Goal: Task Accomplishment & Management: Manage account settings

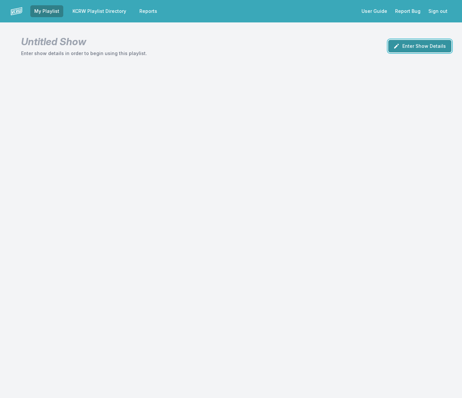
click at [427, 46] on button "Enter Show Details" at bounding box center [419, 46] width 63 height 13
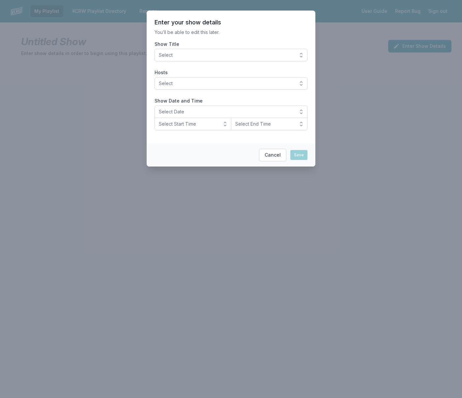
click at [284, 54] on span "Select" at bounding box center [226, 55] width 135 height 7
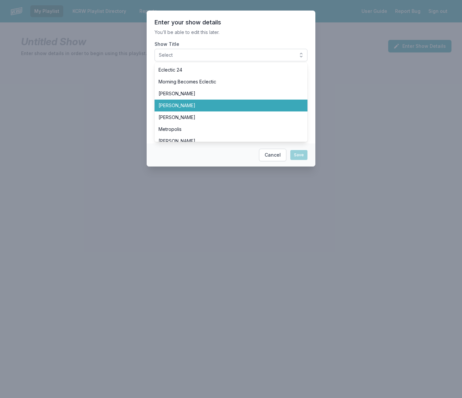
click at [279, 105] on span "Chris Douridas" at bounding box center [226, 105] width 137 height 7
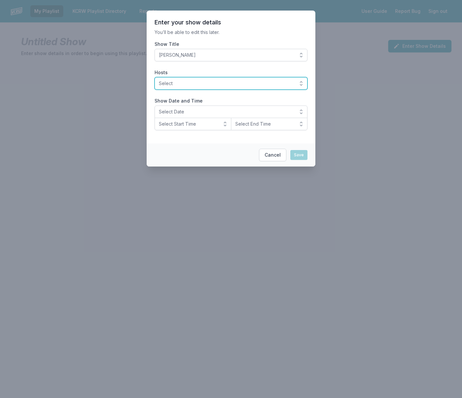
click at [269, 84] on span "Select" at bounding box center [226, 83] width 135 height 7
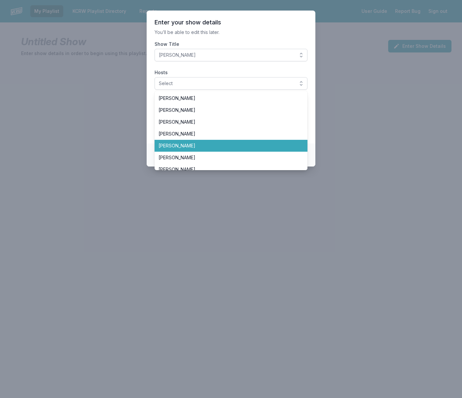
click at [234, 143] on span "Chris Douridas" at bounding box center [226, 145] width 137 height 7
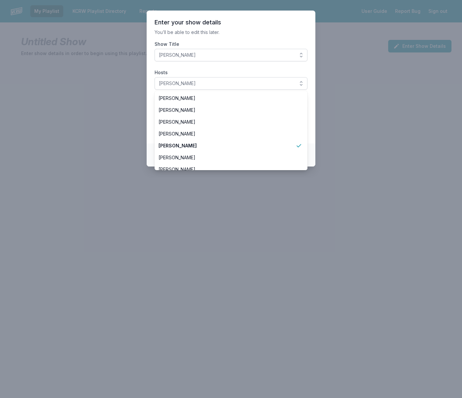
click at [279, 66] on section "Enter your show details You’ll be able to edit this later. Show Title Chris Dou…" at bounding box center [231, 77] width 169 height 133
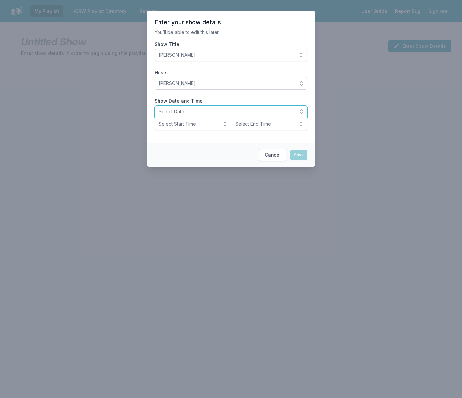
click at [242, 114] on span "Select Date" at bounding box center [226, 111] width 135 height 7
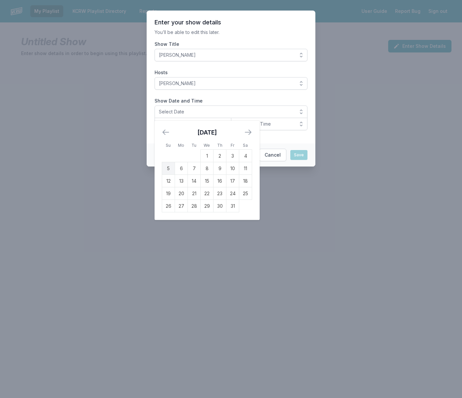
click at [167, 168] on td "5" at bounding box center [168, 168] width 13 height 13
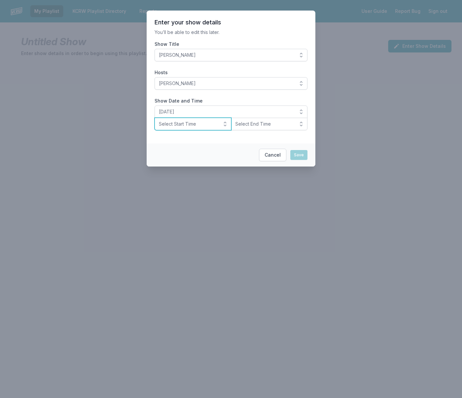
click at [218, 124] on button "Select Start Time" at bounding box center [192, 124] width 77 height 13
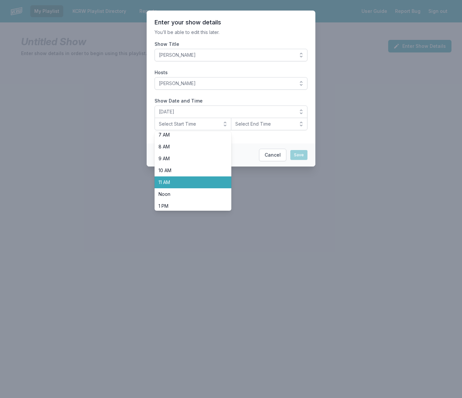
scroll to position [88, 0]
click at [192, 189] on li "Noon" at bounding box center [192, 193] width 77 height 12
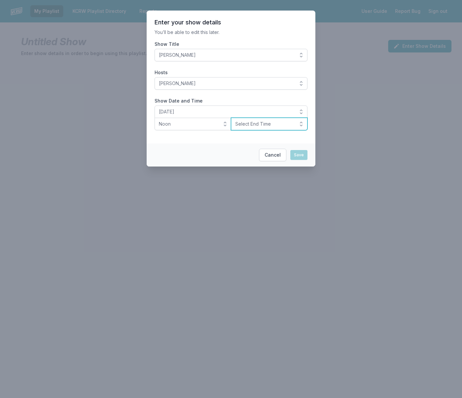
click at [263, 125] on span "Select End Time" at bounding box center [264, 124] width 59 height 7
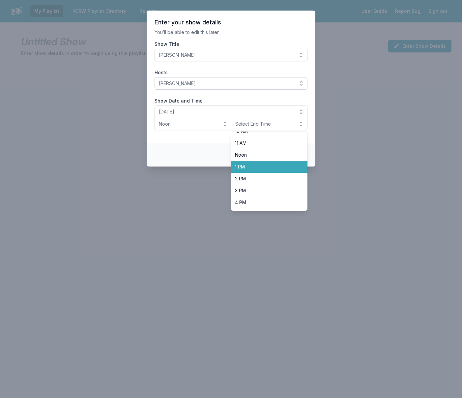
scroll to position [128, 0]
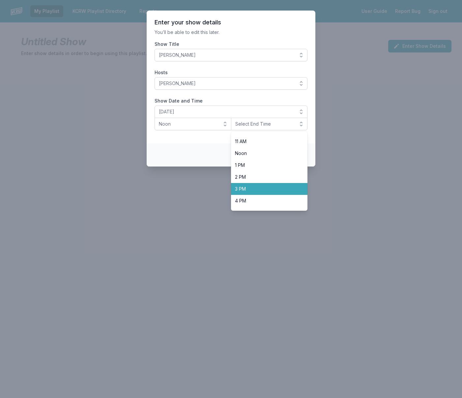
click at [260, 187] on span "3 PM" at bounding box center [265, 188] width 61 height 7
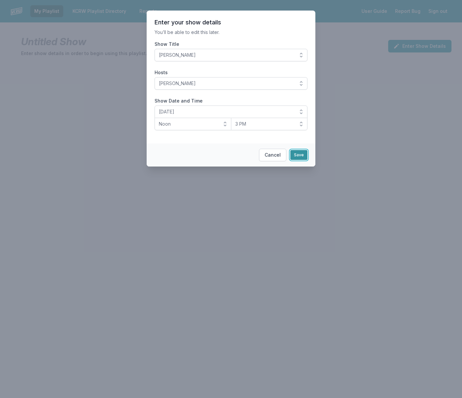
click at [297, 156] on button "Save" at bounding box center [298, 155] width 17 height 10
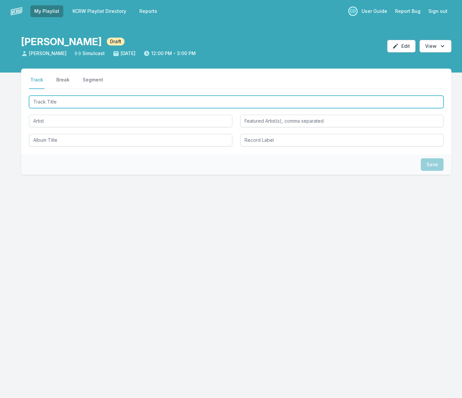
click at [225, 105] on input "Track Title" at bounding box center [236, 102] width 414 height 13
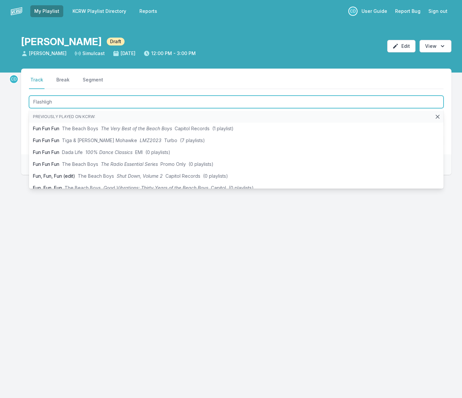
type input "Flashlight"
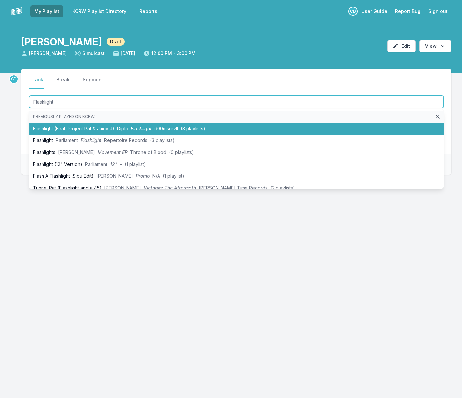
click at [219, 128] on li "Flashlight (Feat. Project Pat & Juicy J) Diplo Flashlight d00mscrvll (3 playlis…" at bounding box center [236, 129] width 414 height 12
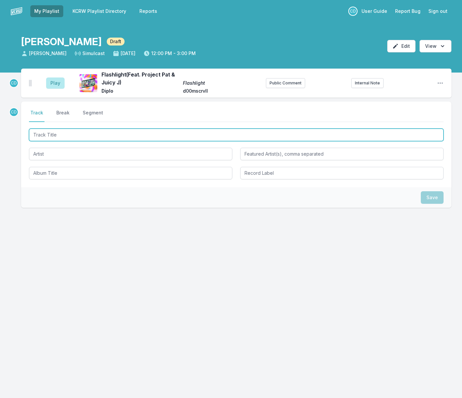
click at [59, 136] on input "Track Title" at bounding box center [236, 134] width 414 height 13
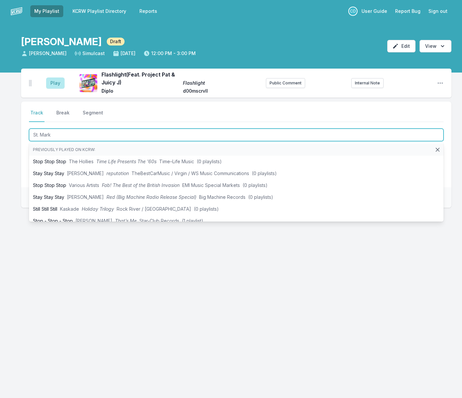
type input "St. Marks"
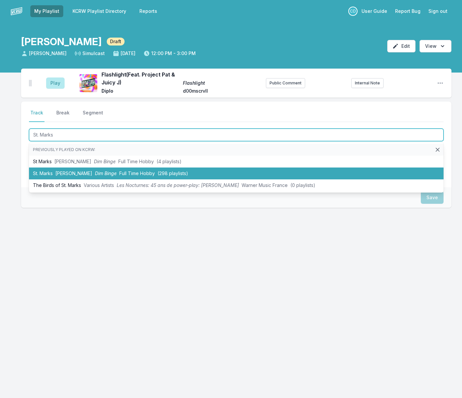
click at [69, 172] on li "St. Marks [PERSON_NAME] Dim Binge Full Time Hobby (298 playlists)" at bounding box center [236, 173] width 414 height 12
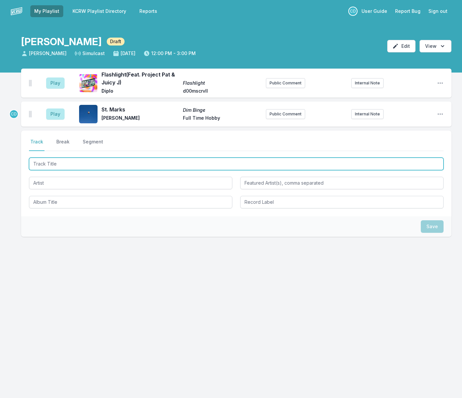
click at [73, 165] on input "Track Title" at bounding box center [236, 163] width 414 height 13
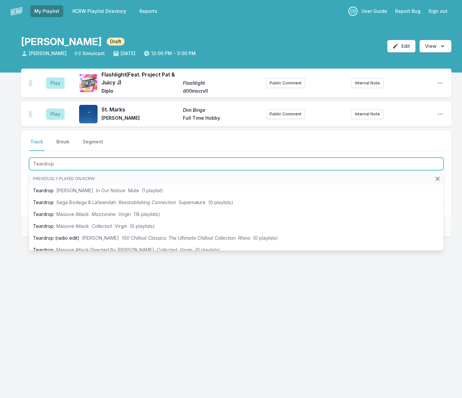
type input "Teardrop"
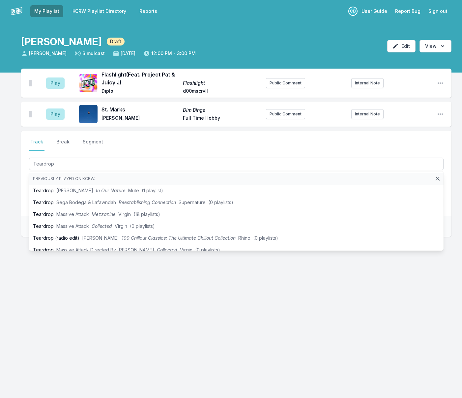
click at [20, 186] on div "Play Flashlight (Feat. Project Pat & Juicy J) Flashlight Diplo d00mscrvll Publi…" at bounding box center [231, 184] width 462 height 231
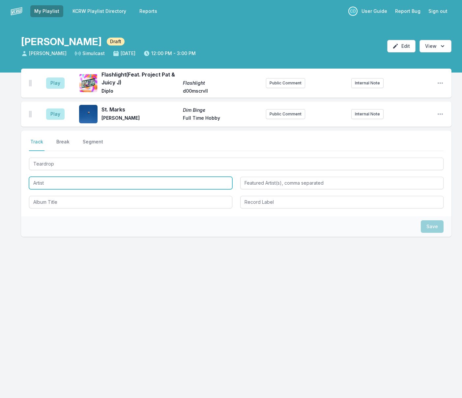
click at [40, 183] on input "Artist" at bounding box center [130, 183] width 203 height 13
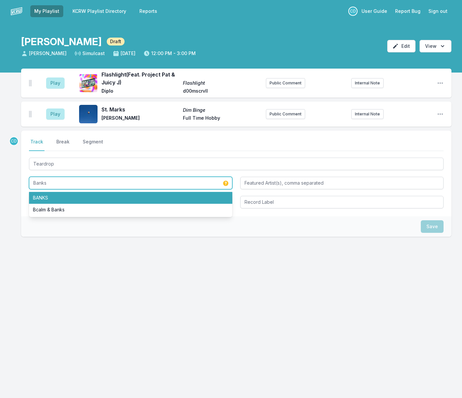
click at [46, 195] on li "BANKS" at bounding box center [130, 198] width 203 height 12
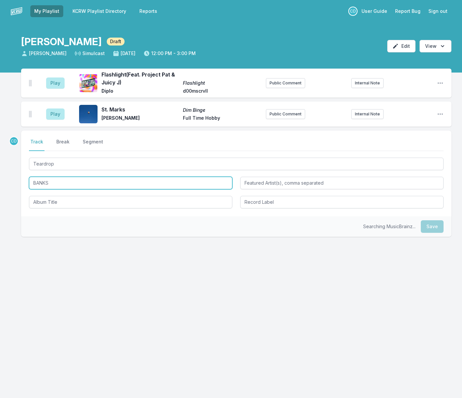
type input "BANKS"
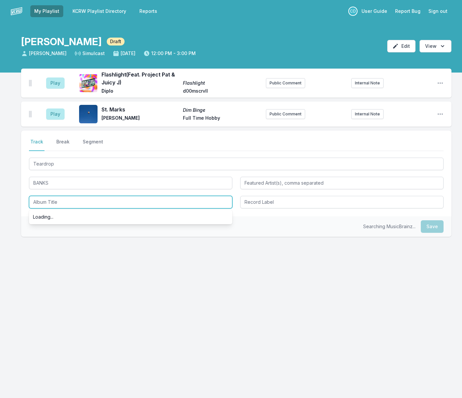
click at [60, 204] on input "Album Title" at bounding box center [130, 202] width 203 height 13
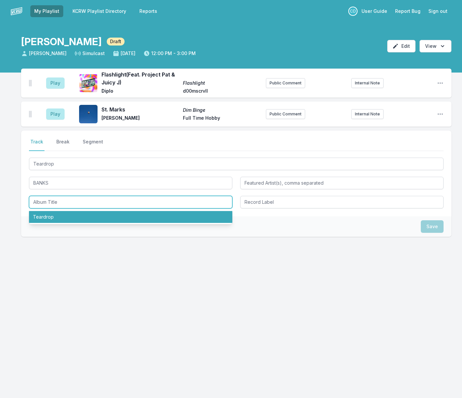
drag, startPoint x: 56, startPoint y: 220, endPoint x: 69, endPoint y: 218, distance: 12.3
click at [56, 220] on li "Teardrop" at bounding box center [130, 217] width 203 height 12
type input "Teardrop"
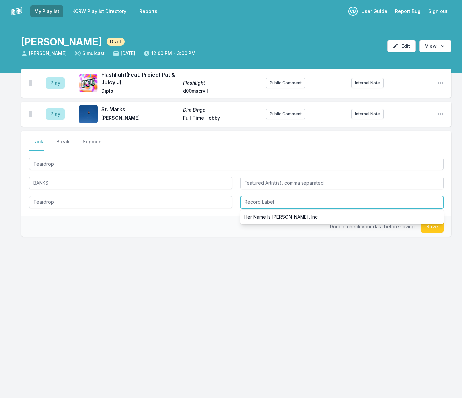
click at [279, 201] on input "Record Label" at bounding box center [341, 202] width 203 height 13
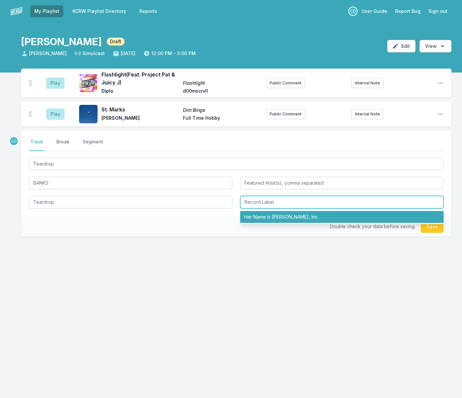
click at [276, 218] on li "Her Name Is [PERSON_NAME], Inc" at bounding box center [341, 217] width 203 height 12
type input "Her Name Is [PERSON_NAME], Inc"
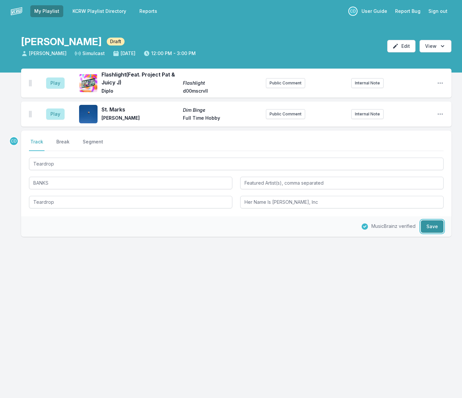
click at [425, 224] on button "Save" at bounding box center [432, 226] width 23 height 13
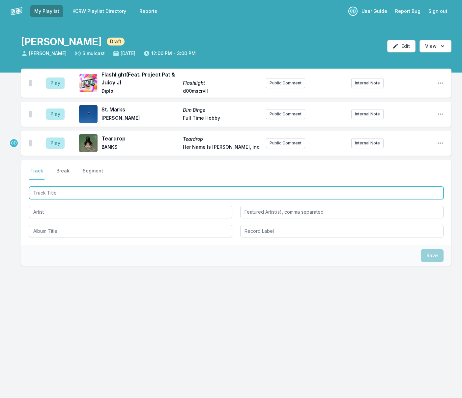
click at [76, 195] on input "Track Title" at bounding box center [236, 192] width 414 height 13
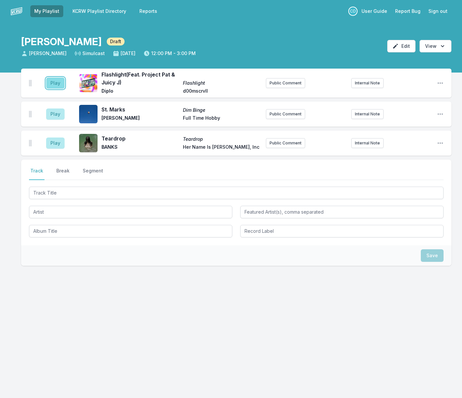
click at [60, 85] on button "Play" at bounding box center [55, 82] width 18 height 11
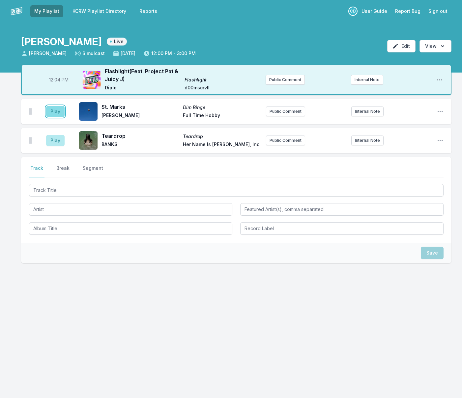
click at [59, 110] on button "Play" at bounding box center [55, 111] width 18 height 11
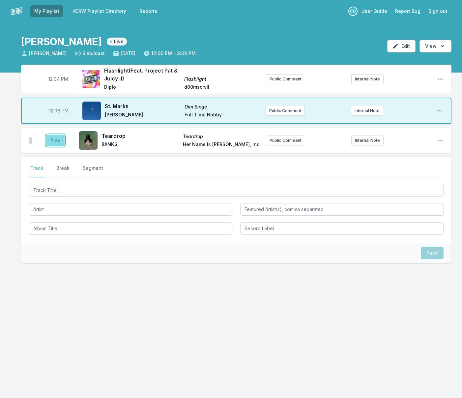
click at [60, 139] on button "Play" at bounding box center [55, 140] width 18 height 11
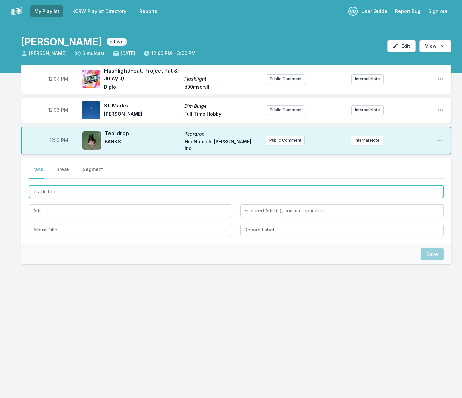
click at [118, 193] on input "Track Title" at bounding box center [236, 191] width 414 height 13
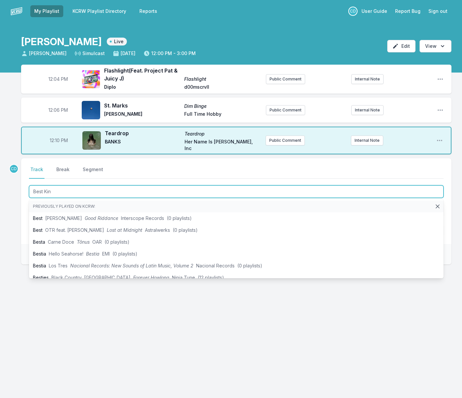
type input "Best Kind"
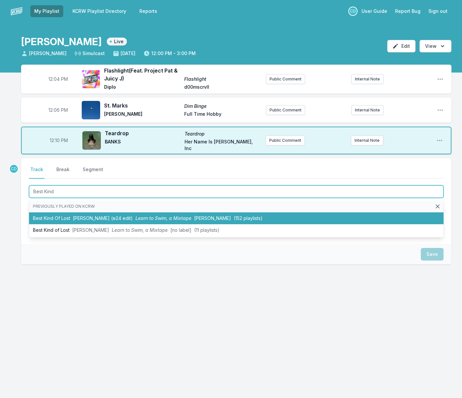
click at [114, 220] on li "Best Kind Of Lost [PERSON_NAME] (e24 edit) Learn to Swim, a Mixtape [PERSON_NAM…" at bounding box center [236, 218] width 414 height 12
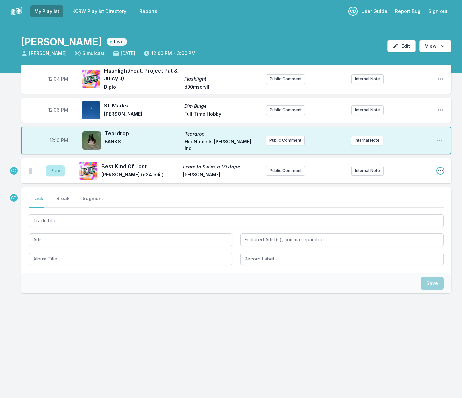
click at [441, 170] on icon "Open playlist item options" at bounding box center [439, 170] width 5 height 1
click at [398, 207] on button "Delete Entry" at bounding box center [407, 208] width 74 height 12
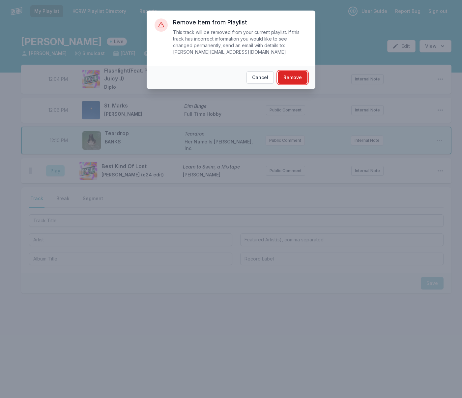
drag, startPoint x: 293, startPoint y: 74, endPoint x: 294, endPoint y: 85, distance: 10.6
click at [293, 74] on button "Remove" at bounding box center [293, 77] width 30 height 13
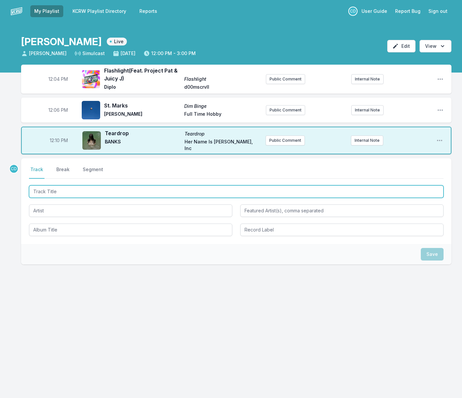
click at [100, 191] on input "Track Title" at bounding box center [236, 191] width 414 height 13
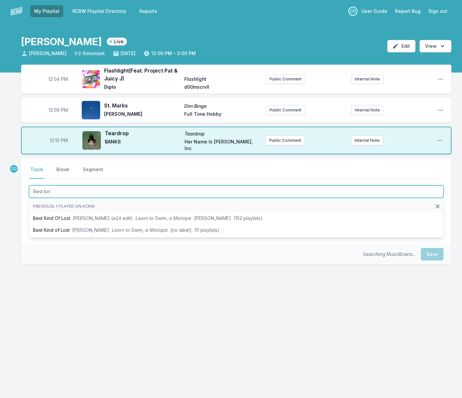
type input "Best kind"
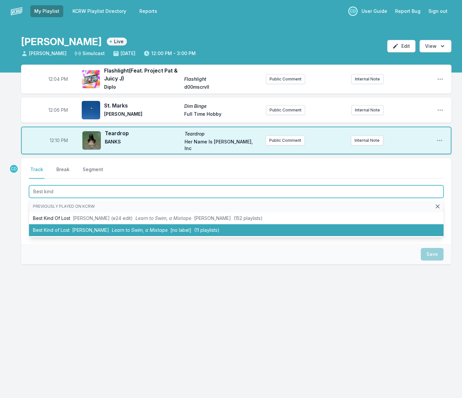
click at [114, 229] on span "Learn to Swim, a Mixtape" at bounding box center [140, 230] width 56 height 6
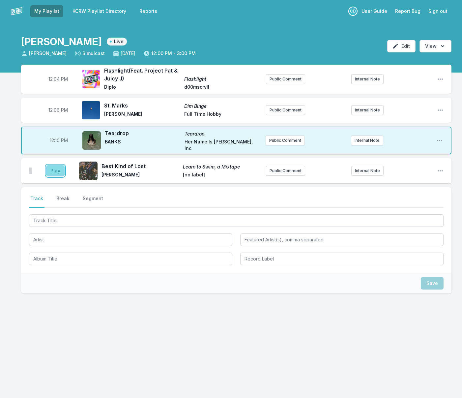
click at [54, 167] on button "Play" at bounding box center [55, 170] width 18 height 11
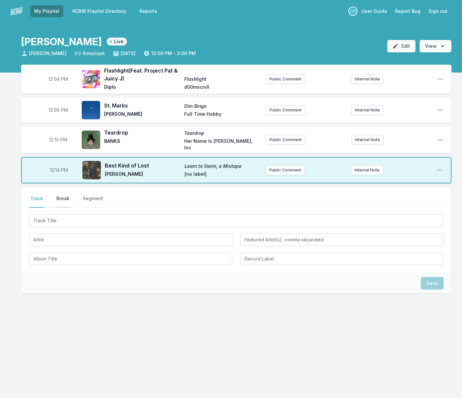
click at [60, 198] on button "Break" at bounding box center [63, 201] width 16 height 13
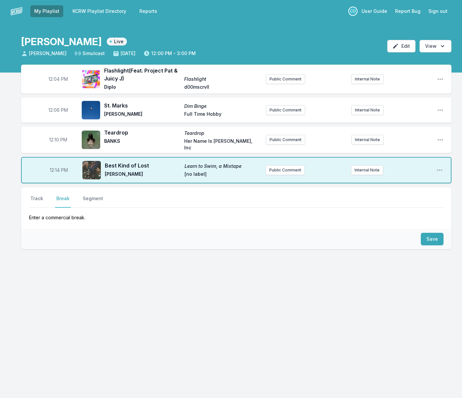
click at [285, 229] on div "Save" at bounding box center [236, 239] width 430 height 20
drag, startPoint x: 429, startPoint y: 237, endPoint x: 412, endPoint y: 236, distance: 16.8
click at [429, 237] on button "Save" at bounding box center [432, 239] width 23 height 13
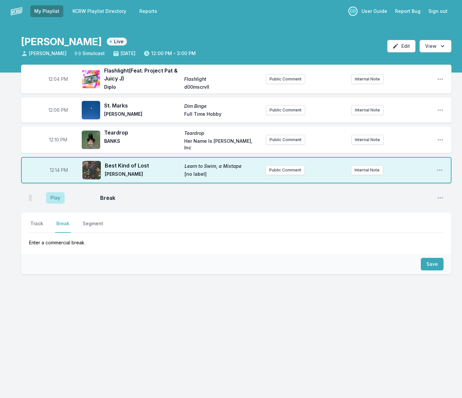
click at [96, 205] on div "Play Break Open playlist item options" at bounding box center [236, 197] width 430 height 21
click at [60, 197] on button "Play" at bounding box center [55, 197] width 18 height 11
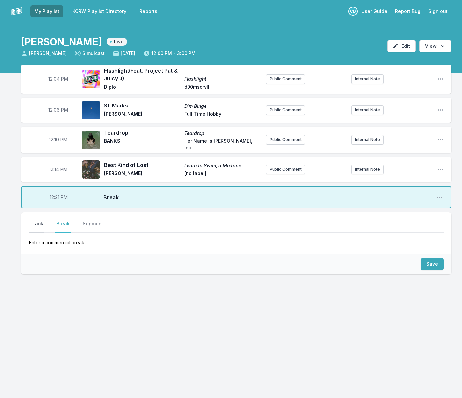
click at [36, 221] on button "Track" at bounding box center [36, 226] width 15 height 13
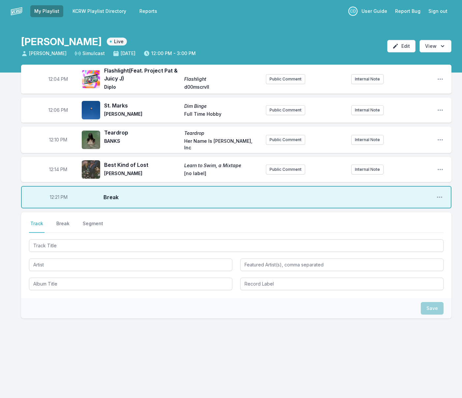
click at [57, 195] on span "12:21 PM" at bounding box center [59, 197] width 18 height 7
click at [55, 196] on input "12:21" at bounding box center [58, 197] width 37 height 13
type input "12:20"
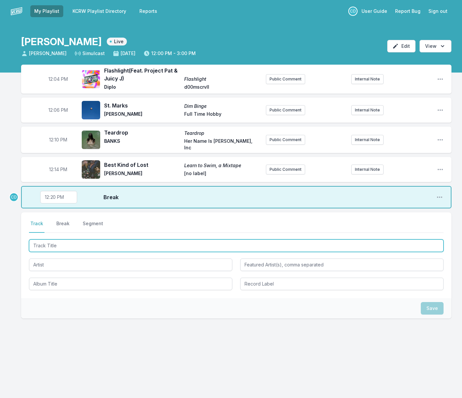
click at [61, 245] on input "Track Title" at bounding box center [236, 245] width 414 height 13
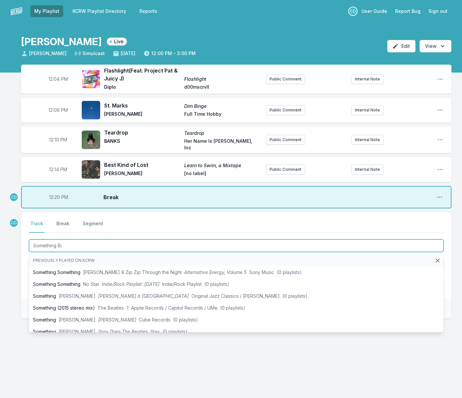
type input "Something Big"
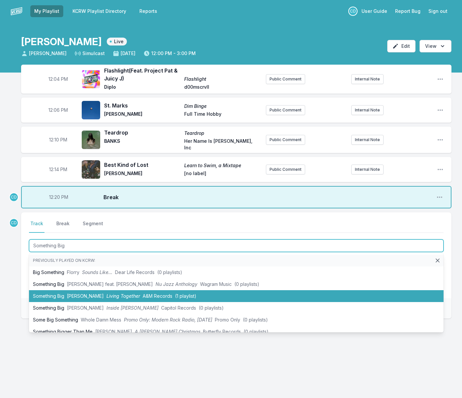
click at [69, 293] on span "[PERSON_NAME]" at bounding box center [85, 296] width 37 height 6
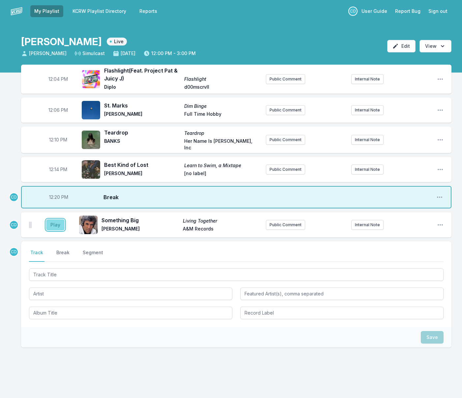
click at [54, 224] on button "Play" at bounding box center [55, 224] width 18 height 11
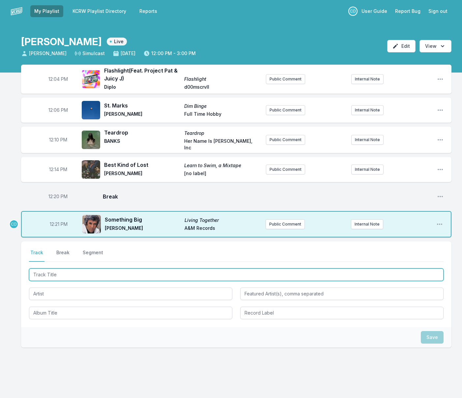
click at [61, 270] on input "Track Title" at bounding box center [236, 274] width 414 height 13
click at [61, 273] on input "Track Title" at bounding box center [236, 274] width 414 height 13
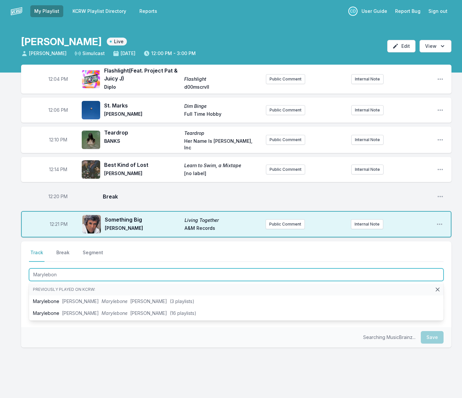
type input "Marylebone"
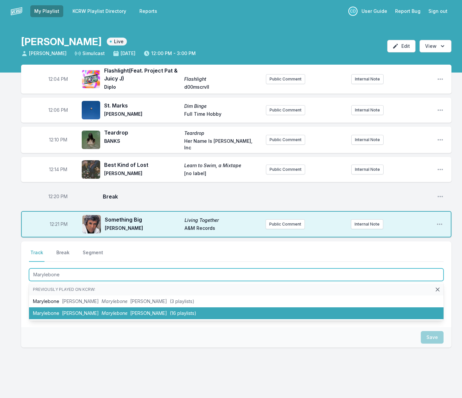
click at [74, 311] on span "[PERSON_NAME]" at bounding box center [80, 313] width 37 height 6
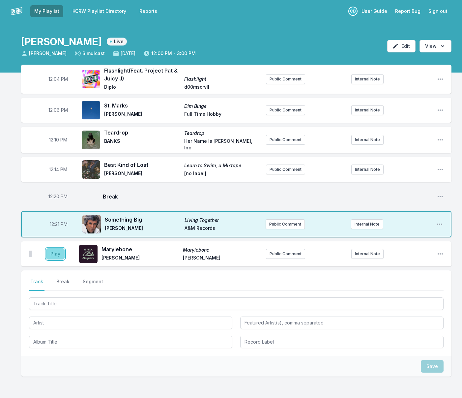
click at [57, 249] on button "Play" at bounding box center [55, 253] width 18 height 11
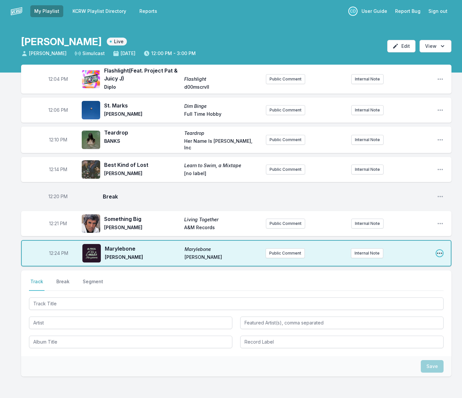
click at [438, 252] on icon "Open playlist item options" at bounding box center [439, 253] width 7 height 7
click at [392, 278] on button "Edit Track Details" at bounding box center [406, 278] width 74 height 12
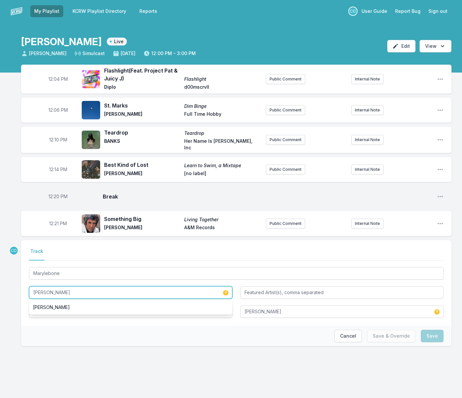
click at [42, 291] on input "[PERSON_NAME]" at bounding box center [130, 292] width 203 height 13
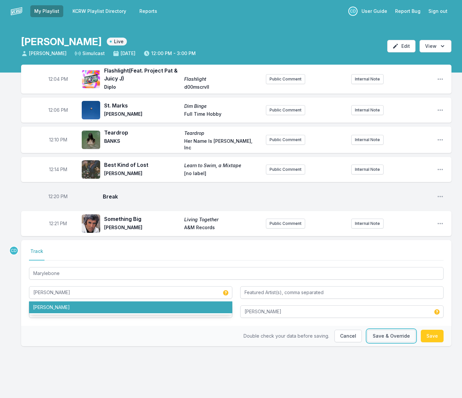
click at [390, 336] on button "Save & Override" at bounding box center [391, 335] width 48 height 13
type input "[PERSON_NAME]"
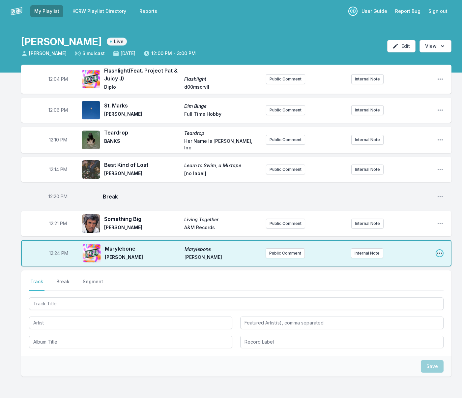
click at [438, 252] on icon "Open playlist item options" at bounding box center [439, 252] width 5 height 1
click at [395, 279] on button "Edit Track Details" at bounding box center [406, 278] width 74 height 12
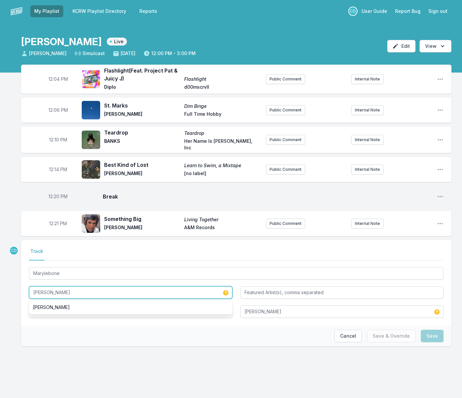
click at [38, 290] on input "[PERSON_NAME]" at bounding box center [130, 292] width 203 height 13
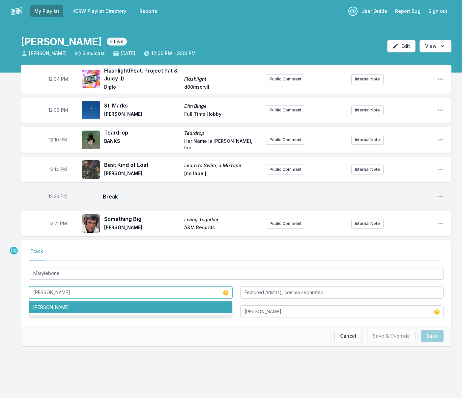
click at [53, 306] on li "[PERSON_NAME]" at bounding box center [130, 307] width 203 height 12
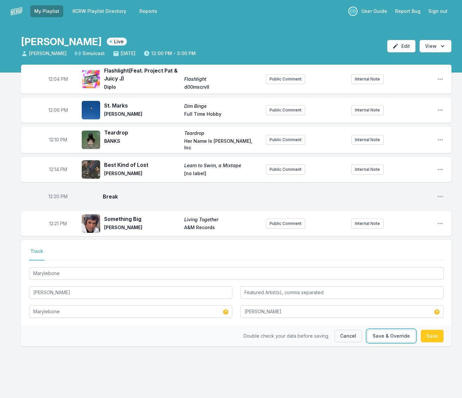
drag, startPoint x: 393, startPoint y: 336, endPoint x: 354, endPoint y: 330, distance: 39.3
click at [393, 336] on button "Save & Override" at bounding box center [391, 335] width 48 height 13
type input "[PERSON_NAME]"
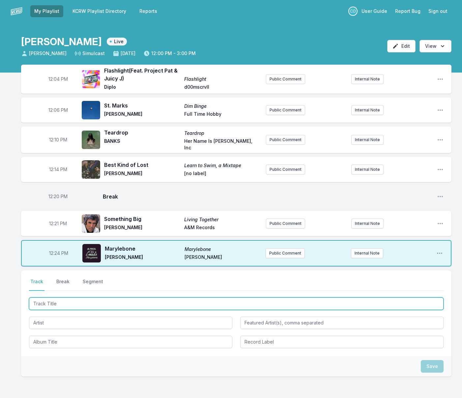
click at [106, 304] on input "Track Title" at bounding box center [236, 303] width 414 height 13
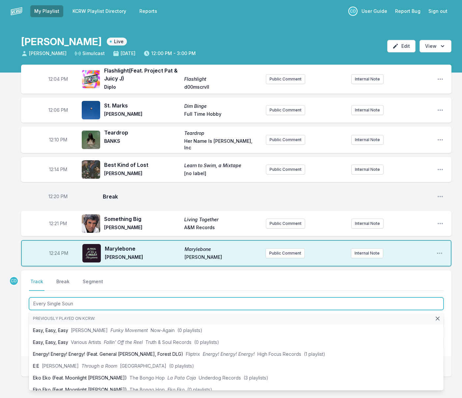
type input "Every Single Sound"
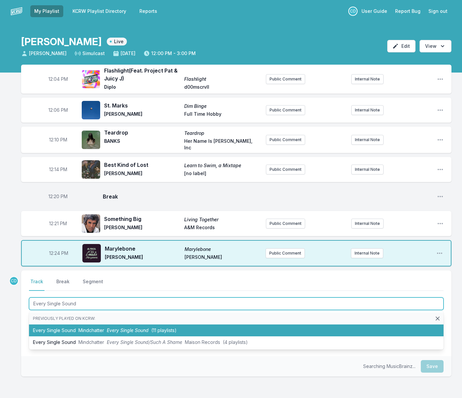
click at [95, 330] on span "Mindchatter" at bounding box center [91, 330] width 26 height 6
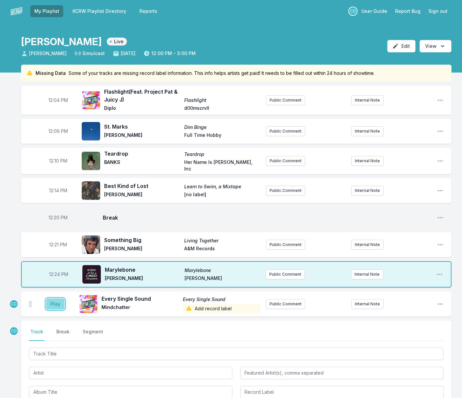
click at [59, 300] on button "Play" at bounding box center [55, 303] width 18 height 11
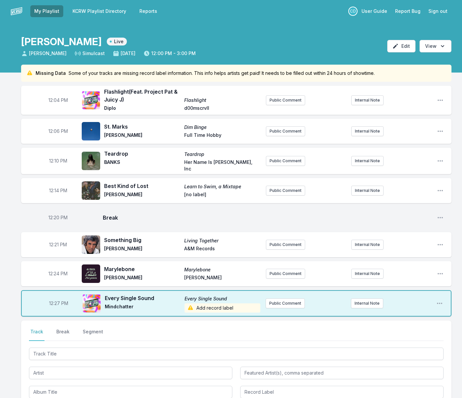
click at [218, 304] on span "Add record label" at bounding box center [222, 307] width 76 height 9
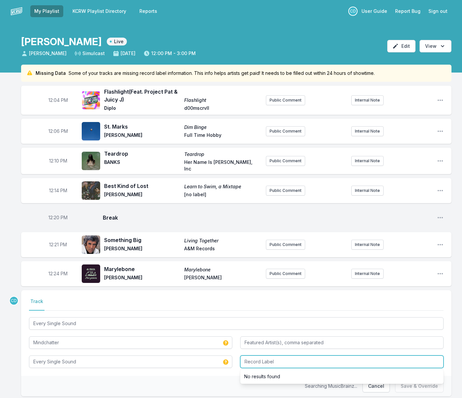
click at [254, 359] on input "Record Label" at bounding box center [341, 361] width 203 height 13
type input "Maison Arts"
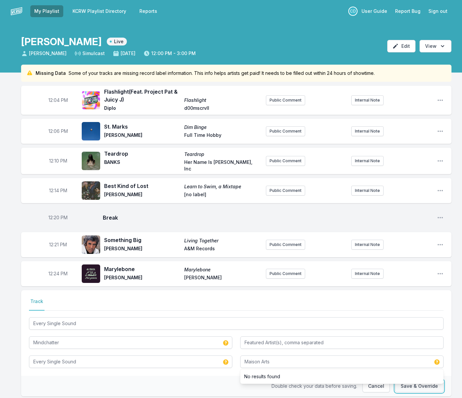
click at [407, 385] on button "Save & Override" at bounding box center [419, 385] width 48 height 13
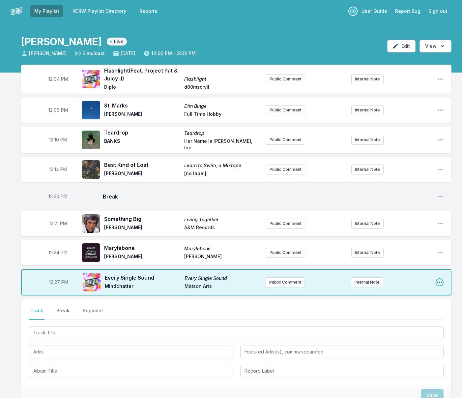
click at [437, 280] on icon "Open playlist item options" at bounding box center [439, 282] width 7 height 7
click at [400, 305] on button "Edit Track Details" at bounding box center [406, 307] width 74 height 12
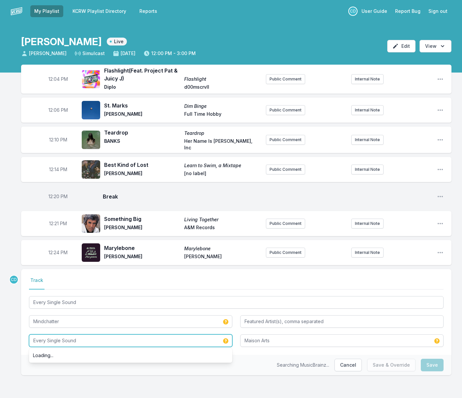
click at [106, 337] on input "Every Single Sound" at bounding box center [130, 340] width 203 height 13
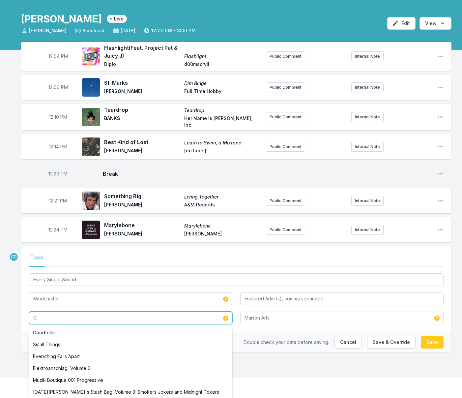
scroll to position [1, 0]
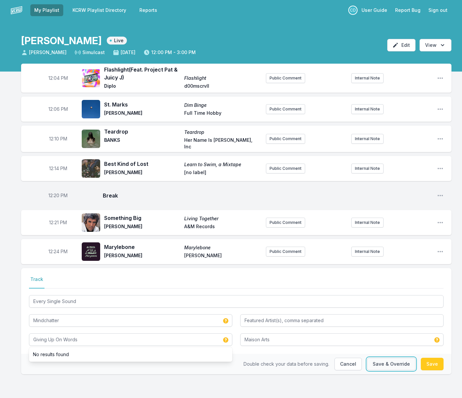
drag, startPoint x: 379, startPoint y: 365, endPoint x: 374, endPoint y: 365, distance: 4.9
click at [379, 365] on button "Save & Override" at bounding box center [391, 363] width 48 height 13
type input "Every Single Sound"
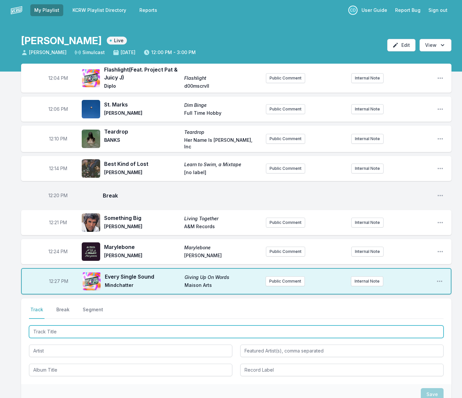
click at [80, 330] on input "Track Title" at bounding box center [236, 331] width 414 height 13
click at [84, 329] on input "What Did You Mean By [PERSON_NAME]" at bounding box center [236, 331] width 414 height 13
type input "What Did You Mean By Love"
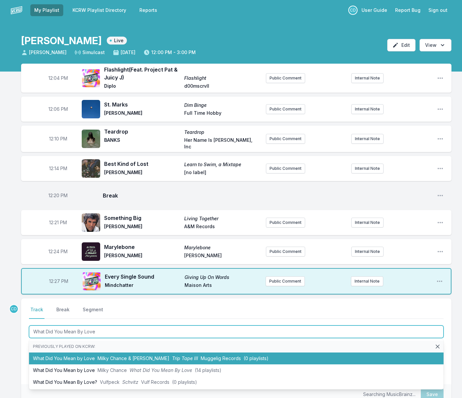
click at [91, 355] on li "What Did You Mean by Love [PERSON_NAME] & [PERSON_NAME] Trip Tape III Muggelig …" at bounding box center [236, 358] width 414 height 12
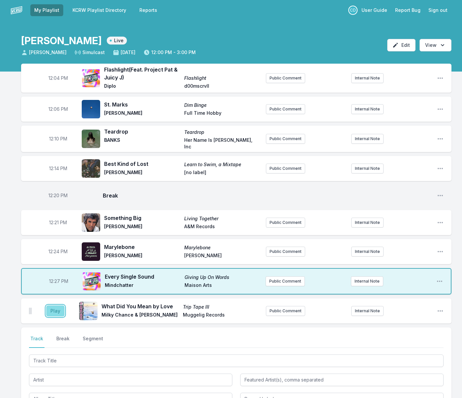
click at [53, 312] on button "Play" at bounding box center [55, 310] width 18 height 11
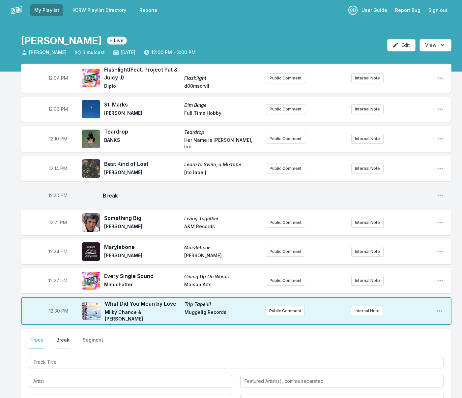
click at [59, 337] on button "Break" at bounding box center [63, 342] width 16 height 13
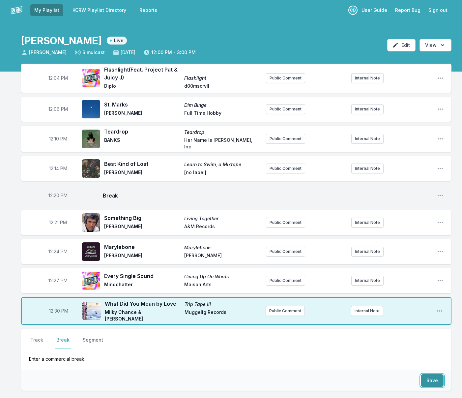
click at [428, 381] on button "Save" at bounding box center [432, 380] width 23 height 13
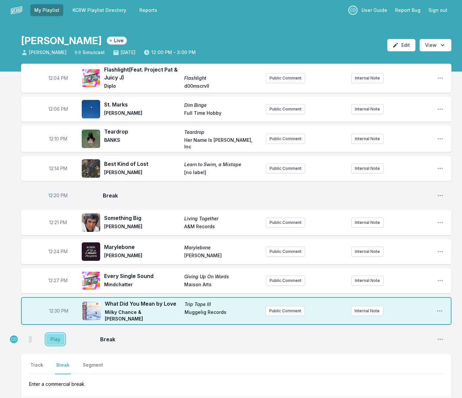
click at [57, 338] on button "Play" at bounding box center [55, 338] width 18 height 11
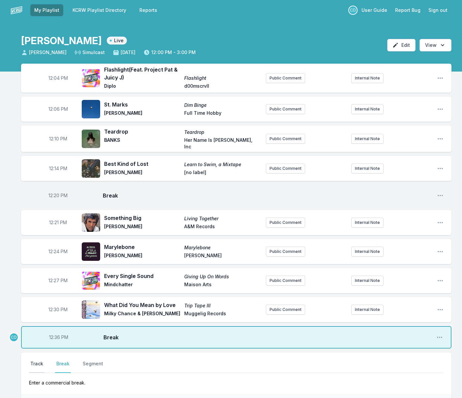
click at [38, 363] on button "Track" at bounding box center [36, 366] width 15 height 13
click at [56, 337] on span "12:36 PM" at bounding box center [58, 337] width 19 height 7
click at [55, 336] on input "12:36" at bounding box center [58, 337] width 37 height 13
type input "12:35"
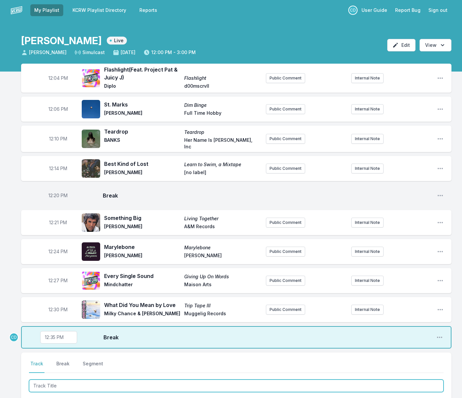
click at [52, 383] on input "Track Title" at bounding box center [236, 385] width 414 height 13
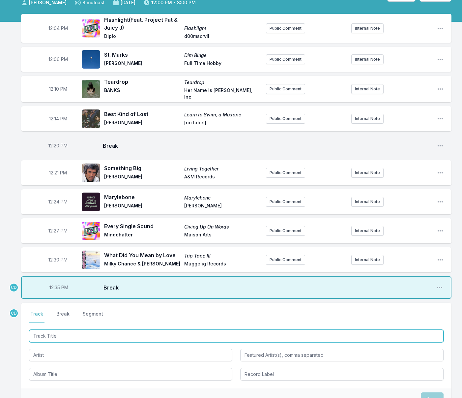
scroll to position [52, 0]
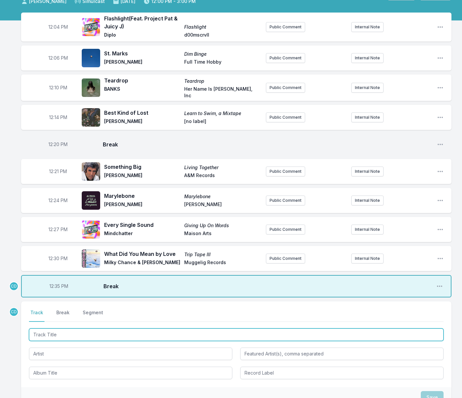
click at [64, 334] on input "Track Title" at bounding box center [236, 334] width 414 height 13
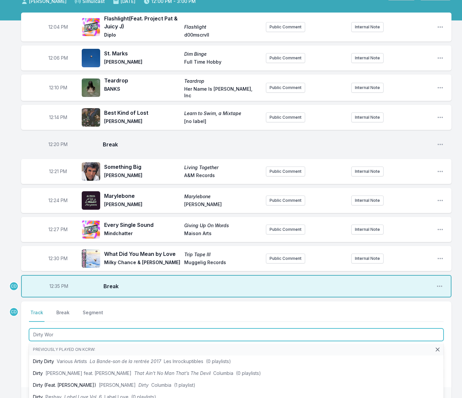
type input "Dirty Work"
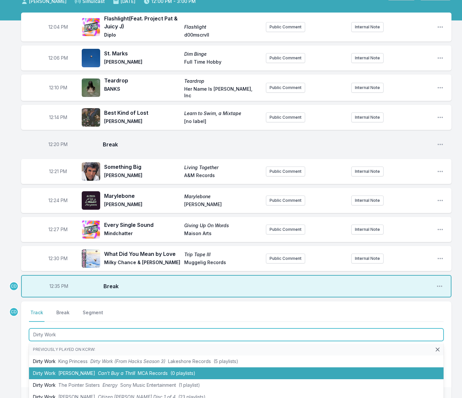
click at [75, 370] on span "[PERSON_NAME]" at bounding box center [76, 373] width 37 height 6
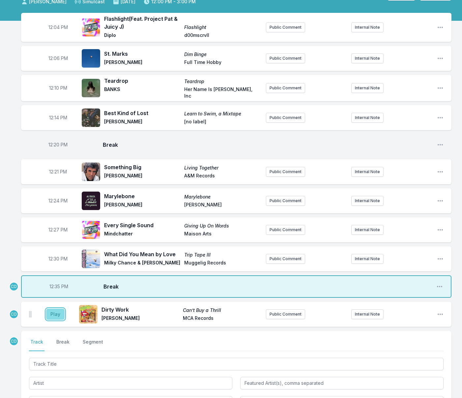
click at [58, 311] on button "Play" at bounding box center [55, 313] width 18 height 11
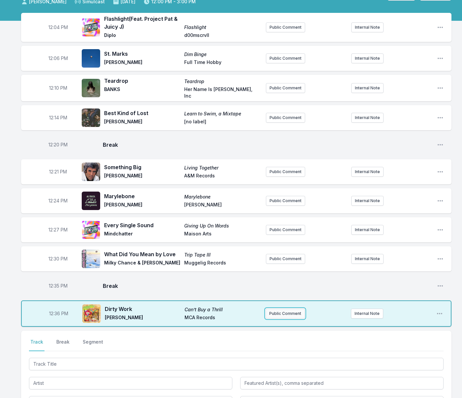
click at [273, 313] on button "Public Comment" at bounding box center [284, 313] width 39 height 10
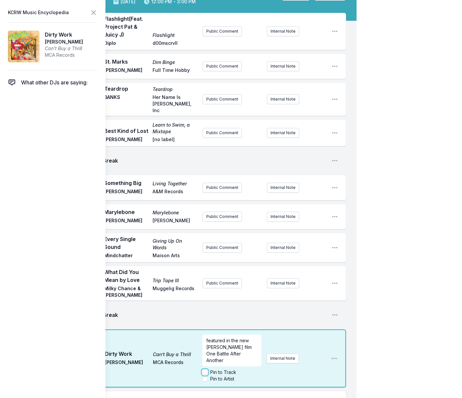
click at [206, 369] on input "Pin to Track" at bounding box center [204, 371] width 5 height 5
checkbox input "true"
drag, startPoint x: 96, startPoint y: 12, endPoint x: 99, endPoint y: 21, distance: 9.7
click at [96, 12] on icon at bounding box center [94, 13] width 8 height 8
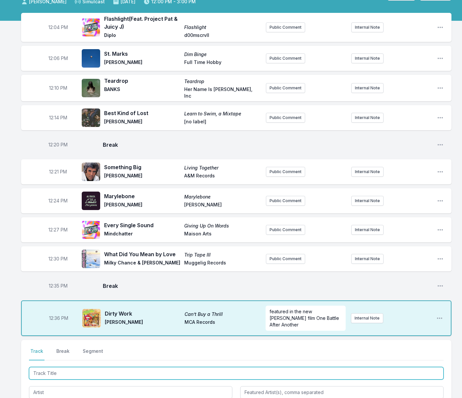
click at [107, 371] on input "Track Title" at bounding box center [236, 373] width 414 height 13
type input "Total Thunder"
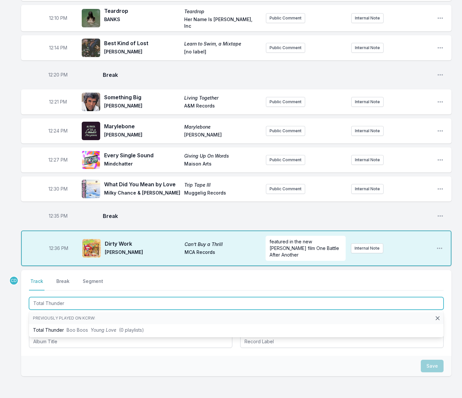
scroll to position [123, 0]
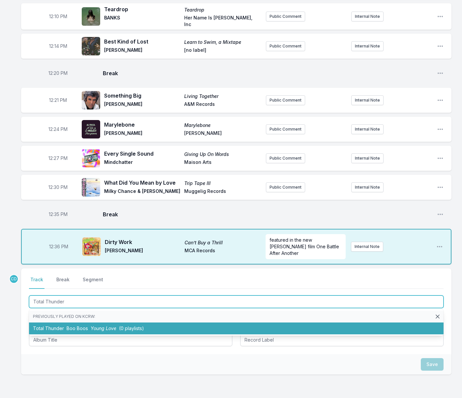
click at [102, 327] on span "Young Love" at bounding box center [104, 328] width 26 height 6
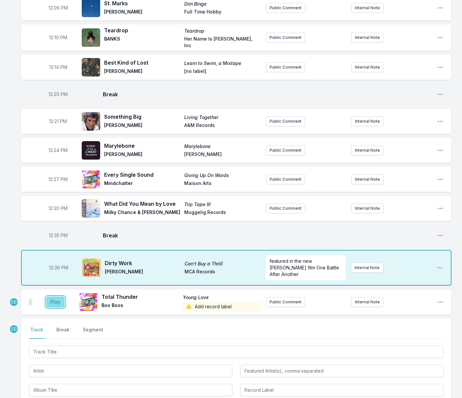
click at [53, 302] on button "Play" at bounding box center [55, 301] width 18 height 11
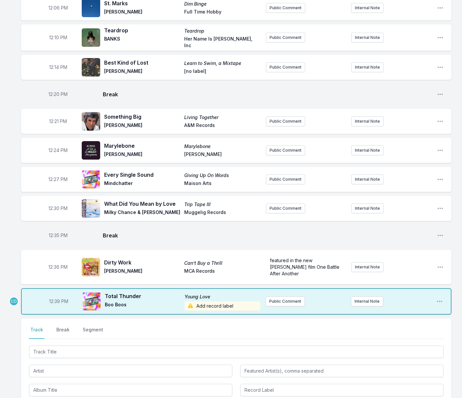
click at [219, 304] on span "Add record label" at bounding box center [222, 305] width 76 height 9
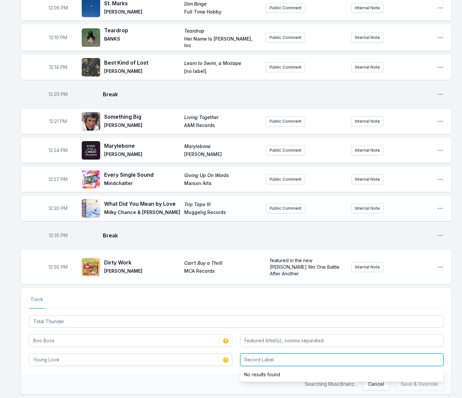
click at [254, 356] on input "Record Label" at bounding box center [341, 359] width 203 height 13
drag, startPoint x: 254, startPoint y: 358, endPoint x: 243, endPoint y: 358, distance: 10.2
click at [243, 358] on input "pias" at bounding box center [341, 359] width 203 height 13
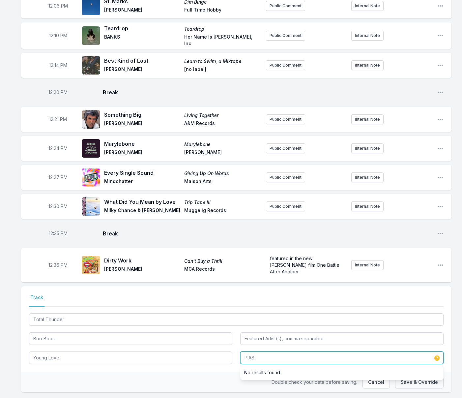
type input "PIAS"
click at [409, 382] on button "Save & Override" at bounding box center [419, 381] width 48 height 13
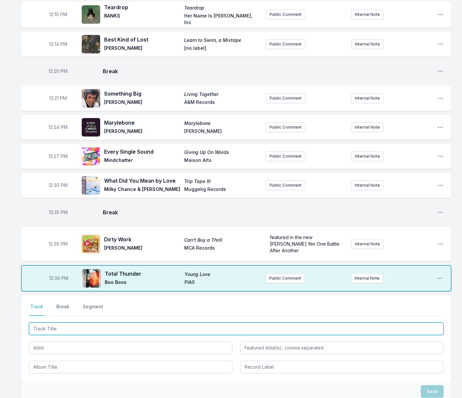
click at [79, 329] on input "Track Title" at bounding box center [236, 328] width 414 height 13
type input "Politix"
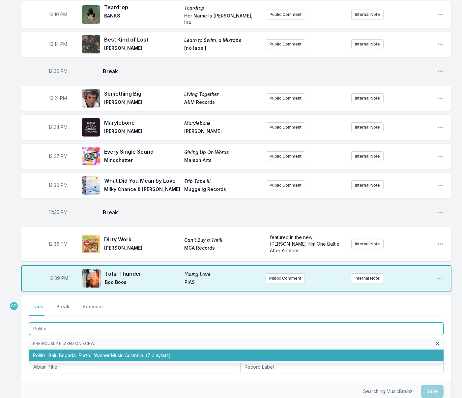
click at [90, 354] on span "Portal" at bounding box center [84, 355] width 13 height 6
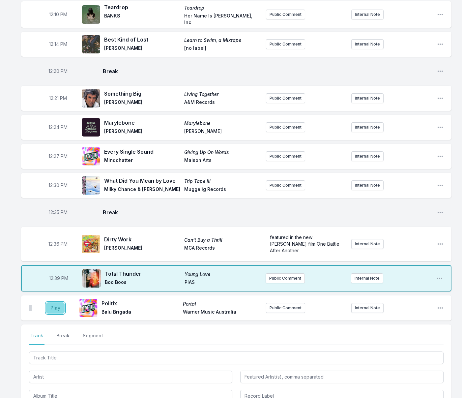
click at [58, 307] on button "Play" at bounding box center [55, 307] width 18 height 11
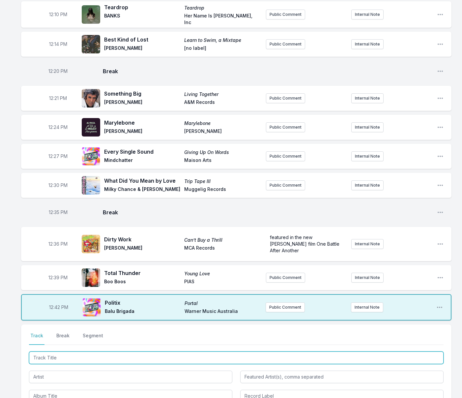
click at [129, 357] on input "Track Title" at bounding box center [236, 357] width 414 height 13
type input "[PERSON_NAME]"
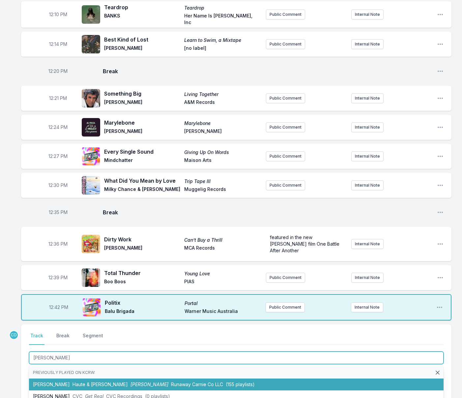
drag, startPoint x: 118, startPoint y: 380, endPoint x: 115, endPoint y: 375, distance: 5.8
click at [171, 381] on span "Runaway Carnie Co LLC" at bounding box center [197, 384] width 52 height 6
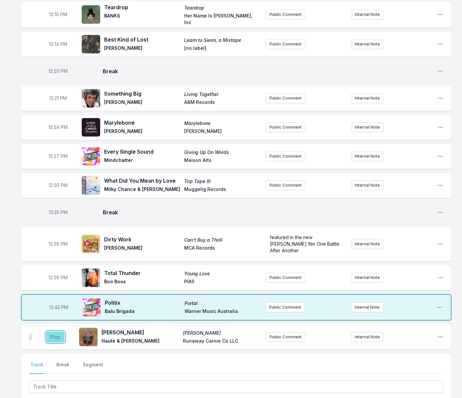
click at [57, 334] on button "Play" at bounding box center [55, 336] width 18 height 11
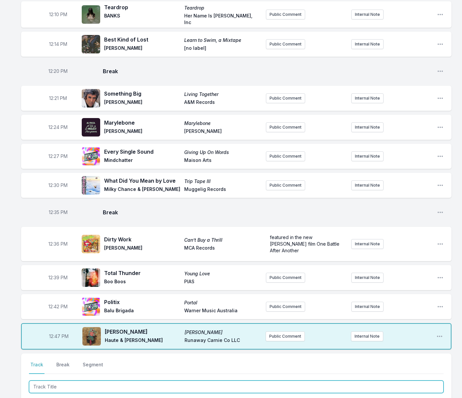
click at [79, 385] on input "Track Title" at bounding box center [236, 386] width 414 height 13
type input "The Most Dear and The Future"
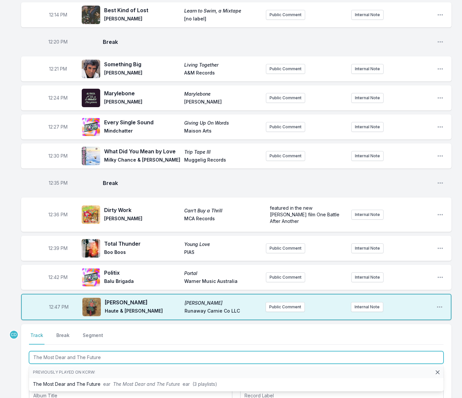
scroll to position [155, 0]
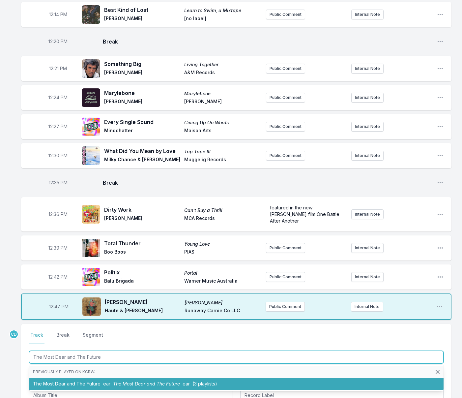
click at [92, 382] on li "The Most Dear and The Future ear The Most Dear and The Future ear (3 playlists)" at bounding box center [236, 383] width 414 height 12
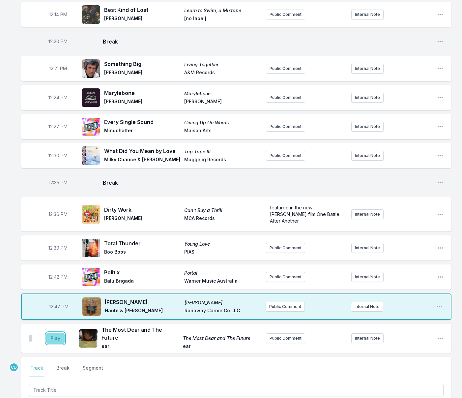
click at [55, 333] on button "Play" at bounding box center [55, 337] width 18 height 11
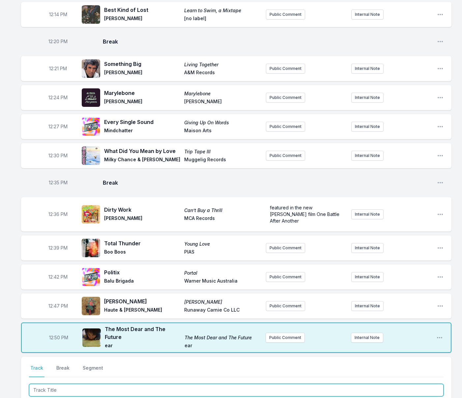
click at [170, 388] on input "Track Title" at bounding box center [236, 389] width 414 height 13
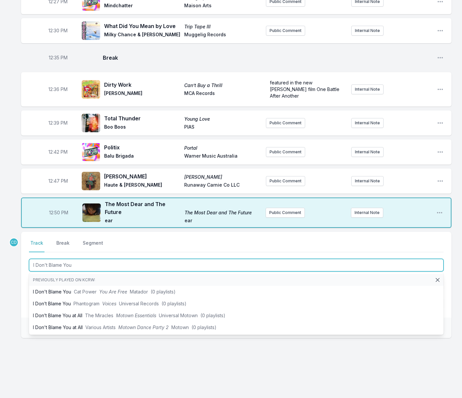
scroll to position [281, 0]
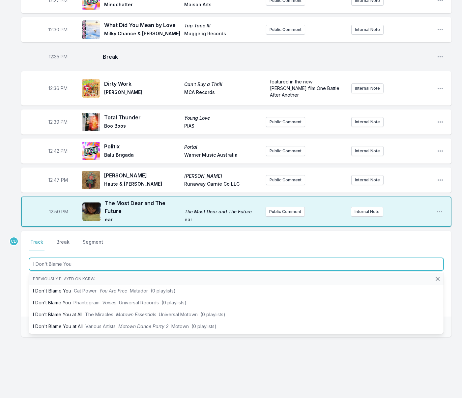
type input "I Don't Blame You"
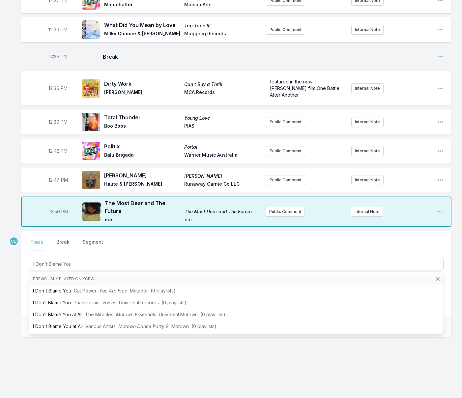
click at [96, 356] on div "CD Select a tab Track Break Segment Track Break Segment I Don't Blame You Previ…" at bounding box center [236, 305] width 430 height 148
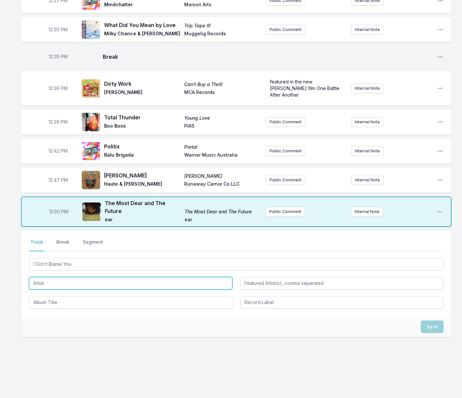
click at [103, 282] on input "Artist" at bounding box center [130, 283] width 203 height 13
type input "[PERSON_NAME]"
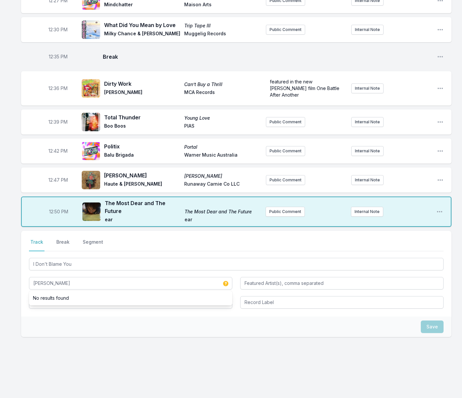
drag, startPoint x: 83, startPoint y: 321, endPoint x: 77, endPoint y: 298, distance: 23.9
click at [83, 321] on div "Save" at bounding box center [236, 326] width 430 height 20
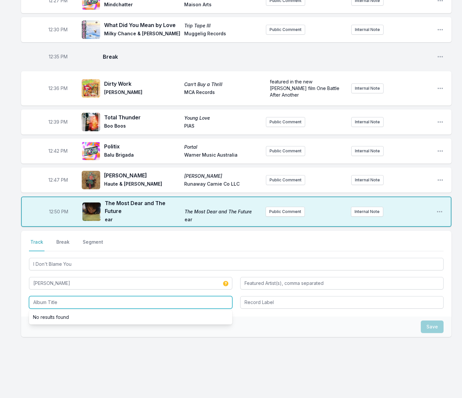
click at [77, 303] on input "Album Title" at bounding box center [130, 302] width 203 height 13
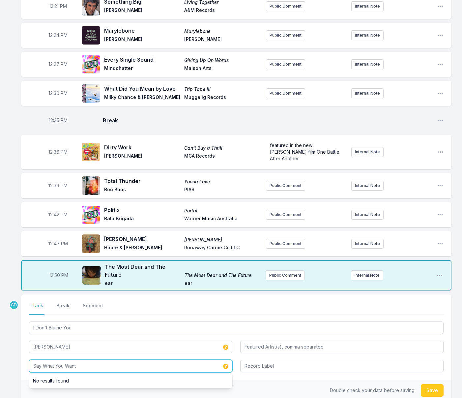
scroll to position [220, 0]
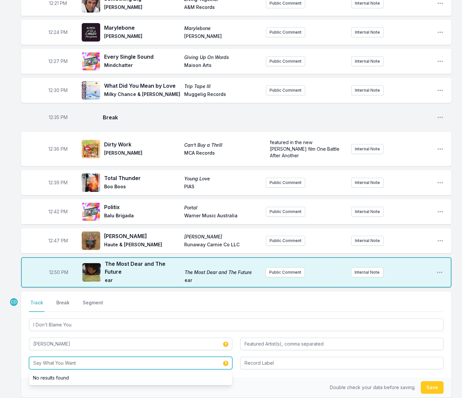
type input "Say What You Want"
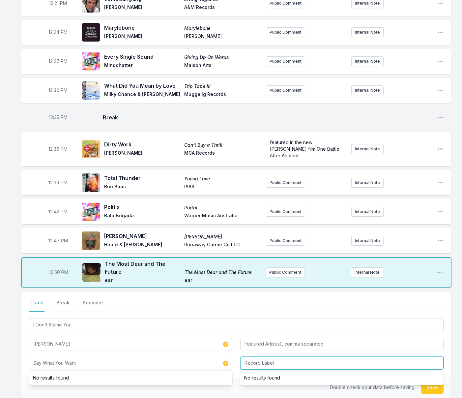
click at [250, 361] on input "Record Label" at bounding box center [341, 362] width 203 height 13
type input "Fiction"
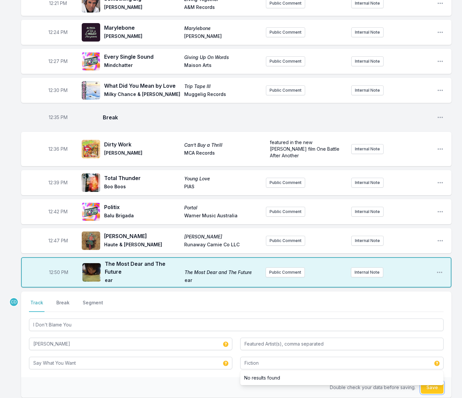
click at [431, 390] on button "Save" at bounding box center [432, 387] width 23 height 13
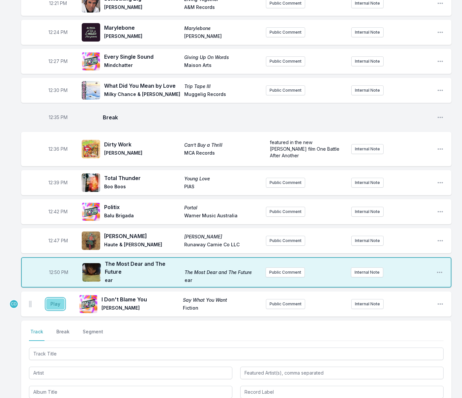
click at [55, 299] on button "Play" at bounding box center [55, 303] width 18 height 11
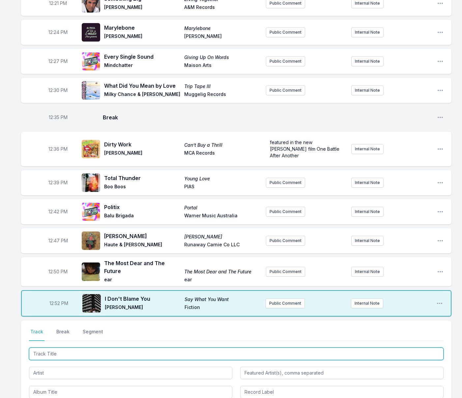
click at [56, 351] on input "Track Title" at bounding box center [236, 353] width 414 height 13
click at [59, 351] on input "Track Title" at bounding box center [236, 353] width 414 height 13
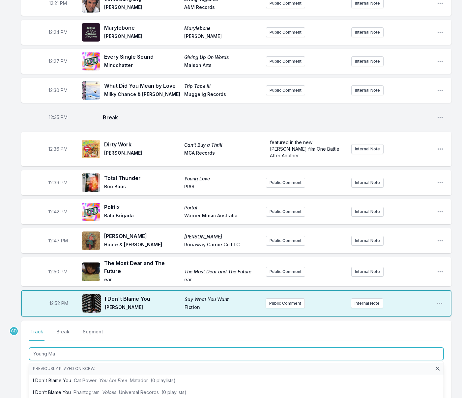
type input "Young Man"
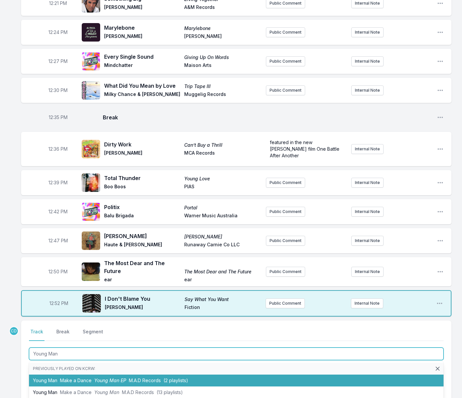
click at [61, 379] on span "Make a Dance" at bounding box center [76, 380] width 32 height 6
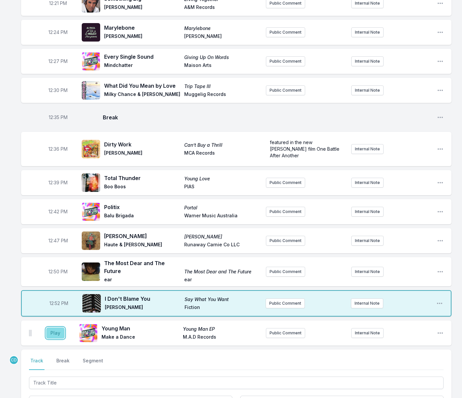
click at [54, 332] on button "Play" at bounding box center [55, 332] width 18 height 11
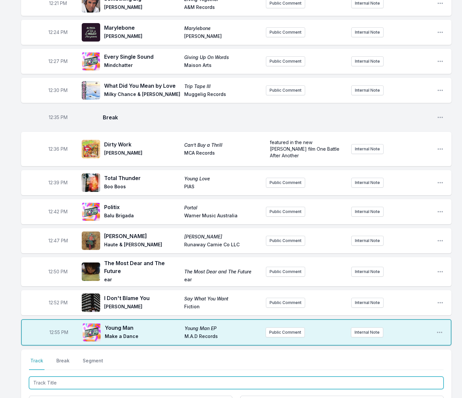
click at [56, 380] on input "Track Title" at bounding box center [236, 382] width 414 height 13
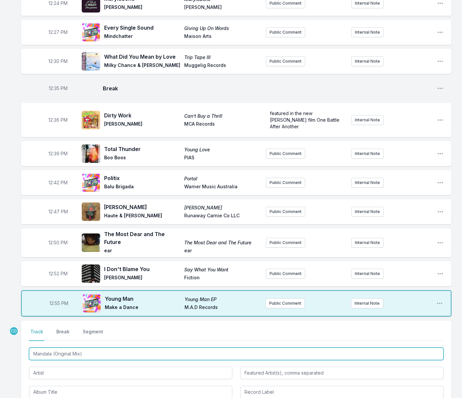
scroll to position [250, 0]
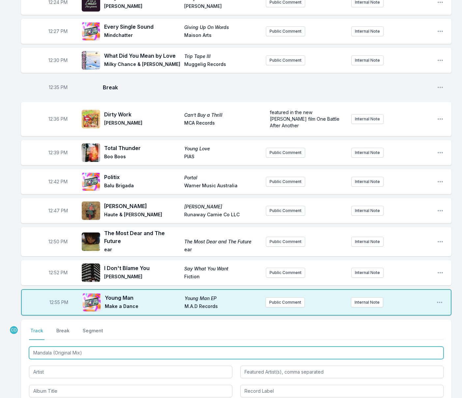
type input "Mandala (Original Mix)"
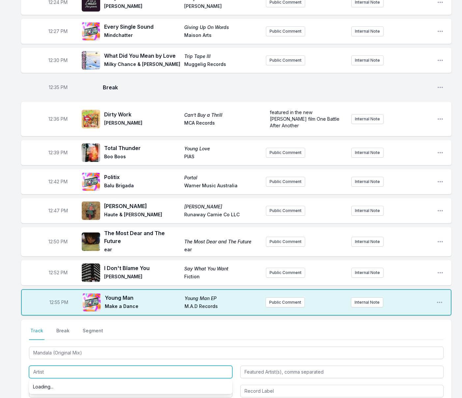
click at [57, 371] on input "Artist" at bounding box center [130, 371] width 203 height 13
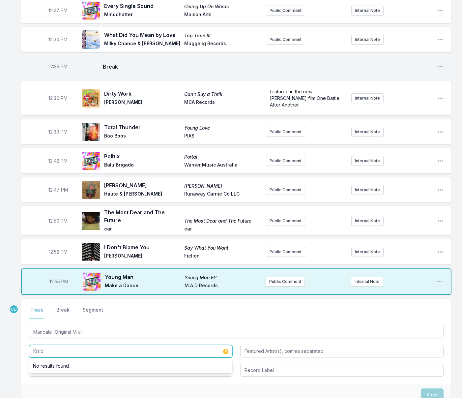
scroll to position [276, 0]
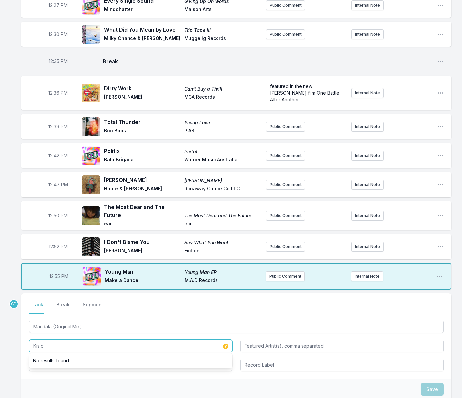
type input "Kislo"
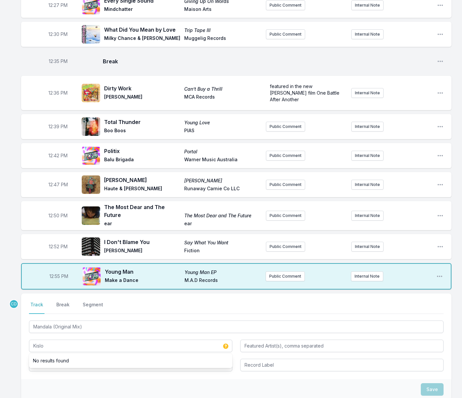
click at [62, 372] on div "Select a tab Track Break Segment Track Break Segment Mandala (Original Mix) Kis…" at bounding box center [236, 336] width 430 height 86
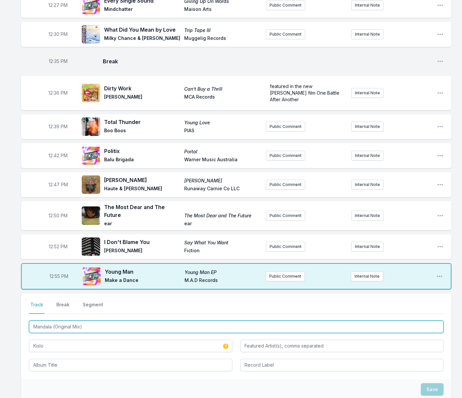
drag, startPoint x: 85, startPoint y: 328, endPoint x: 28, endPoint y: 325, distance: 56.7
click at [29, 325] on div "Select a tab Track Break Segment Track Break Segment Mandala (Original Mix) Kis…" at bounding box center [236, 336] width 430 height 86
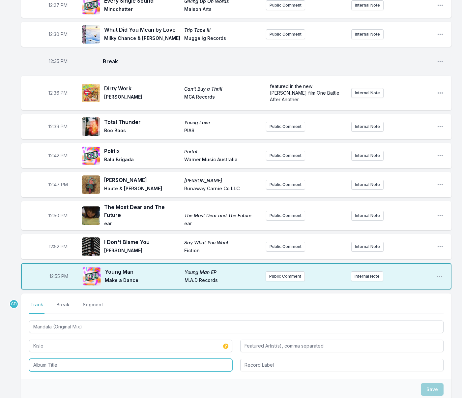
click at [52, 363] on input "Album Title" at bounding box center [130, 364] width 203 height 13
paste input "Mandala (Original Mix)"
type input "Mandala (Original Mix)"
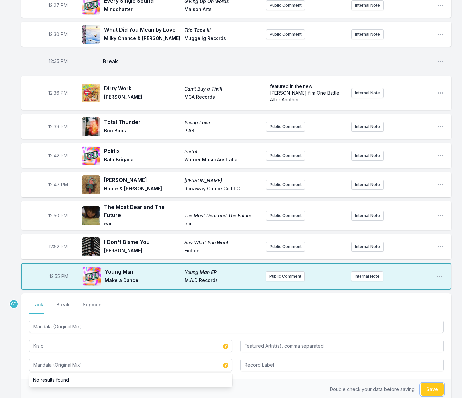
drag, startPoint x: 431, startPoint y: 385, endPoint x: 346, endPoint y: 379, distance: 85.8
click at [431, 385] on button "Save" at bounding box center [432, 389] width 23 height 13
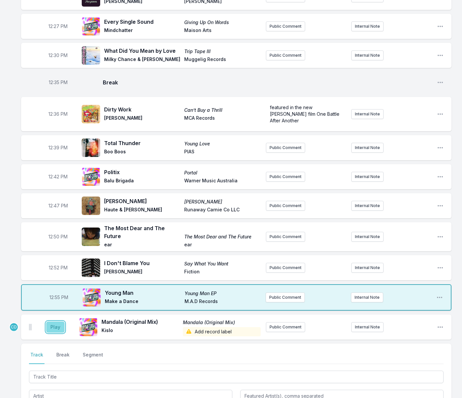
click at [60, 325] on button "Play" at bounding box center [55, 326] width 18 height 11
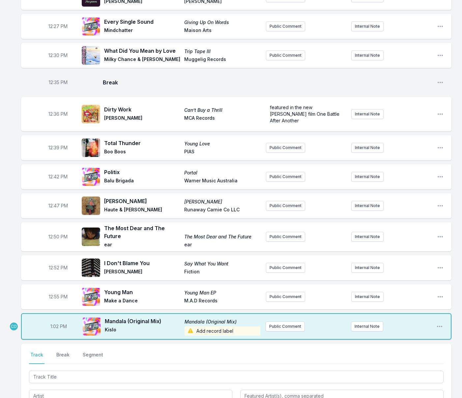
click at [56, 325] on span "1:02 PM" at bounding box center [58, 326] width 16 height 7
type input "12:59"
click at [60, 354] on button "Break" at bounding box center [63, 357] width 16 height 13
click at [425, 391] on button "Save" at bounding box center [432, 395] width 23 height 13
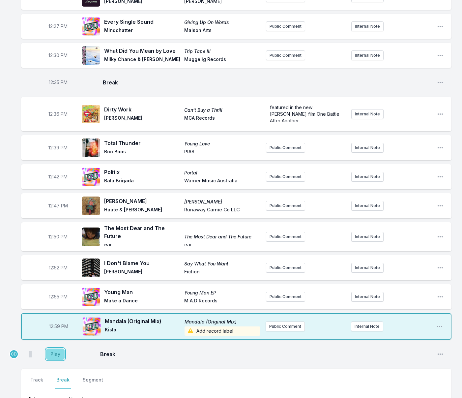
click at [58, 354] on button "Play" at bounding box center [55, 353] width 18 height 11
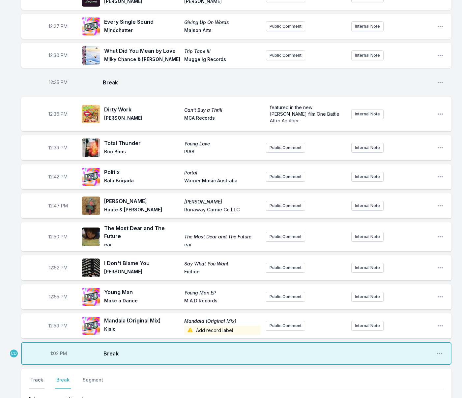
click at [40, 377] on button "Track" at bounding box center [36, 382] width 15 height 13
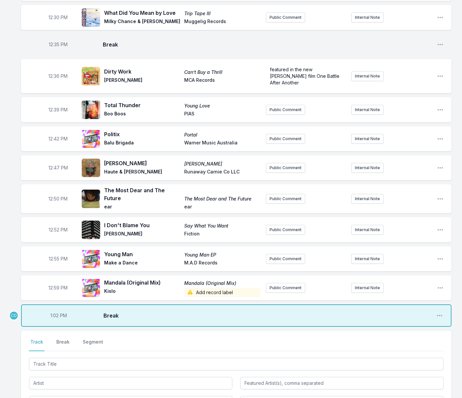
scroll to position [316, 0]
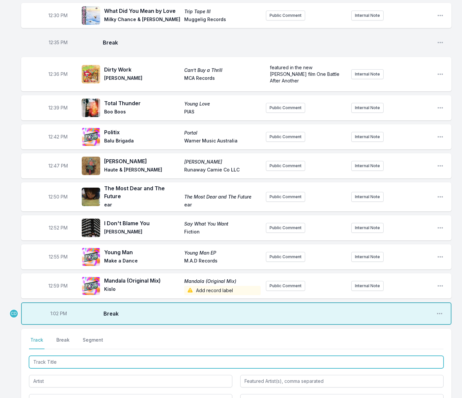
click at [67, 363] on input "Track Title" at bounding box center [236, 361] width 414 height 13
drag, startPoint x: 67, startPoint y: 361, endPoint x: 27, endPoint y: 355, distance: 40.0
click at [27, 355] on div "Select a tab Track Break Segment Track Break Segment [PERSON_NAME] [PERSON_NAME]" at bounding box center [236, 371] width 430 height 86
type input "Talk To [PERSON_NAME]"
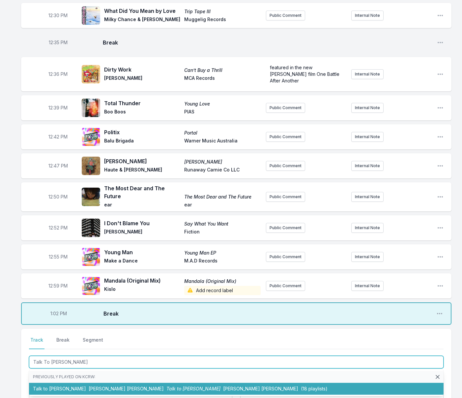
click at [52, 388] on li "Talk to [PERSON_NAME] [PERSON_NAME] Talk to [PERSON_NAME] [PERSON_NAME] (18 pla…" at bounding box center [236, 388] width 414 height 12
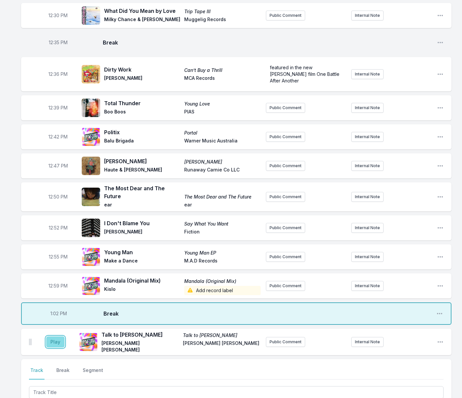
click at [62, 338] on button "Play" at bounding box center [55, 341] width 18 height 11
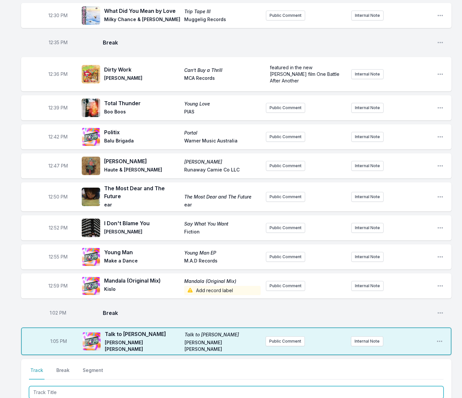
click at [82, 389] on input "Track Title" at bounding box center [236, 392] width 414 height 13
type input "It's Time"
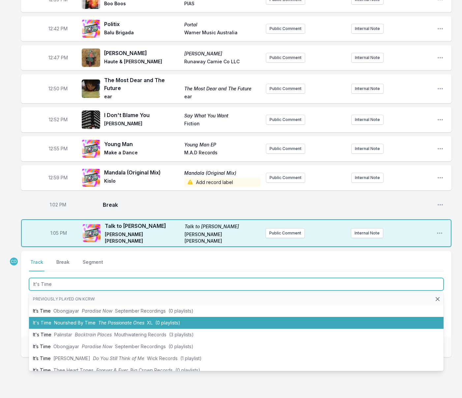
scroll to position [426, 0]
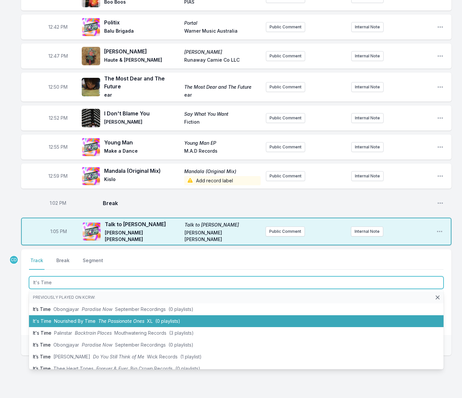
drag, startPoint x: 99, startPoint y: 318, endPoint x: 83, endPoint y: 310, distance: 18.0
click at [99, 318] on span "The Passionate Ones" at bounding box center [121, 321] width 46 height 6
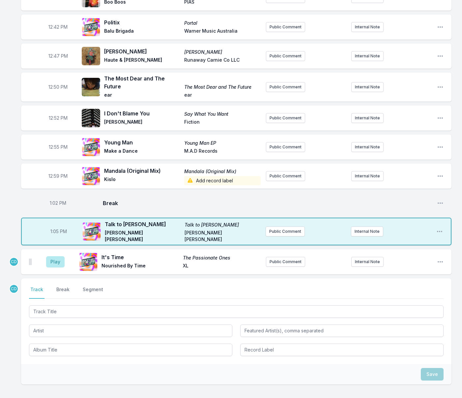
drag, startPoint x: 75, startPoint y: 293, endPoint x: 69, endPoint y: 280, distance: 15.5
click at [75, 293] on nav "Track Break Segment" at bounding box center [236, 292] width 414 height 13
click at [55, 262] on button "Play" at bounding box center [55, 261] width 18 height 11
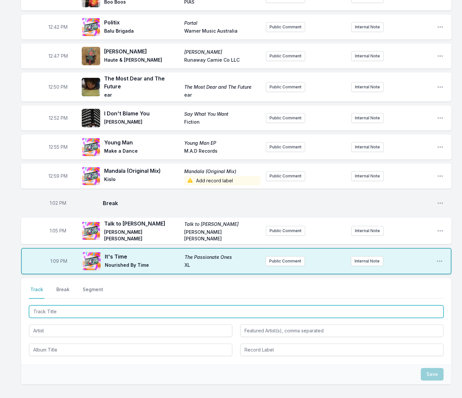
click at [99, 311] on input "Track Title" at bounding box center [236, 311] width 414 height 13
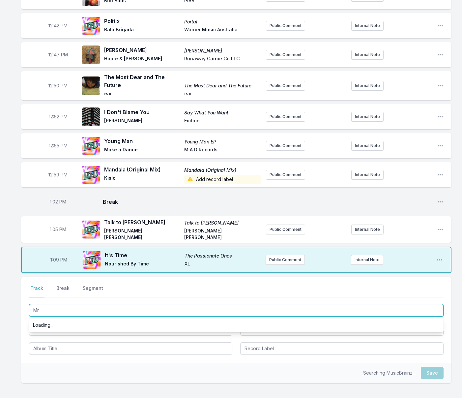
type input "Mr. W"
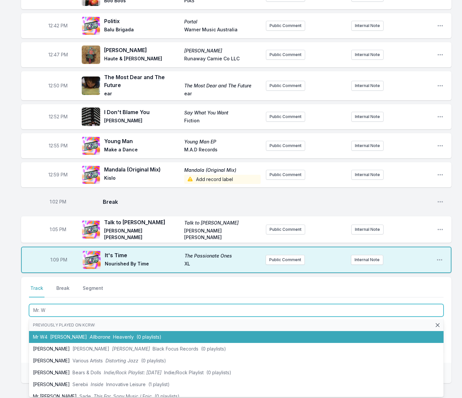
drag, startPoint x: 101, startPoint y: 332, endPoint x: 96, endPoint y: 328, distance: 6.1
click at [101, 332] on li "Mr W4 [PERSON_NAME] Allbarone Heavenly (0 playlists)" at bounding box center [236, 337] width 414 height 12
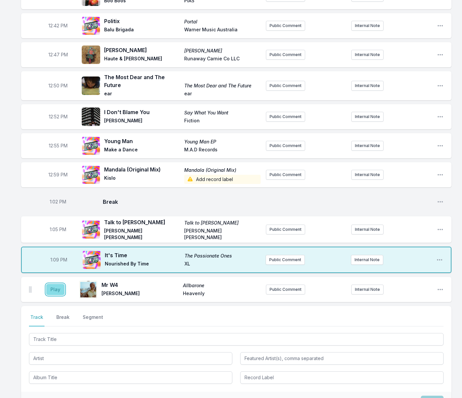
click at [52, 286] on button "Play" at bounding box center [55, 289] width 18 height 11
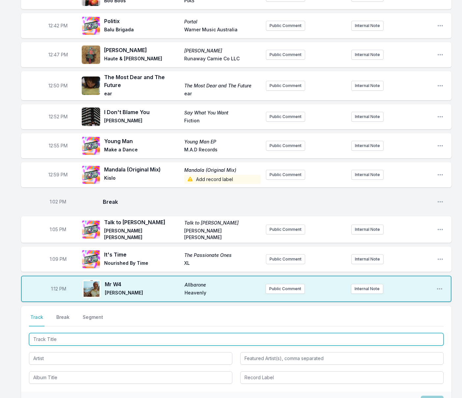
click at [184, 333] on input "Track Title" at bounding box center [236, 339] width 414 height 13
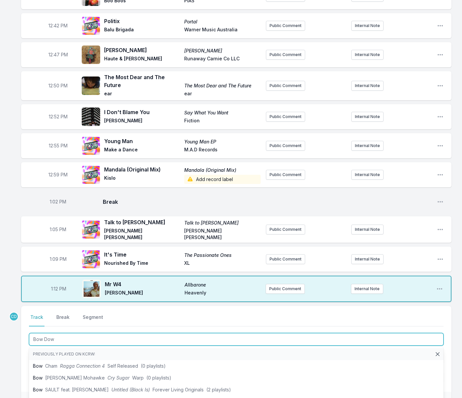
type input "Bow Down"
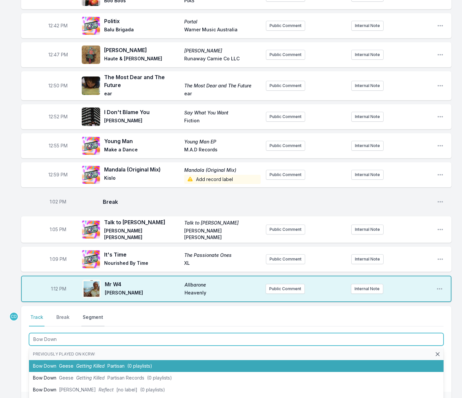
drag, startPoint x: 133, startPoint y: 363, endPoint x: 81, endPoint y: 323, distance: 65.3
click at [133, 363] on span "(0 playlists)" at bounding box center [139, 366] width 25 height 6
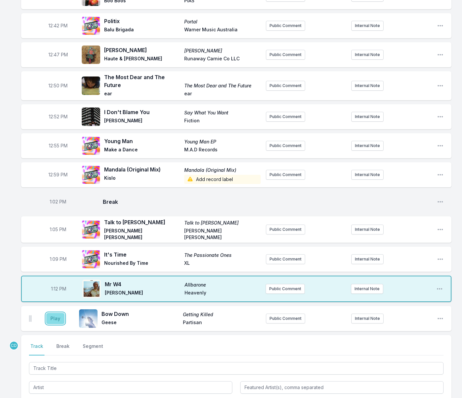
click at [52, 315] on button "Play" at bounding box center [55, 318] width 18 height 11
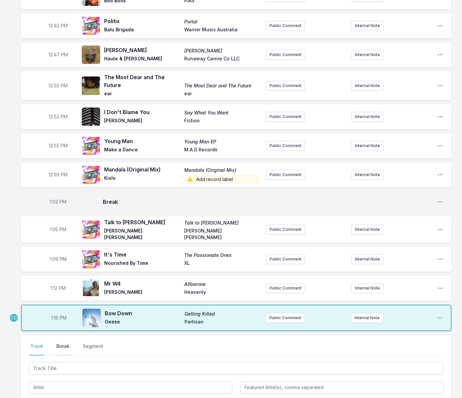
click at [62, 343] on button "Break" at bounding box center [63, 349] width 16 height 13
click at [429, 383] on button "Save" at bounding box center [432, 386] width 23 height 13
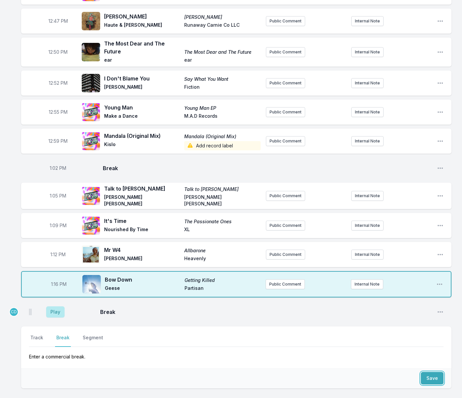
scroll to position [463, 0]
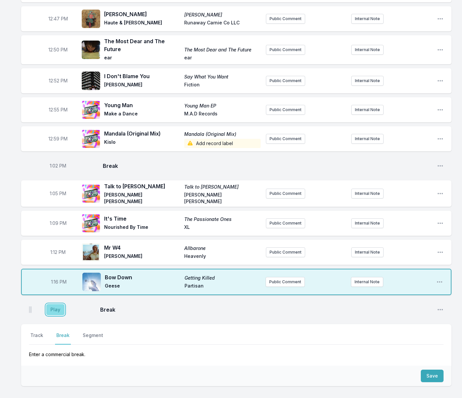
drag, startPoint x: 57, startPoint y: 307, endPoint x: 62, endPoint y: 307, distance: 4.6
click at [57, 307] on button "Play" at bounding box center [55, 309] width 18 height 11
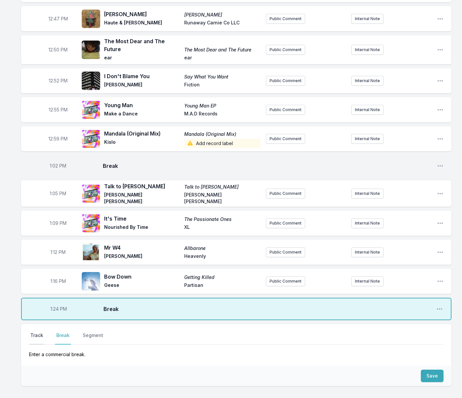
click at [36, 333] on button "Track" at bounding box center [36, 338] width 15 height 13
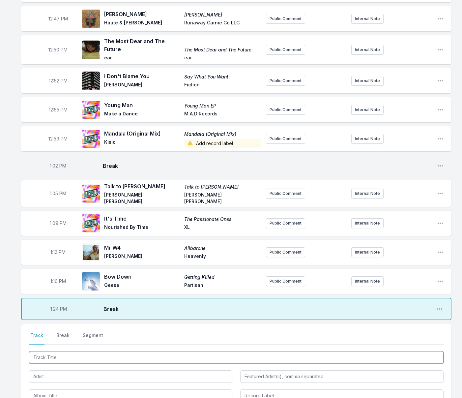
click at [55, 354] on input "Track Title" at bounding box center [236, 357] width 414 height 13
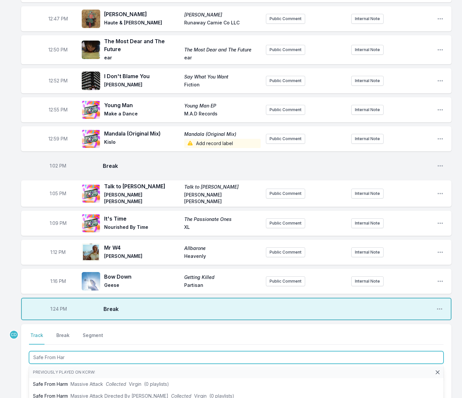
type input "Safe From Harm"
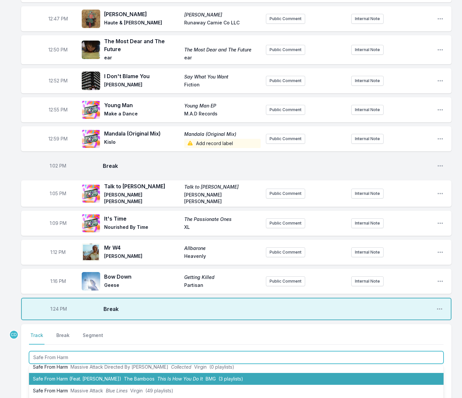
scroll to position [30, 0]
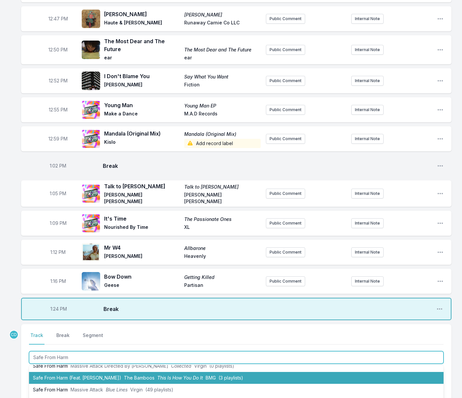
click at [72, 386] on span "Massive Attack" at bounding box center [86, 389] width 33 height 6
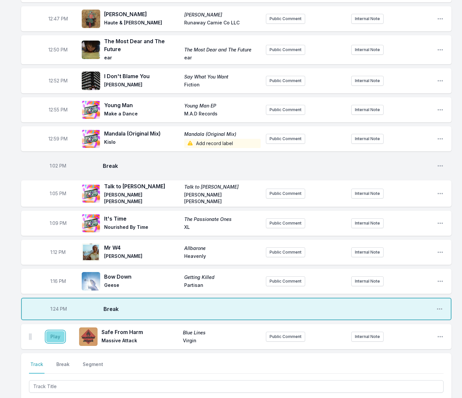
click at [57, 335] on button "Play" at bounding box center [55, 336] width 18 height 11
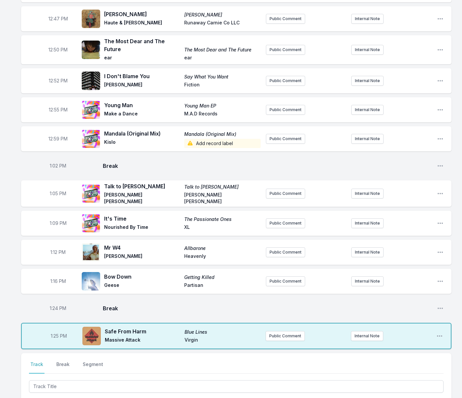
click at [56, 334] on span "1:25 PM" at bounding box center [59, 335] width 16 height 7
click at [54, 334] on input "13:25" at bounding box center [58, 335] width 37 height 13
type input "13:22"
click at [57, 305] on span "1:24 PM" at bounding box center [58, 308] width 16 height 7
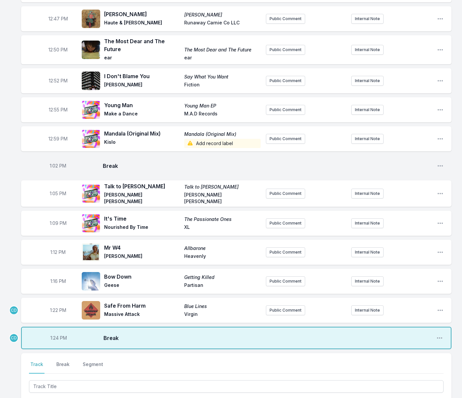
click at [55, 307] on span "1:22 PM" at bounding box center [58, 310] width 16 height 7
click at [55, 307] on input "13:22" at bounding box center [58, 310] width 37 height 13
click at [58, 335] on span "1:24 PM" at bounding box center [58, 337] width 16 height 7
click at [54, 335] on input "13:24" at bounding box center [58, 337] width 37 height 13
type input "13:20"
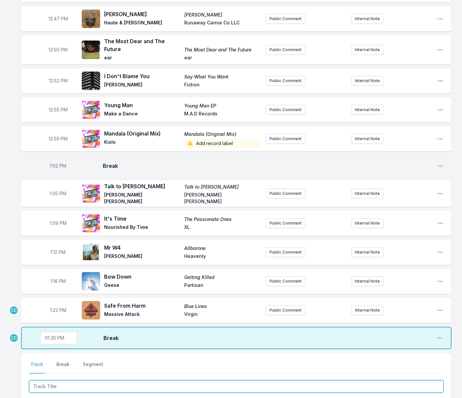
click at [90, 380] on input "Track Title" at bounding box center [236, 386] width 414 height 13
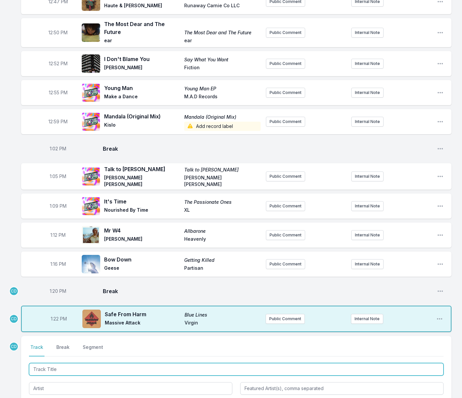
scroll to position [488, 0]
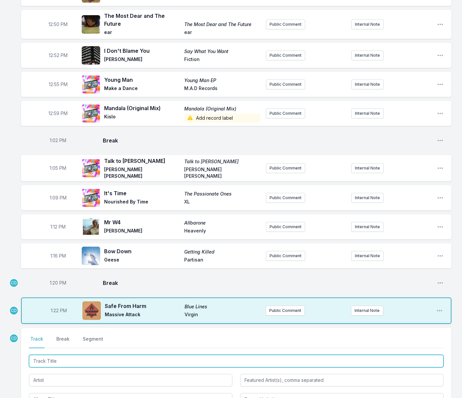
click at [89, 357] on input "Track Title" at bounding box center [236, 360] width 414 height 13
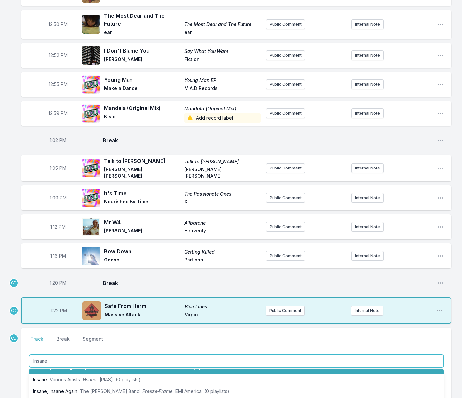
scroll to position [92, 0]
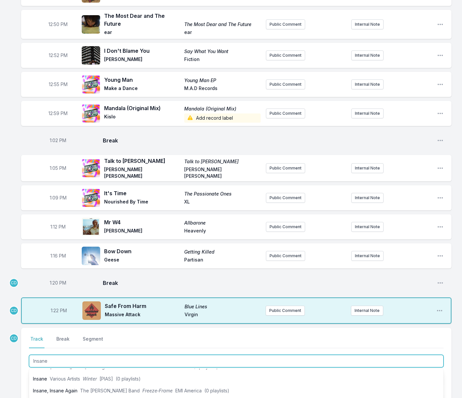
type input "Insane"
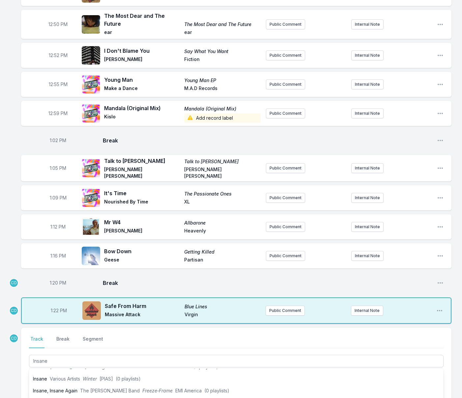
click at [16, 364] on div "Missing Data Some of your tracks are missing record label information. This inf…" at bounding box center [231, 36] width 462 height 920
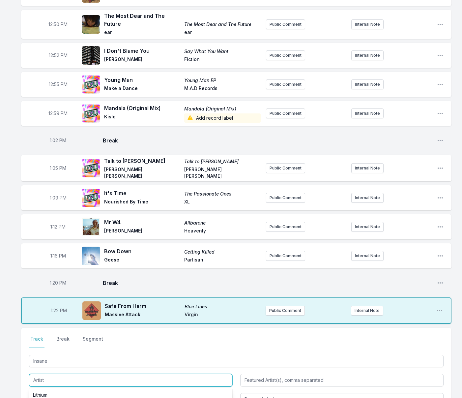
click at [36, 376] on input "Artist" at bounding box center [130, 379] width 203 height 13
click at [40, 377] on input "Delki Alem" at bounding box center [130, 379] width 203 height 13
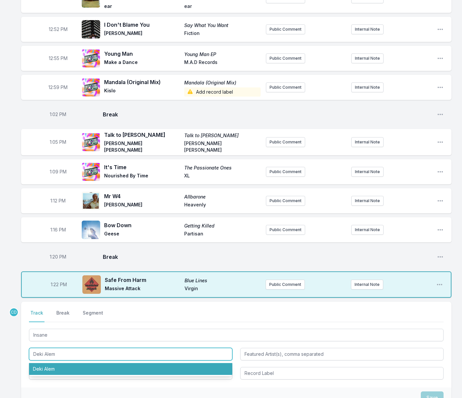
click at [62, 369] on li "Deki Alem" at bounding box center [130, 369] width 203 height 12
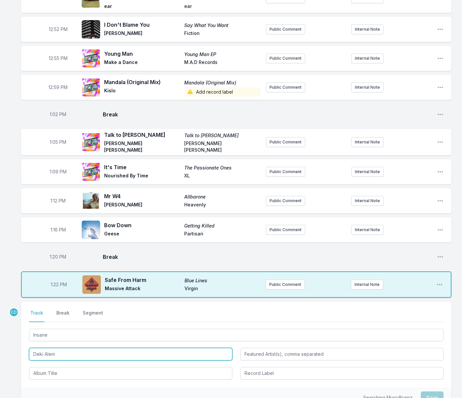
type input "Deki Alem"
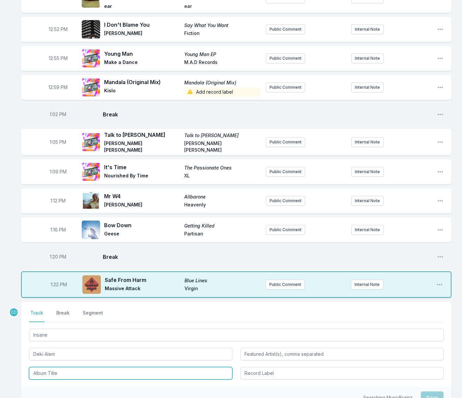
click at [60, 373] on input "Album Title" at bounding box center [130, 373] width 203 height 13
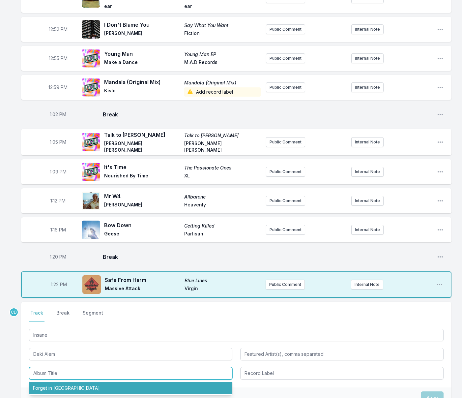
drag, startPoint x: 62, startPoint y: 383, endPoint x: 80, endPoint y: 378, distance: 18.1
click at [62, 383] on li "Forget in [GEOGRAPHIC_DATA]" at bounding box center [130, 388] width 203 height 12
type input "Forget in [GEOGRAPHIC_DATA]"
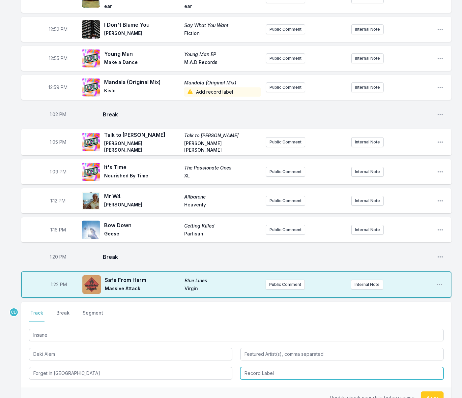
click at [256, 371] on input "Record Label" at bounding box center [341, 373] width 203 height 13
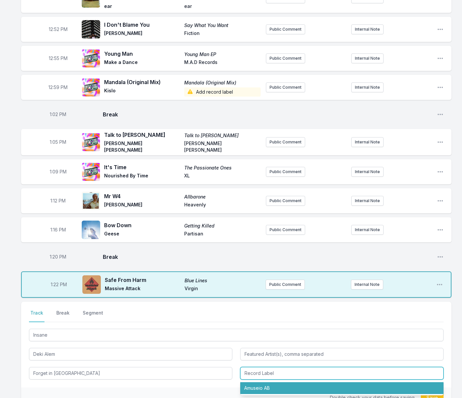
click at [260, 385] on li "Amuseio AB" at bounding box center [341, 388] width 203 height 12
type input "Amuseio AB"
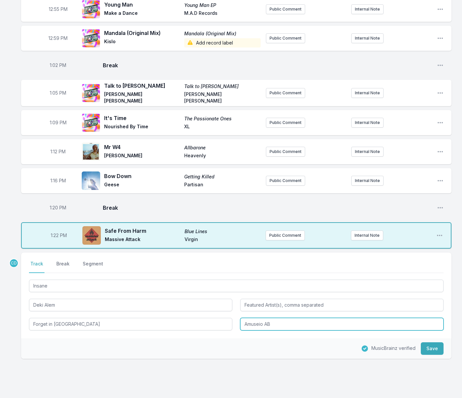
scroll to position [565, 0]
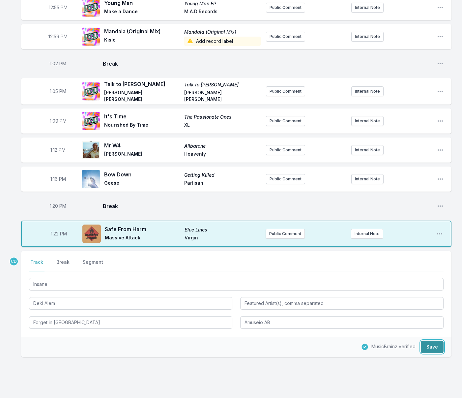
click at [429, 344] on button "Save" at bounding box center [432, 346] width 23 height 13
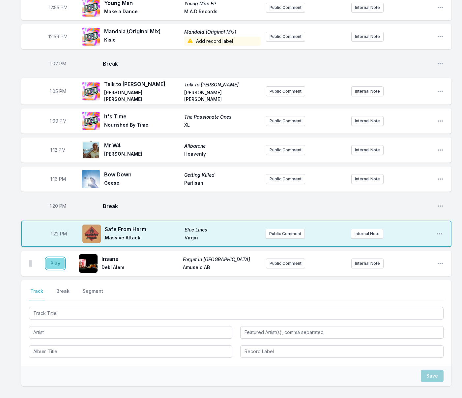
click at [56, 261] on button "Play" at bounding box center [55, 263] width 18 height 11
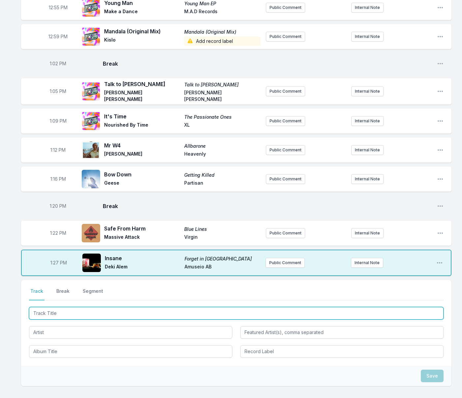
click at [172, 310] on input "Track Title" at bounding box center [236, 313] width 414 height 13
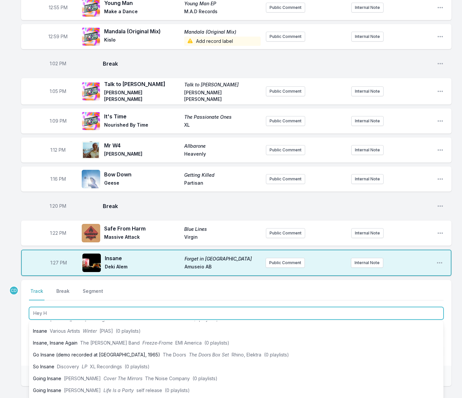
scroll to position [0, 0]
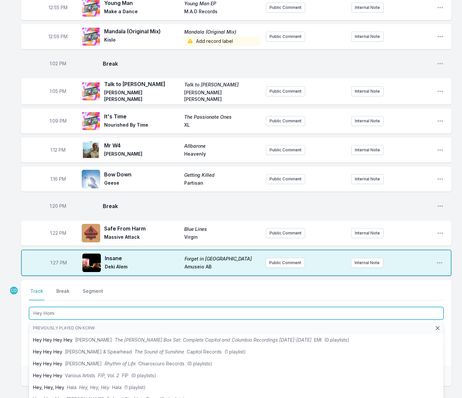
type input "Hey [PERSON_NAME]"
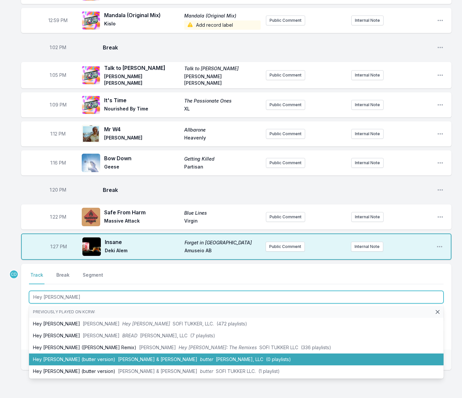
scroll to position [591, 0]
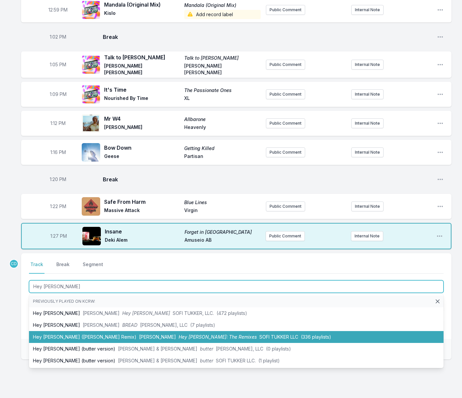
click at [139, 336] on span "[PERSON_NAME]" at bounding box center [157, 337] width 37 height 6
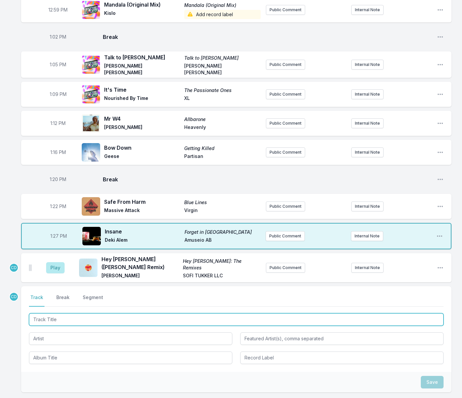
click at [65, 313] on input "Track Title" at bounding box center [236, 319] width 414 height 13
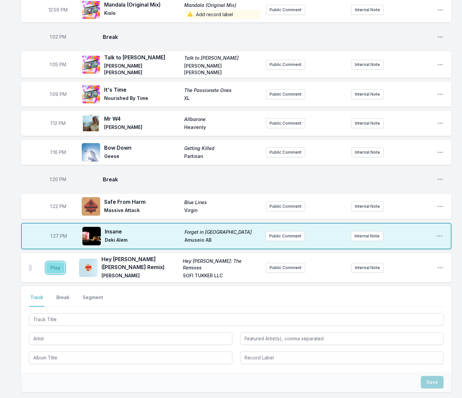
click at [56, 266] on button "Play" at bounding box center [55, 267] width 18 height 11
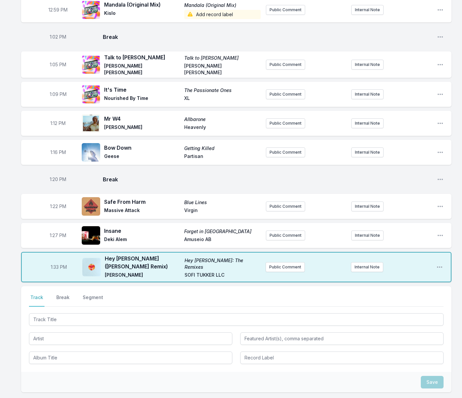
click at [58, 263] on span "1:33 PM" at bounding box center [59, 266] width 16 height 7
click at [55, 262] on input "13:33" at bounding box center [58, 267] width 37 height 13
type input "13:32"
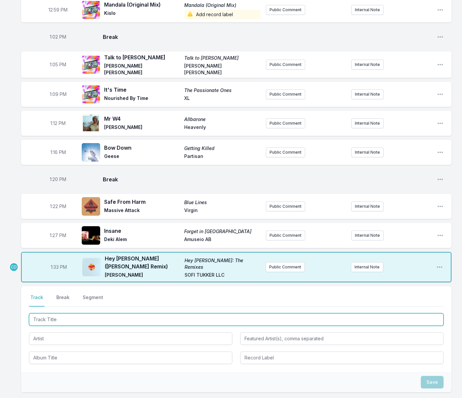
click at [53, 314] on input "Track Title" at bounding box center [236, 319] width 414 height 13
click at [65, 313] on input "[PERSON_NAME] remix)" at bounding box center [236, 319] width 414 height 13
type input "[PERSON_NAME] (remix)"
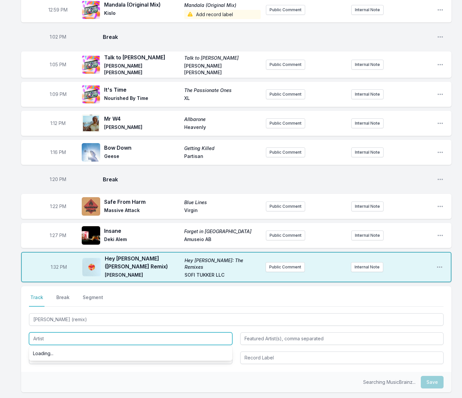
click at [65, 332] on input "Artist" at bounding box center [130, 338] width 203 height 13
type input "King Most"
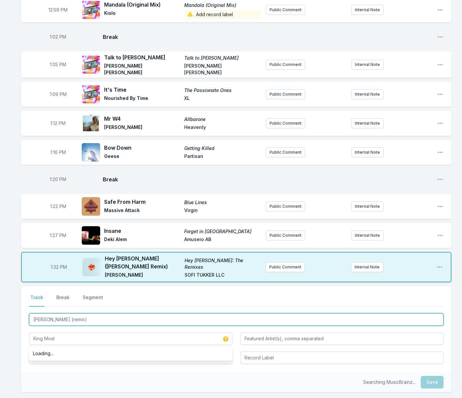
drag, startPoint x: 108, startPoint y: 312, endPoint x: 20, endPoint y: 312, distance: 87.9
click at [21, 312] on div "Select a tab Track Break Segment Track Break Segment BIA BAM BAM (remix) King M…" at bounding box center [236, 329] width 430 height 86
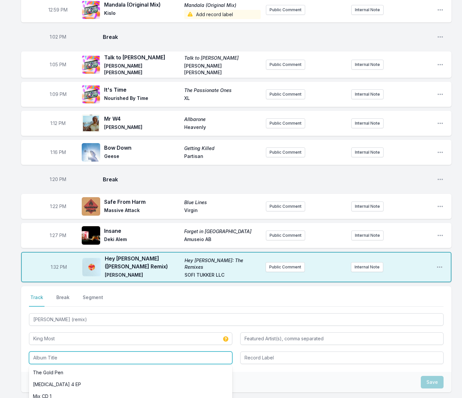
click at [40, 353] on input "Album Title" at bounding box center [130, 357] width 203 height 13
paste input "[PERSON_NAME] (remix)"
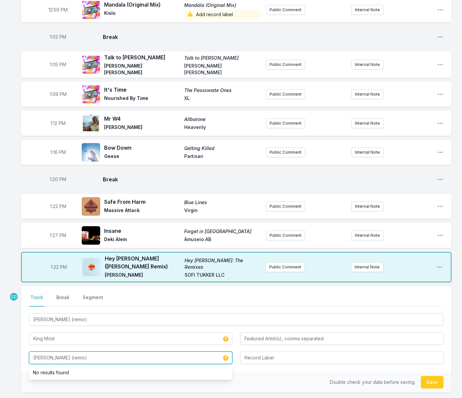
type input "[PERSON_NAME] (remix)"
drag, startPoint x: 432, startPoint y: 377, endPoint x: 410, endPoint y: 375, distance: 22.8
click at [432, 377] on button "Save" at bounding box center [432, 381] width 23 height 13
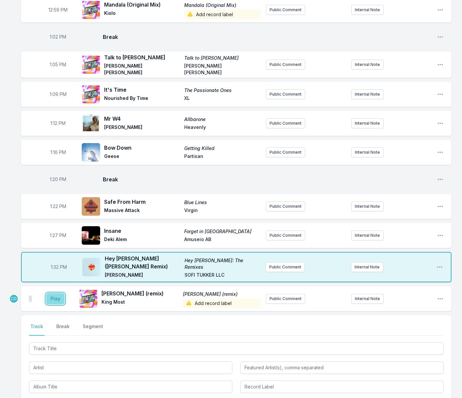
click at [61, 293] on button "Play" at bounding box center [55, 298] width 18 height 11
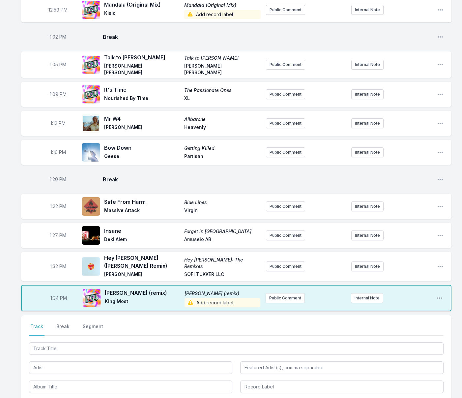
click at [58, 294] on span "1:34 PM" at bounding box center [58, 297] width 16 height 7
click at [55, 291] on input "13:34" at bounding box center [58, 297] width 37 height 13
type input "13:30"
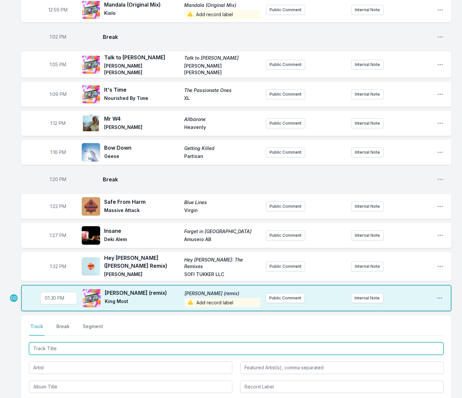
click at [56, 342] on input "Track Title" at bounding box center [236, 348] width 414 height 13
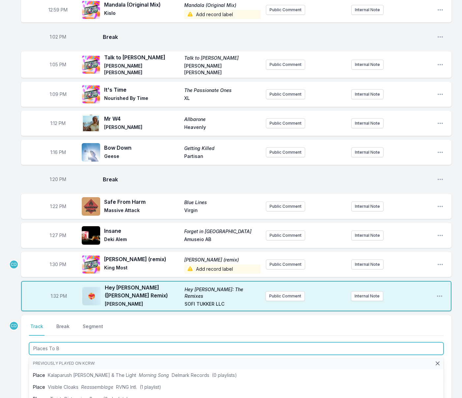
type input "Places To Be"
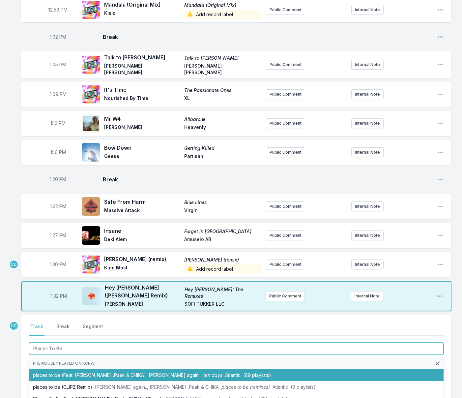
click at [65, 370] on li "places to be (Feat. [PERSON_NAME] .[PERSON_NAME] & CHIKA) [PERSON_NAME] again..…" at bounding box center [236, 375] width 414 height 12
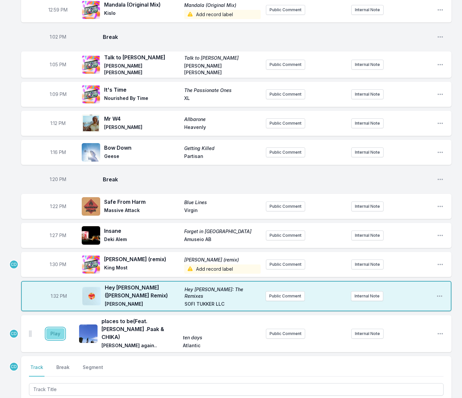
click at [50, 328] on button "Play" at bounding box center [55, 333] width 18 height 11
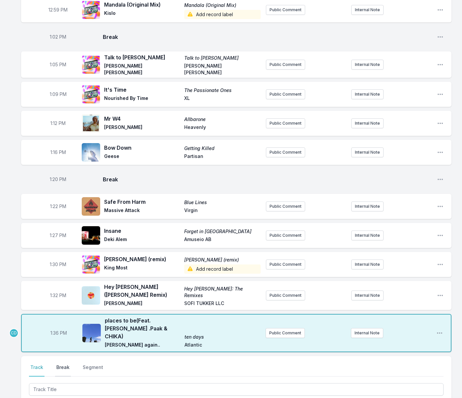
click at [60, 364] on button "Break" at bounding box center [63, 370] width 16 height 13
drag, startPoint x: 41, startPoint y: 354, endPoint x: 46, endPoint y: 361, distance: 8.5
click at [41, 364] on button "Track" at bounding box center [36, 370] width 15 height 13
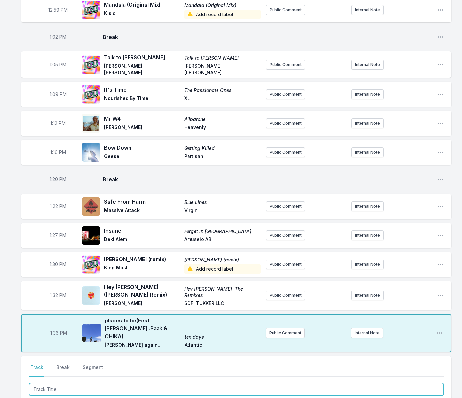
click at [61, 383] on input "Track Title" at bounding box center [236, 389] width 414 height 13
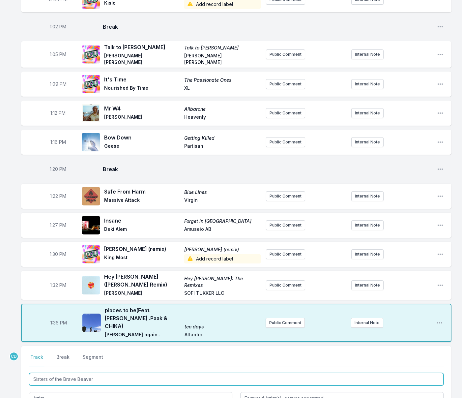
scroll to position [607, 0]
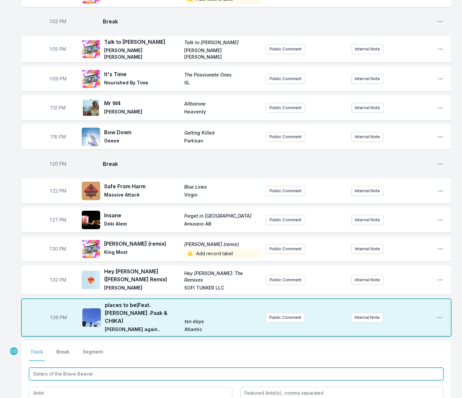
type input "Sisters of the Brave Beaver"
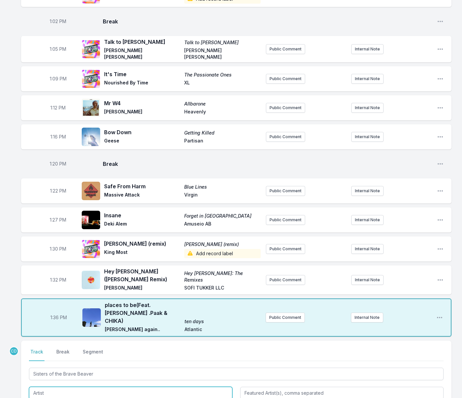
click at [61, 386] on input "Artist" at bounding box center [130, 392] width 203 height 13
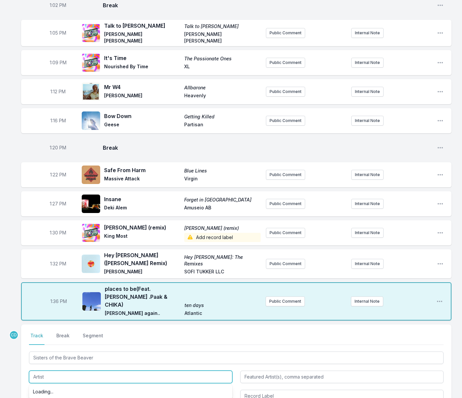
scroll to position [625, 0]
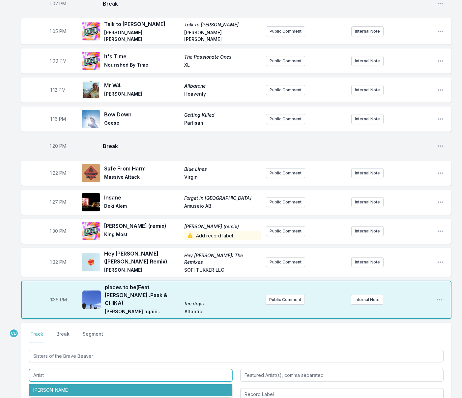
click at [63, 384] on li "[PERSON_NAME]" at bounding box center [130, 390] width 203 height 12
type input "[PERSON_NAME]"
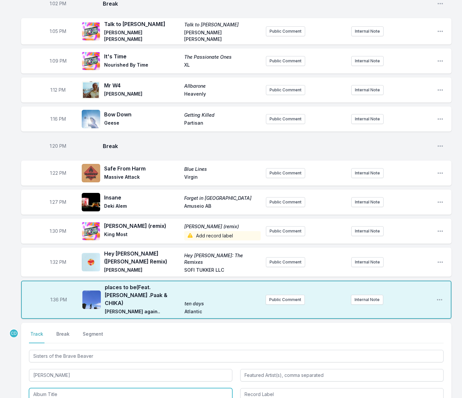
click at [62, 388] on input "Album Title" at bounding box center [130, 394] width 203 height 13
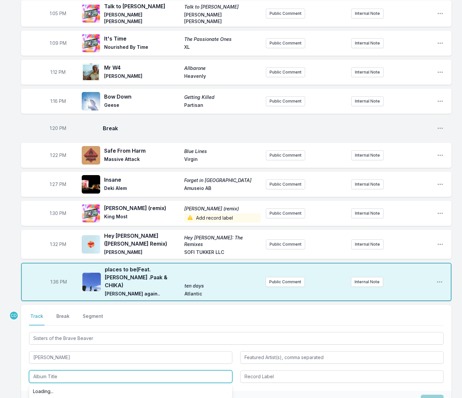
scroll to position [643, 0]
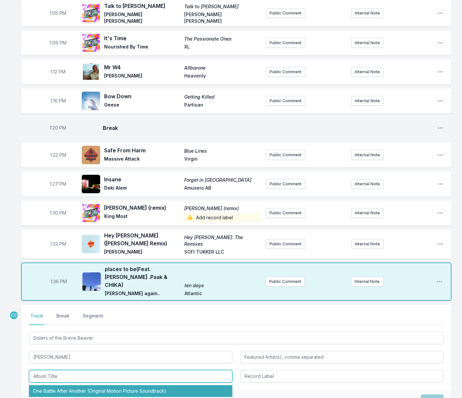
click at [61, 385] on li "One Battle After Another (Original Motion Picture Soundtrack)" at bounding box center [130, 391] width 203 height 12
type input "One Battle After Another (Original Motion Picture Soundtrack)"
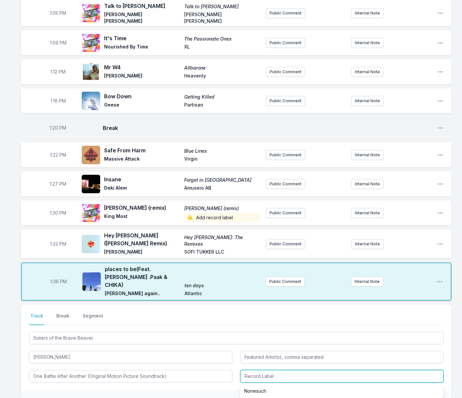
click at [266, 370] on input "Record Label" at bounding box center [341, 376] width 203 height 13
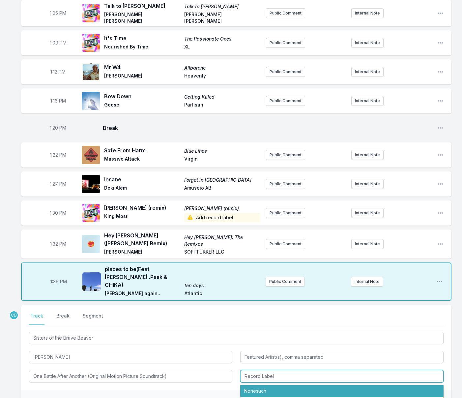
click at [264, 385] on li "Nonesuch" at bounding box center [341, 391] width 203 height 12
type input "Nonesuch"
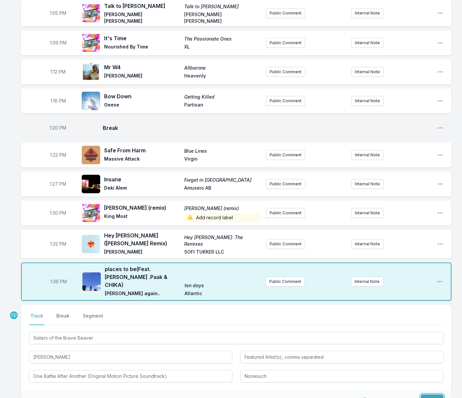
drag, startPoint x: 435, startPoint y: 386, endPoint x: 395, endPoint y: 375, distance: 41.2
click at [434, 394] on button "Save" at bounding box center [432, 400] width 23 height 13
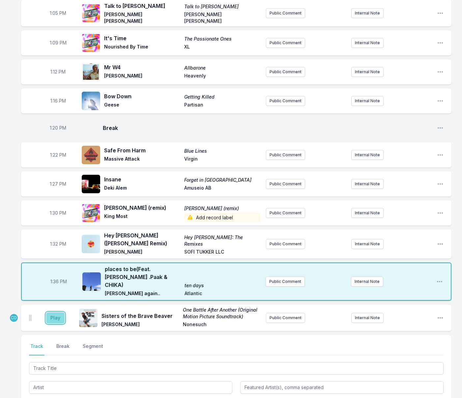
click at [59, 312] on button "Play" at bounding box center [55, 317] width 18 height 11
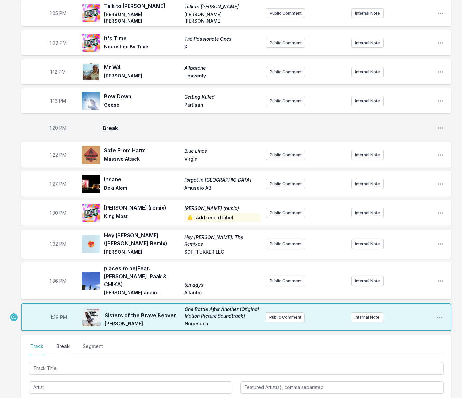
click at [62, 343] on button "Break" at bounding box center [63, 349] width 16 height 13
drag, startPoint x: 429, startPoint y: 374, endPoint x: 330, endPoint y: 367, distance: 99.7
click at [429, 380] on button "Save" at bounding box center [432, 386] width 23 height 13
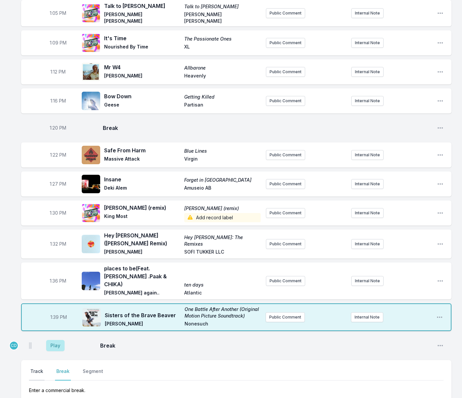
click at [41, 368] on button "Track" at bounding box center [36, 374] width 15 height 13
click at [60, 340] on button "Play" at bounding box center [55, 345] width 18 height 11
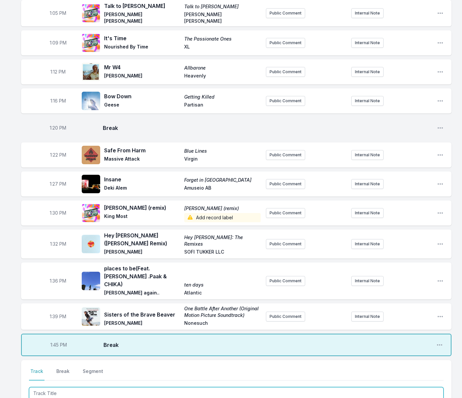
click at [105, 387] on input "Track Title" at bounding box center [236, 393] width 414 height 13
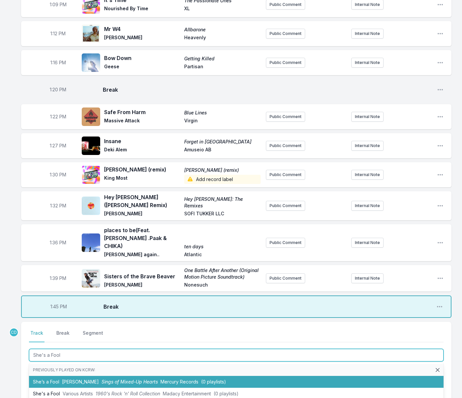
scroll to position [683, 0]
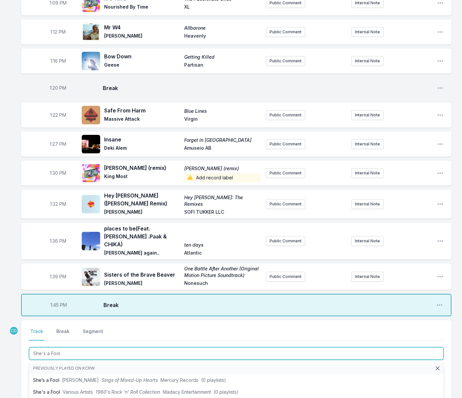
type input "She's a Fool"
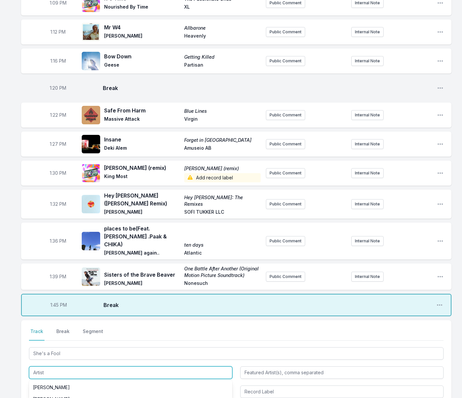
click at [52, 366] on input "Artist" at bounding box center [130, 372] width 203 height 13
type input "[PERSON_NAME] & Pepper"
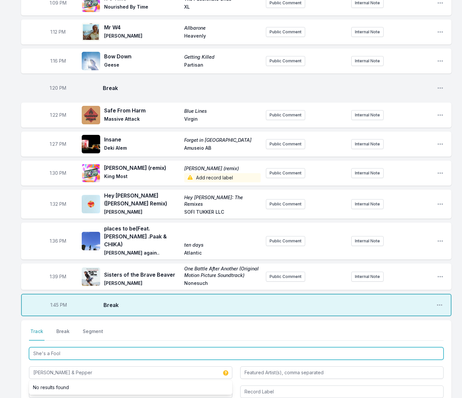
click at [70, 347] on input "She's a Fool" at bounding box center [236, 353] width 414 height 13
drag, startPoint x: 69, startPoint y: 340, endPoint x: 28, endPoint y: 338, distance: 41.2
click at [29, 347] on input "She's a Fool" at bounding box center [236, 353] width 414 height 13
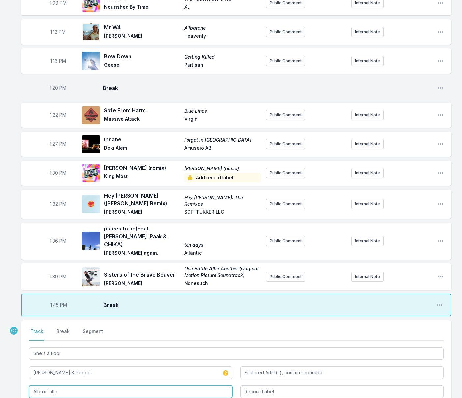
click at [53, 385] on input "Album Title" at bounding box center [130, 391] width 203 height 13
paste input "She's a Fool"
type input "She's a Fool"
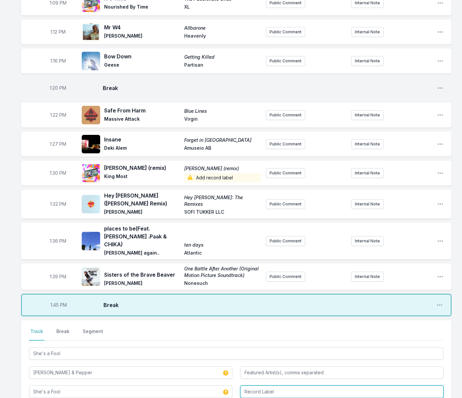
click at [258, 385] on input "Record Label" at bounding box center [341, 391] width 203 height 13
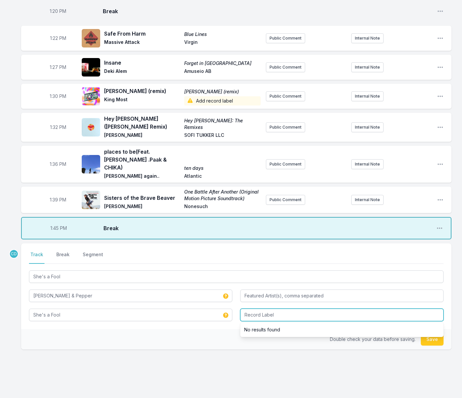
scroll to position [760, 0]
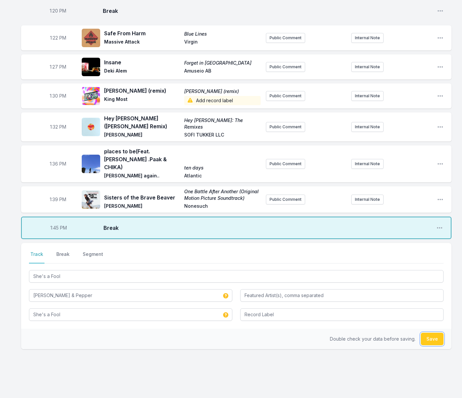
drag, startPoint x: 431, startPoint y: 327, endPoint x: 173, endPoint y: 299, distance: 260.0
click at [431, 332] on button "Save" at bounding box center [432, 338] width 23 height 13
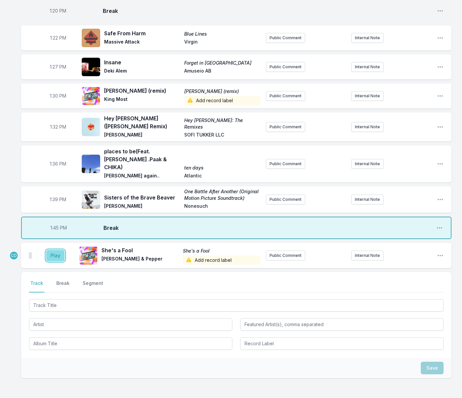
click at [56, 250] on button "Play" at bounding box center [55, 255] width 18 height 11
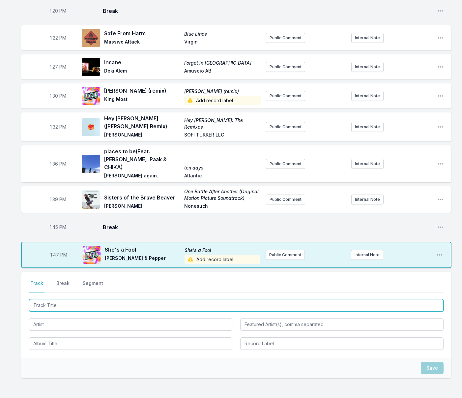
click at [51, 299] on input "Track Title" at bounding box center [236, 305] width 414 height 13
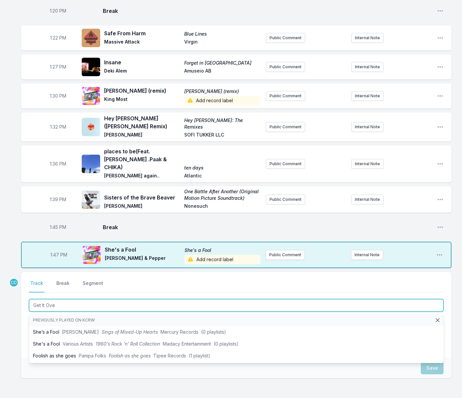
type input "Get It Over"
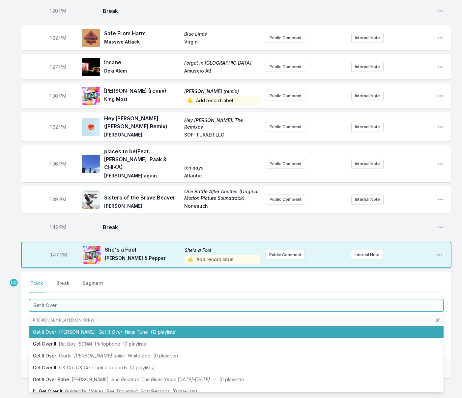
click at [57, 326] on li "Get It Over [PERSON_NAME] Get It Over Ninja Tune (13 playlists)" at bounding box center [236, 332] width 414 height 12
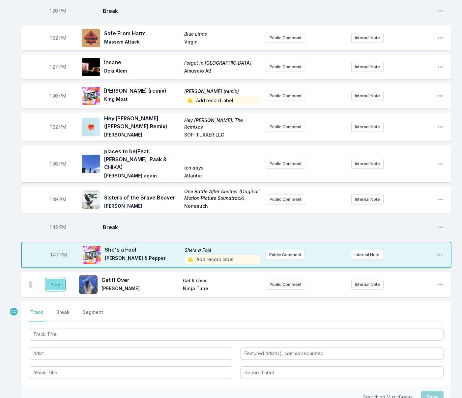
click at [56, 279] on button "Play" at bounding box center [55, 284] width 18 height 11
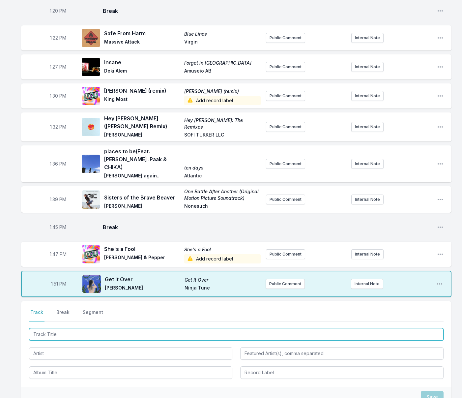
click at [63, 328] on input "Track Title" at bounding box center [236, 334] width 414 height 13
type input "Wreckage"
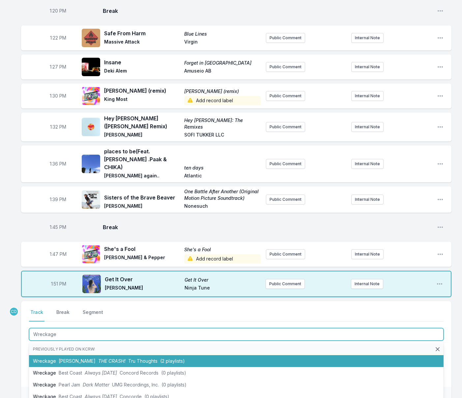
drag, startPoint x: 58, startPoint y: 343, endPoint x: 53, endPoint y: 328, distance: 15.7
click at [59, 358] on span "[PERSON_NAME]" at bounding box center [77, 361] width 37 height 6
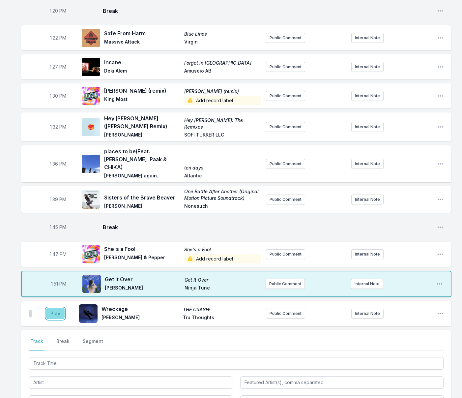
click at [52, 308] on button "Play" at bounding box center [55, 313] width 18 height 11
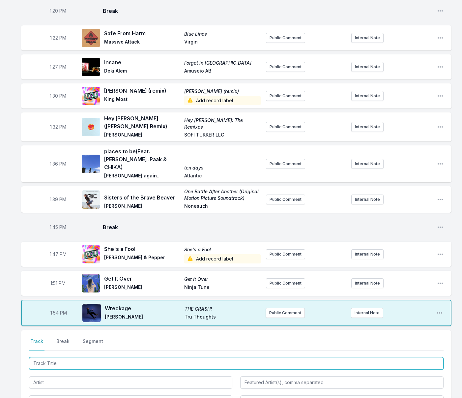
click at [61, 357] on input "Track Title" at bounding box center [236, 363] width 414 height 13
type input "Take My Hand"
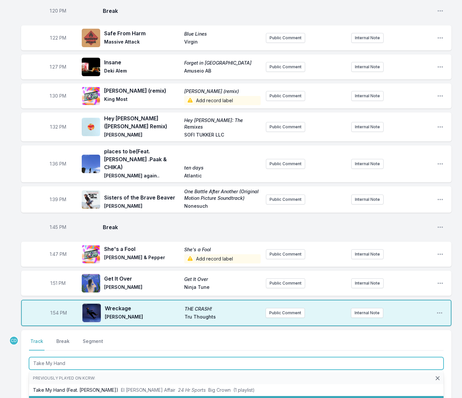
click at [69, 396] on li "Take My Hand (Feat. [PERSON_NAME]) El [PERSON_NAME] Affair 24 Hr Sports Big Cro…" at bounding box center [236, 402] width 414 height 12
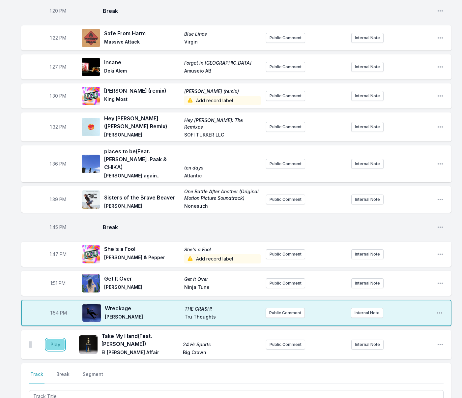
click at [54, 339] on button "Play" at bounding box center [55, 344] width 18 height 11
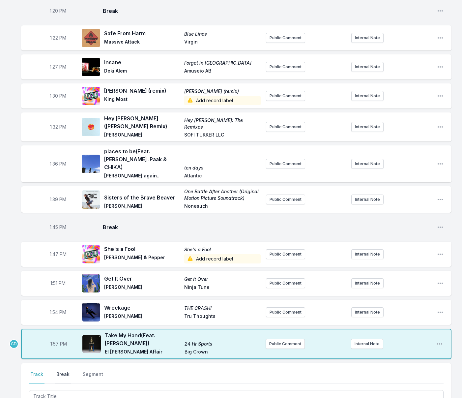
click at [60, 371] on button "Break" at bounding box center [63, 377] width 16 height 13
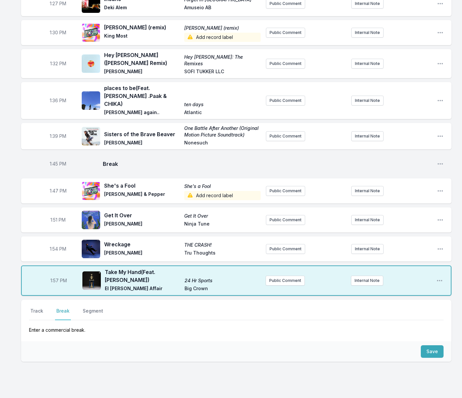
scroll to position [824, 0]
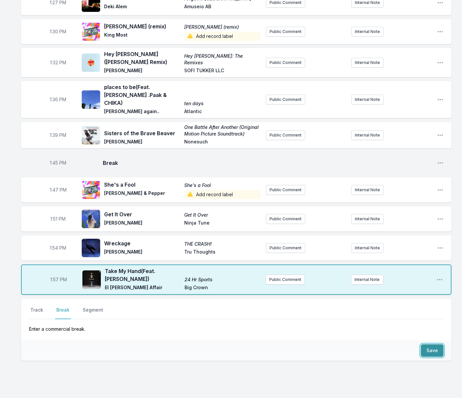
click at [432, 344] on button "Save" at bounding box center [432, 350] width 23 height 13
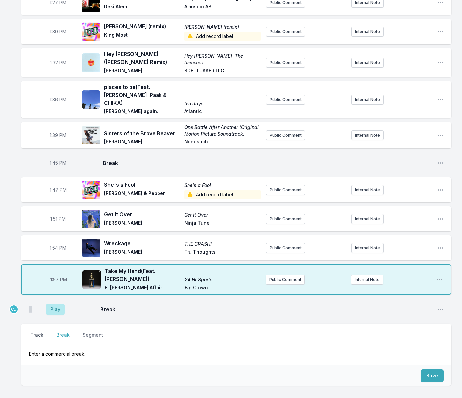
click at [35, 331] on button "Track" at bounding box center [36, 337] width 15 height 13
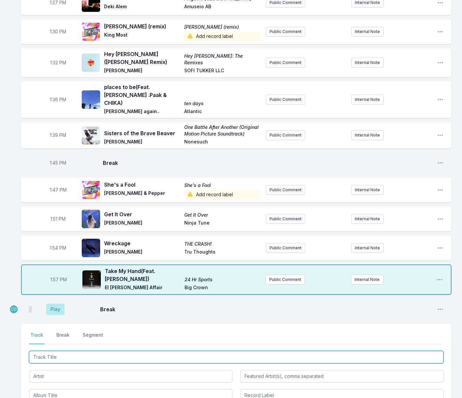
click at [72, 350] on input "Track Title" at bounding box center [236, 356] width 414 height 13
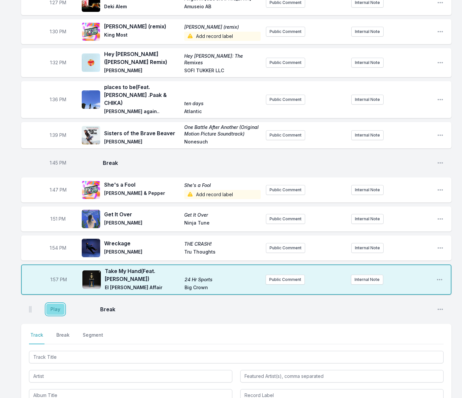
click at [55, 303] on button "Play" at bounding box center [55, 308] width 18 height 11
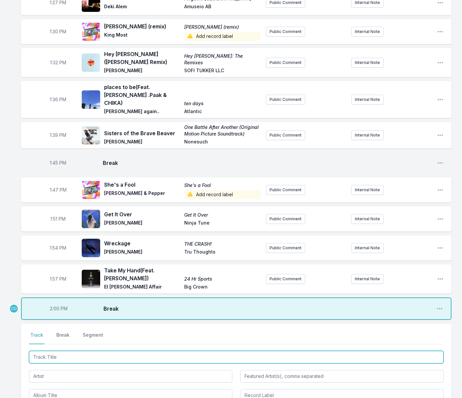
click at [63, 350] on input "Track Title" at bounding box center [236, 356] width 414 height 13
type input "Abracad"
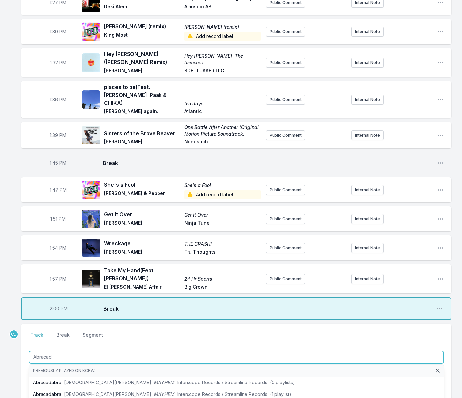
scroll to position [1, 0]
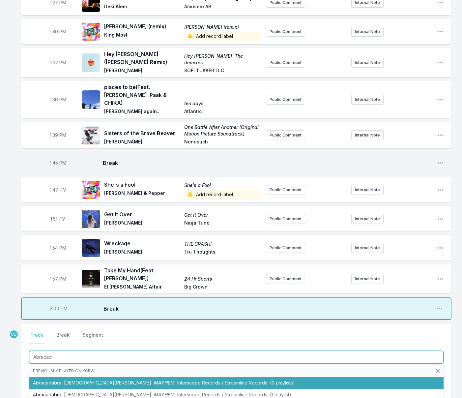
click at [83, 379] on span "[DEMOGRAPHIC_DATA][PERSON_NAME]" at bounding box center [107, 382] width 87 height 6
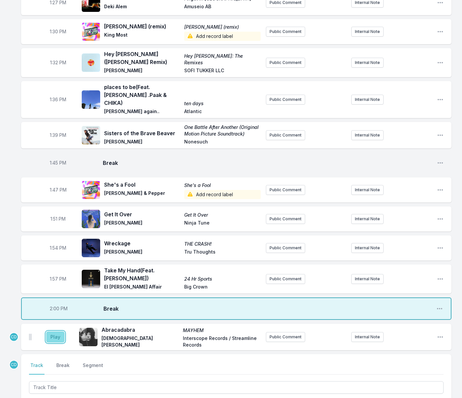
click at [58, 331] on button "Play" at bounding box center [55, 336] width 18 height 11
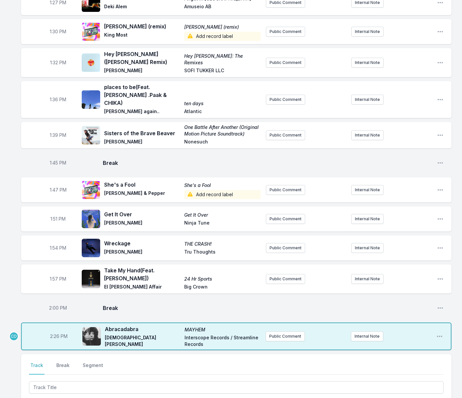
click at [58, 333] on span "2:26 PM" at bounding box center [58, 336] width 17 height 7
click at [55, 330] on input "14:26" at bounding box center [58, 336] width 37 height 13
type input "14:05"
click at [280, 331] on button "Public Comment" at bounding box center [284, 336] width 39 height 10
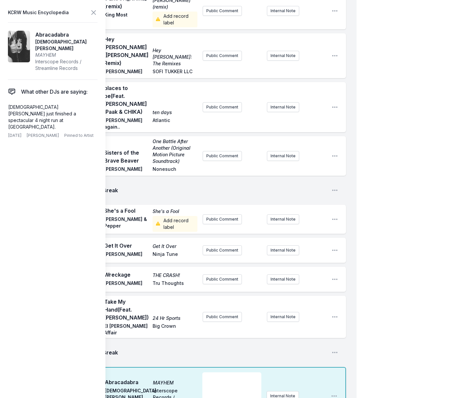
scroll to position [923, 0]
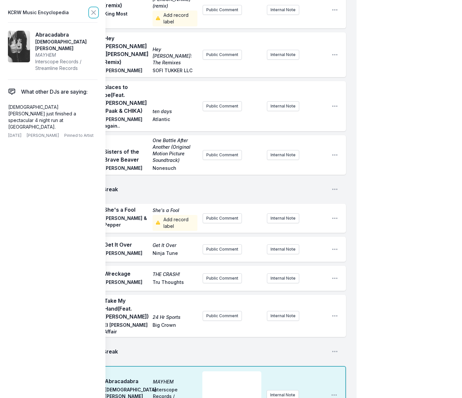
click at [95, 13] on icon at bounding box center [94, 13] width 8 height 8
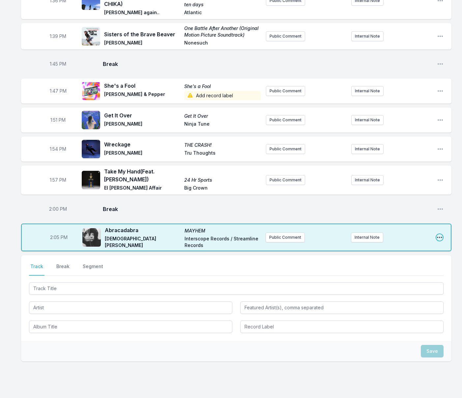
click at [437, 236] on icon "Open playlist item options" at bounding box center [439, 236] width 5 height 1
click at [404, 256] on button "Edit Track Details" at bounding box center [406, 262] width 74 height 12
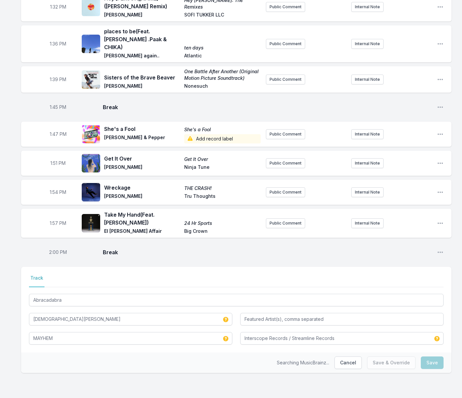
scroll to position [865, 0]
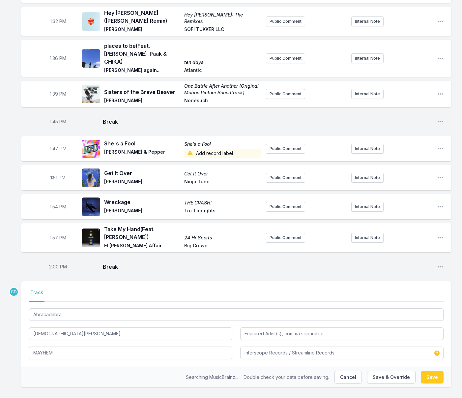
type input "Interscope Records, Streamline Records"
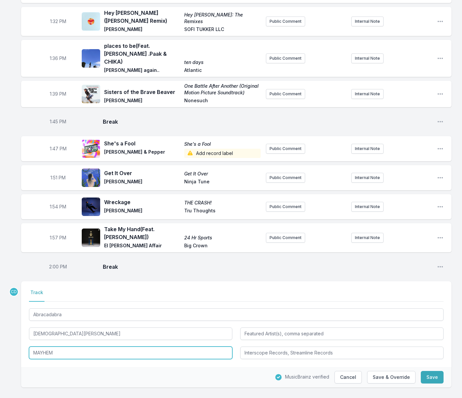
click at [123, 346] on input "MAYHEM" at bounding box center [130, 352] width 203 height 13
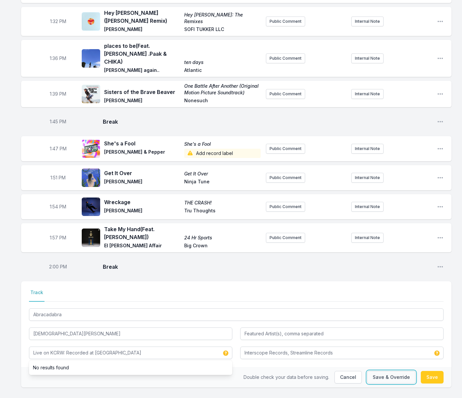
click at [381, 371] on button "Save & Override" at bounding box center [391, 377] width 48 height 13
type input "MAYHEM"
type input "Interscope Records / Streamline Records"
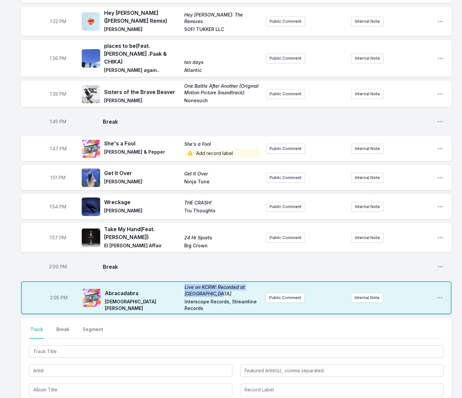
drag, startPoint x: 227, startPoint y: 278, endPoint x: 185, endPoint y: 273, distance: 42.8
click at [185, 284] on span "Live on KCRW: Recorded at [GEOGRAPHIC_DATA]" at bounding box center [222, 290] width 76 height 13
copy span "Live on KCRW: Recorded at [GEOGRAPHIC_DATA]"
click at [221, 283] on span "Live on KCRW: Recorded at [GEOGRAPHIC_DATA]" at bounding box center [222, 289] width 76 height 13
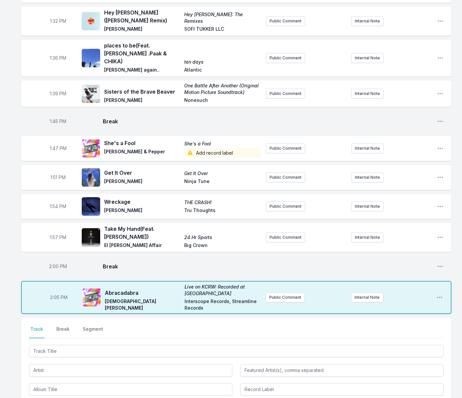
drag, startPoint x: 219, startPoint y: 271, endPoint x: 237, endPoint y: 274, distance: 18.0
click at [219, 283] on span "Live on KCRW: Recorded at [GEOGRAPHIC_DATA]" at bounding box center [222, 289] width 76 height 13
drag, startPoint x: 437, startPoint y: 281, endPoint x: 424, endPoint y: 286, distance: 14.7
click at [438, 294] on icon "Open playlist item options" at bounding box center [439, 297] width 7 height 7
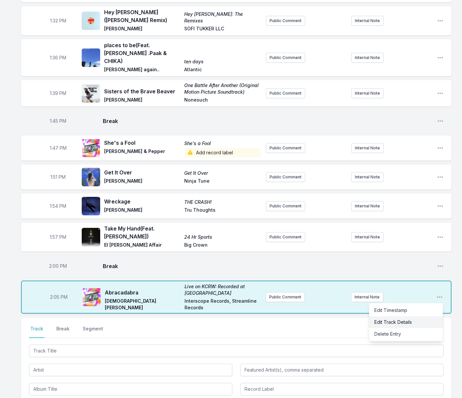
click at [377, 316] on button "Edit Track Details" at bounding box center [406, 322] width 74 height 12
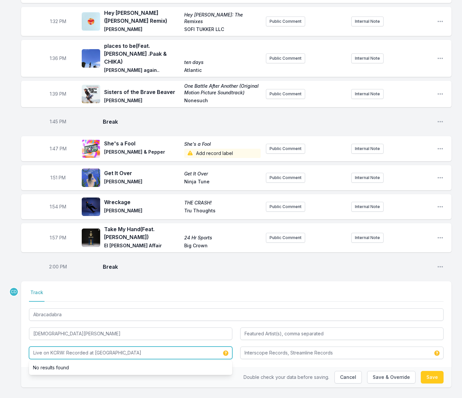
drag, startPoint x: 67, startPoint y: 339, endPoint x: 27, endPoint y: 336, distance: 40.0
click at [29, 346] on input "Live on KCRW: Recorded at [GEOGRAPHIC_DATA]" at bounding box center [130, 352] width 203 height 13
click at [56, 346] on input "Recorded at [GEOGRAPHIC_DATA]" at bounding box center [130, 352] width 203 height 13
click at [114, 346] on input "Recorded live at [GEOGRAPHIC_DATA]" at bounding box center [130, 352] width 203 height 13
drag, startPoint x: 155, startPoint y: 339, endPoint x: 10, endPoint y: 335, distance: 145.3
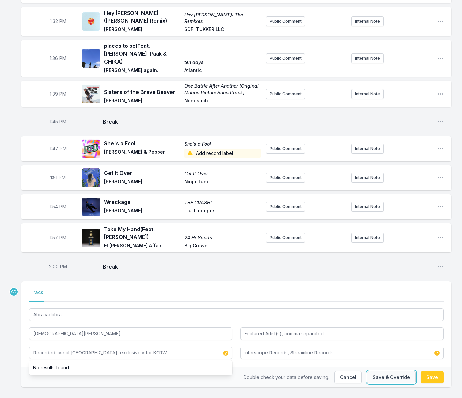
drag, startPoint x: 405, startPoint y: 361, endPoint x: 386, endPoint y: 362, distance: 18.5
click at [404, 371] on button "Save & Override" at bounding box center [391, 377] width 48 height 13
type input "Live on KCRW: Recorded at [GEOGRAPHIC_DATA]"
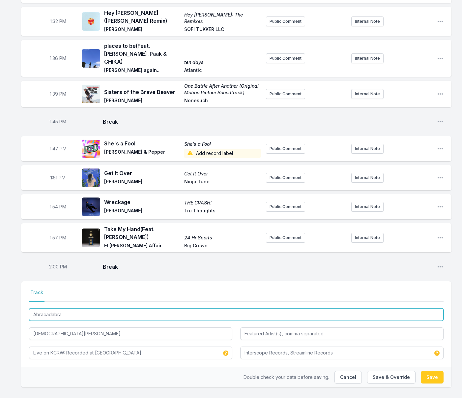
click at [260, 308] on input "Abracadabra" at bounding box center [236, 314] width 414 height 13
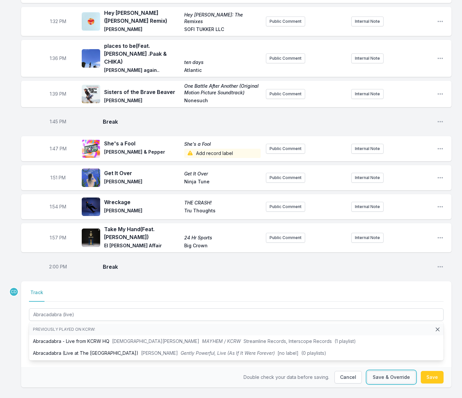
click at [386, 371] on button "Save & Override" at bounding box center [391, 377] width 48 height 13
type input "Abracadabra"
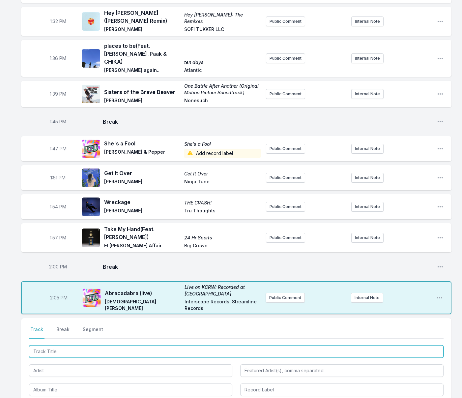
click at [195, 345] on input "Track Title" at bounding box center [236, 351] width 414 height 13
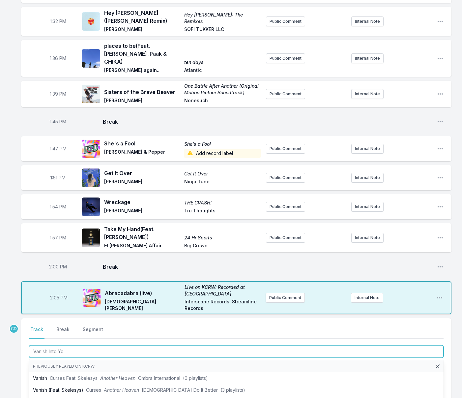
type input "Vanish Into You"
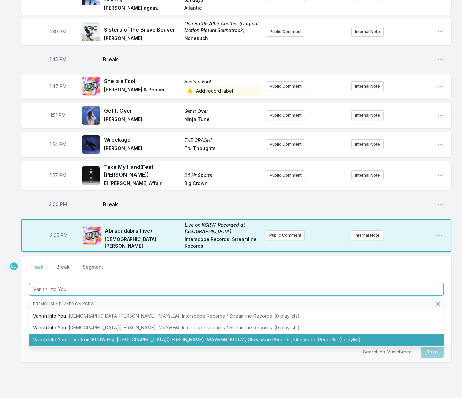
scroll to position [930, 0]
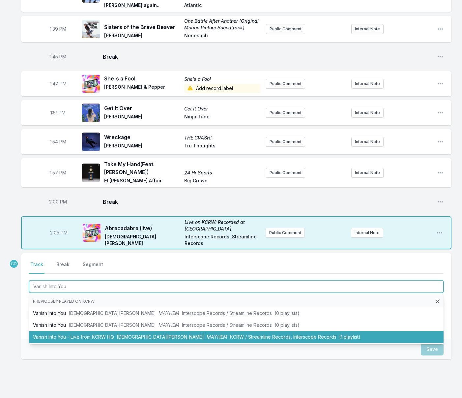
click at [230, 334] on span "KCRW / Streamline Records, Interscope Records" at bounding box center [283, 337] width 106 height 6
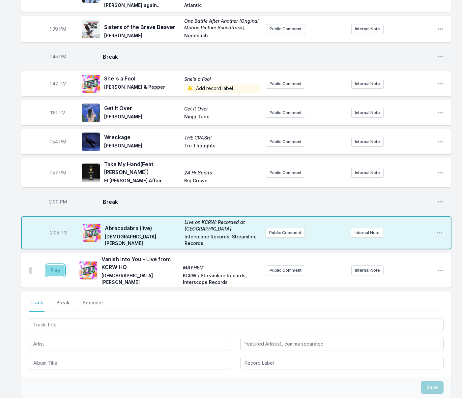
click at [52, 264] on button "Play" at bounding box center [55, 269] width 18 height 11
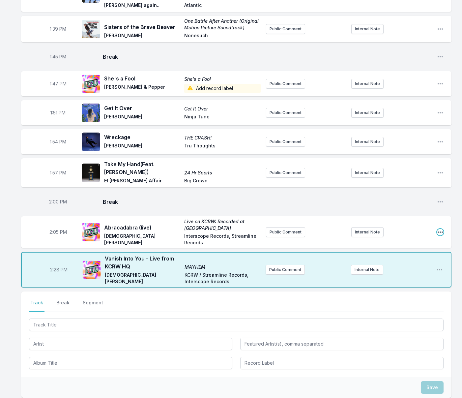
drag, startPoint x: 439, startPoint y: 217, endPoint x: 415, endPoint y: 222, distance: 24.2
click at [439, 229] on icon "Open playlist item options" at bounding box center [440, 232] width 7 height 7
click at [395, 251] on button "Edit Track Details" at bounding box center [407, 257] width 74 height 12
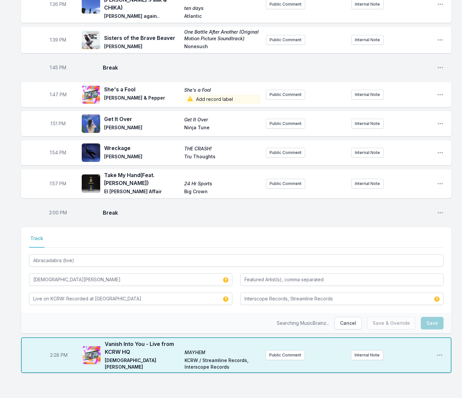
scroll to position [905, 0]
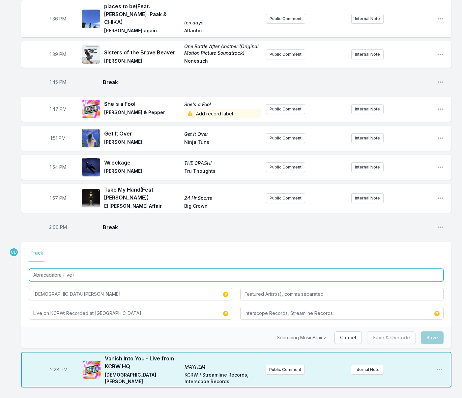
click at [159, 268] on input "Abracadabra (live)" at bounding box center [236, 274] width 414 height 13
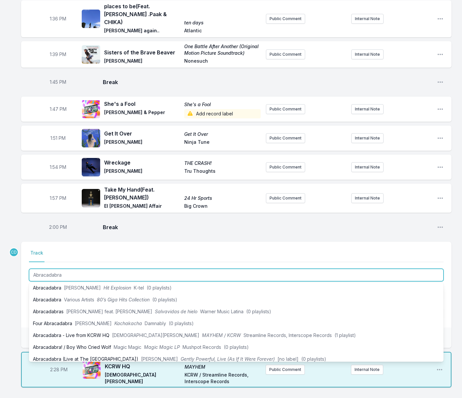
scroll to position [109, 0]
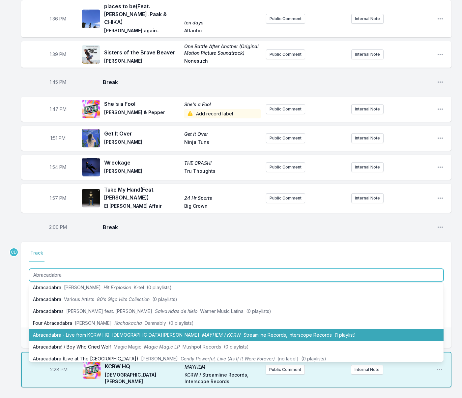
click at [136, 329] on li "Abracadabra - Live from KCRW HQ [DEMOGRAPHIC_DATA][PERSON_NAME] MAYHEM / KCRW S…" at bounding box center [236, 335] width 414 height 12
type input "Abracadabra (live)"
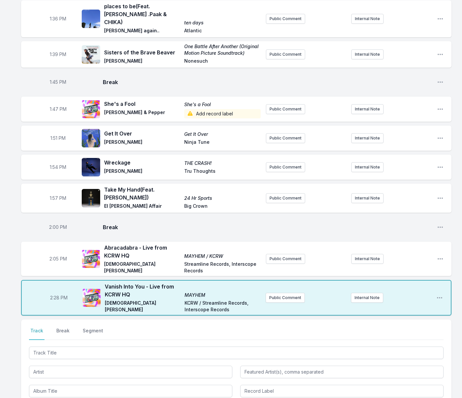
click at [56, 294] on span "2:28 PM" at bounding box center [58, 297] width 17 height 7
drag, startPoint x: 54, startPoint y: 283, endPoint x: 58, endPoint y: 282, distance: 3.9
click at [54, 291] on input "14:28" at bounding box center [58, 297] width 37 height 13
click at [56, 291] on input "14:08" at bounding box center [58, 297] width 37 height 13
type input "14:09"
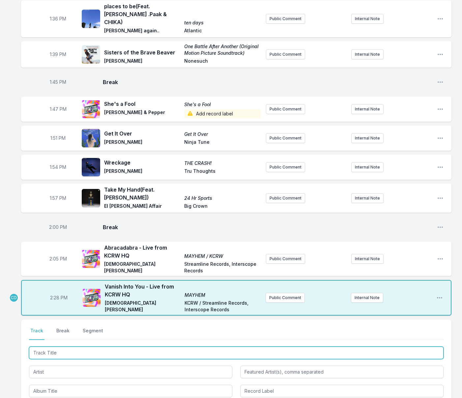
click at [71, 346] on input "Track Title" at bounding box center [236, 352] width 414 height 13
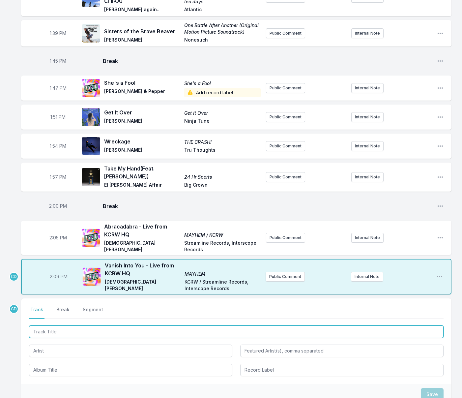
scroll to position [935, 0]
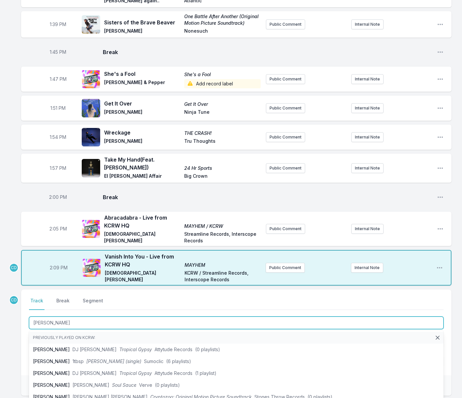
type input "[PERSON_NAME]"
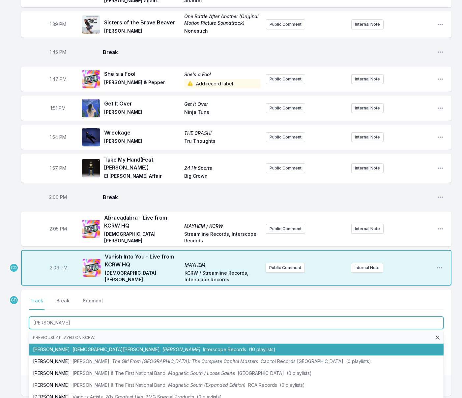
click at [162, 346] on span "[PERSON_NAME]" at bounding box center [181, 349] width 38 height 6
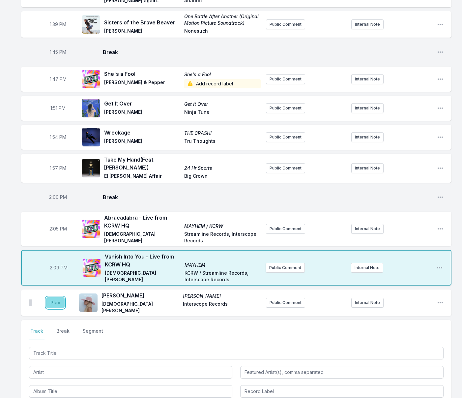
click at [57, 297] on button "Play" at bounding box center [55, 302] width 18 height 11
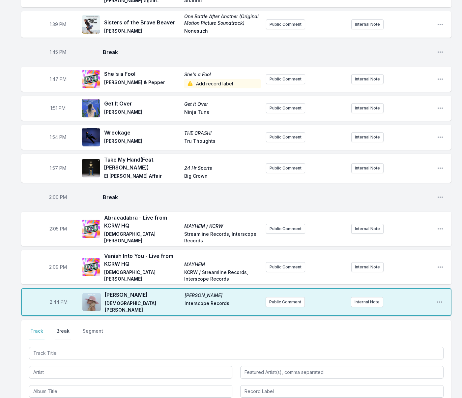
click at [62, 327] on button "Break" at bounding box center [63, 333] width 16 height 13
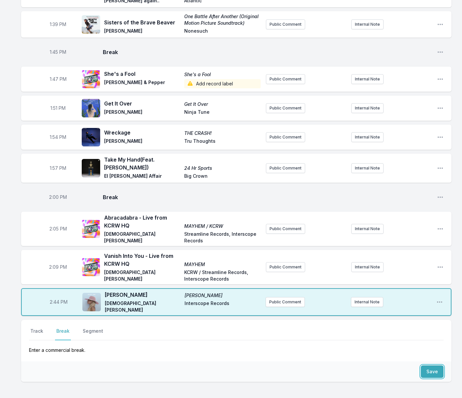
click at [425, 365] on button "Save" at bounding box center [432, 371] width 23 height 13
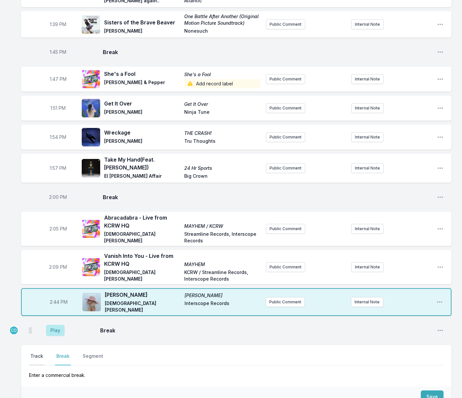
click at [37, 352] on button "Track" at bounding box center [36, 358] width 15 height 13
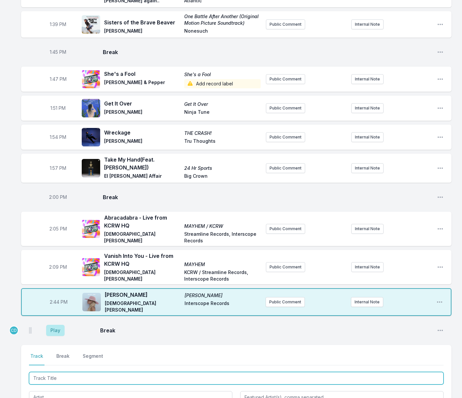
click at [57, 371] on input "Track Title" at bounding box center [236, 377] width 414 height 13
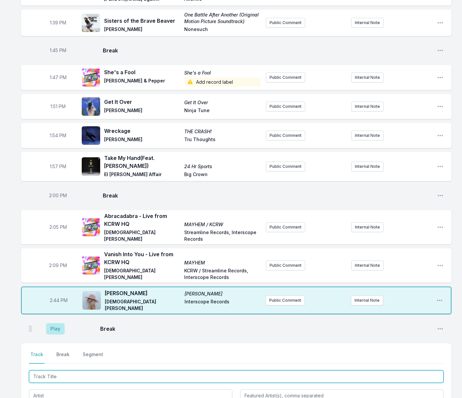
scroll to position [942, 0]
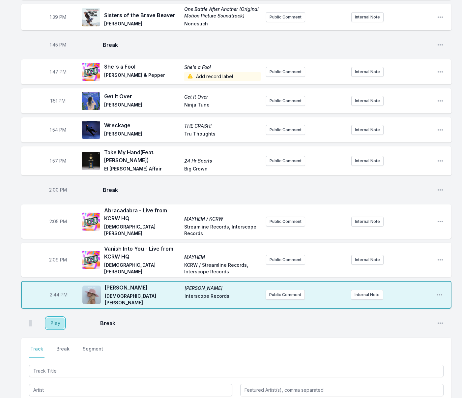
drag, startPoint x: 62, startPoint y: 303, endPoint x: 70, endPoint y: 312, distance: 12.6
click at [62, 317] on button "Play" at bounding box center [55, 322] width 18 height 11
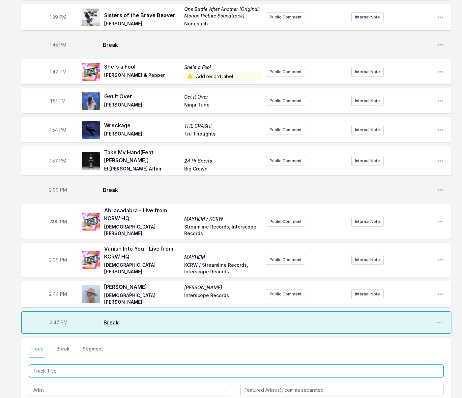
click at [82, 364] on input "Track Title" at bounding box center [236, 370] width 414 height 13
type input "Waiting Room"
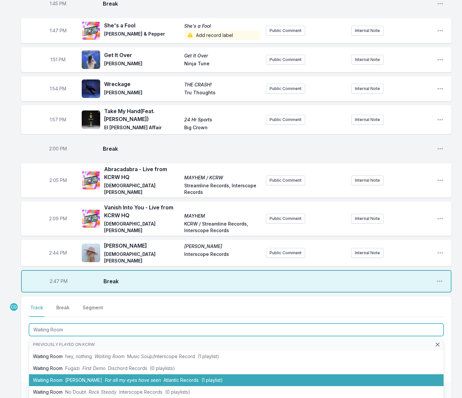
scroll to position [987, 0]
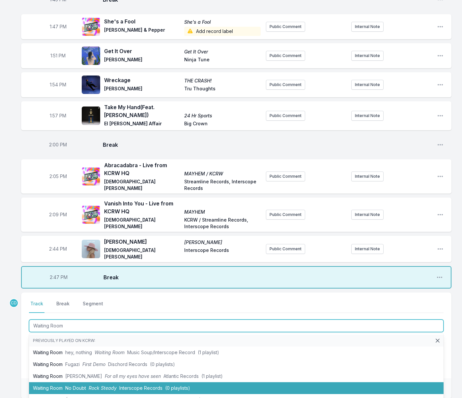
click at [82, 385] on span "No Doubt" at bounding box center [75, 388] width 21 height 6
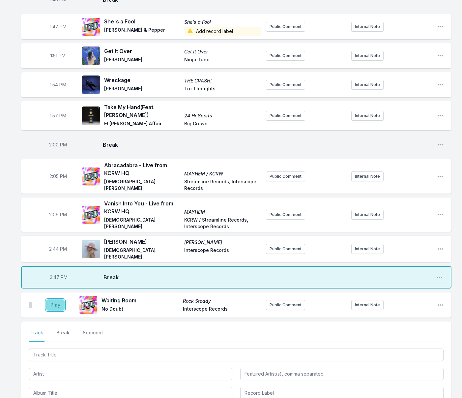
click at [51, 299] on button "Play" at bounding box center [55, 304] width 18 height 11
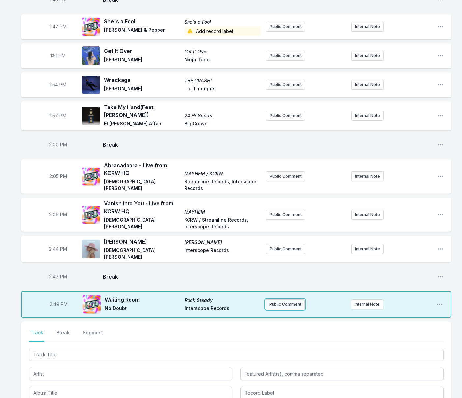
click at [274, 299] on button "Public Comment" at bounding box center [284, 304] width 39 height 10
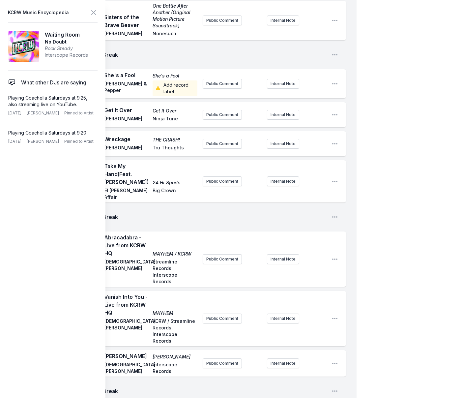
scroll to position [1059, 0]
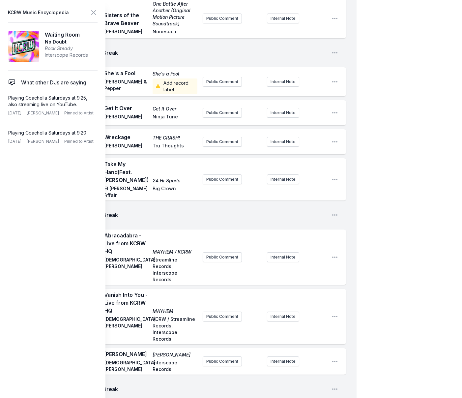
checkbox input "true"
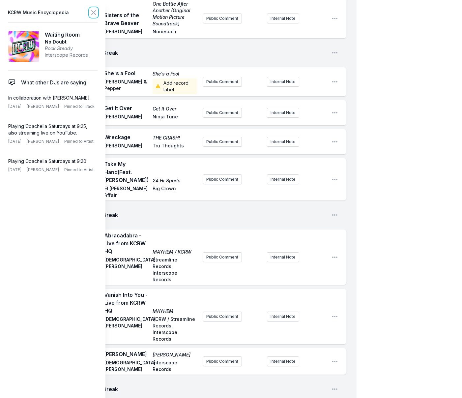
click at [92, 11] on icon at bounding box center [94, 13] width 8 height 8
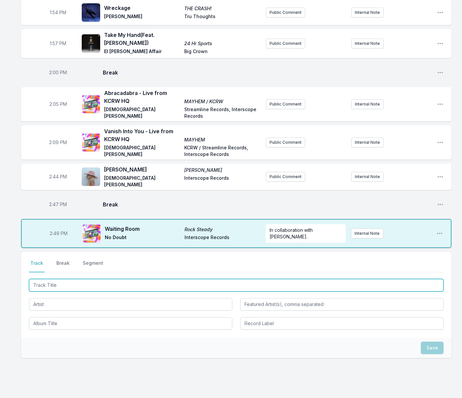
click at [69, 279] on input "Track Title" at bounding box center [236, 285] width 414 height 13
type input "[PERSON_NAME]"
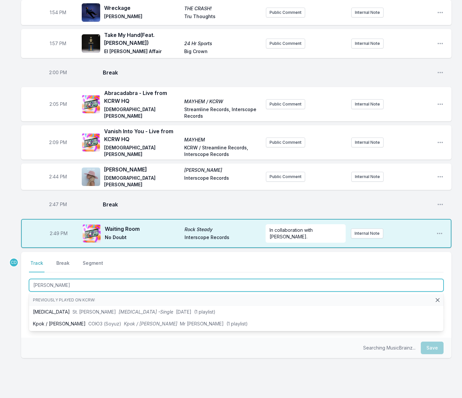
scroll to position [1059, 0]
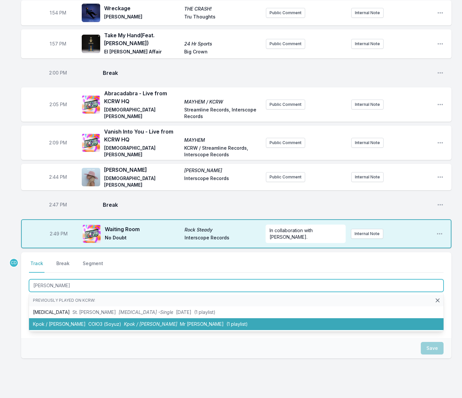
click at [72, 318] on li "Kpok / [PERSON_NAME] СОЮЗ (Soyuz) Kpok / [PERSON_NAME] Mr [PERSON_NAME] (1 play…" at bounding box center [236, 324] width 414 height 12
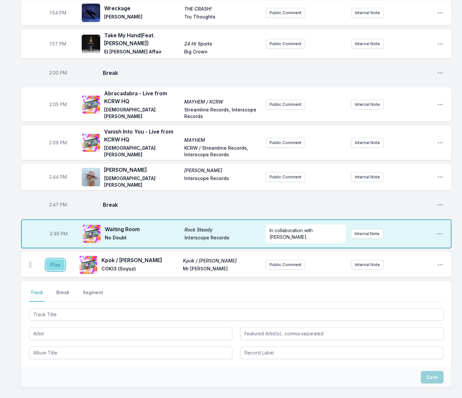
click at [55, 259] on button "Play" at bounding box center [55, 264] width 18 height 11
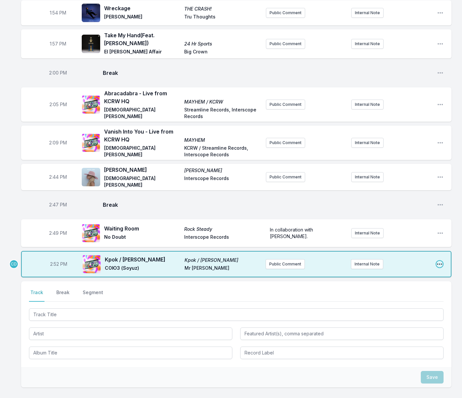
click at [439, 261] on icon "Open playlist item options" at bounding box center [439, 264] width 7 height 7
click at [439, 263] on icon "Open playlist item options" at bounding box center [439, 263] width 5 height 1
click at [398, 283] on button "Edit Track Details" at bounding box center [406, 289] width 74 height 12
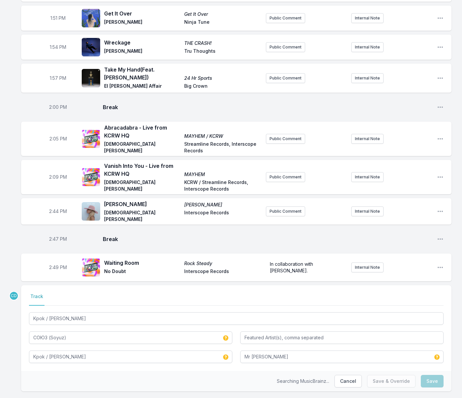
click at [268, 311] on div "Kpok / [PERSON_NAME] СОЮЗ (Soyuz) Kpok / [PERSON_NAME] Mr [PERSON_NAME]" at bounding box center [236, 337] width 414 height 52
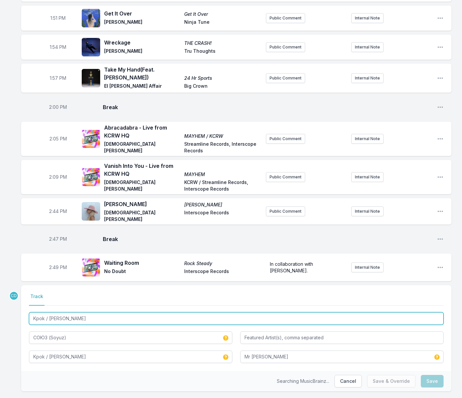
drag, startPoint x: 49, startPoint y: 299, endPoint x: 27, endPoint y: 298, distance: 22.1
click at [28, 298] on div "Select a tab Track Track Kpok / [PERSON_NAME] СОЮЗ (Soyuz) Kpok / [PERSON_NAME]…" at bounding box center [236, 328] width 430 height 86
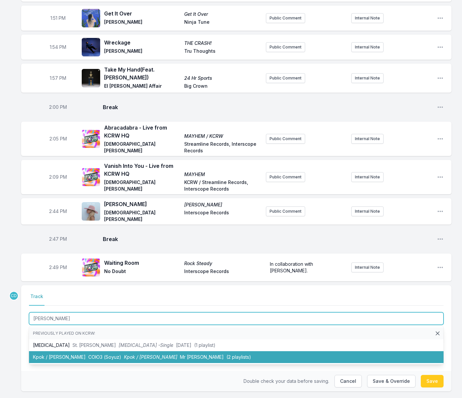
click at [88, 354] on span "СОЮЗ (Soyuz)" at bounding box center [104, 357] width 33 height 6
type input "Kpok / [PERSON_NAME]"
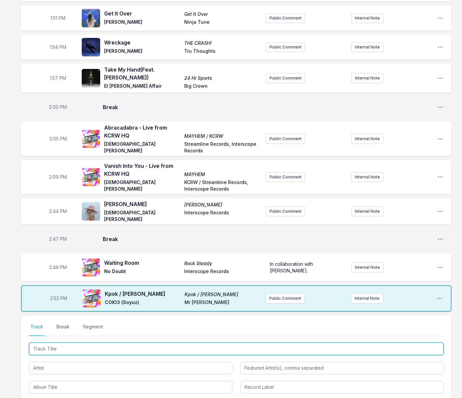
click at [73, 342] on input "Track Title" at bounding box center [236, 348] width 414 height 13
type input "Trust Device"
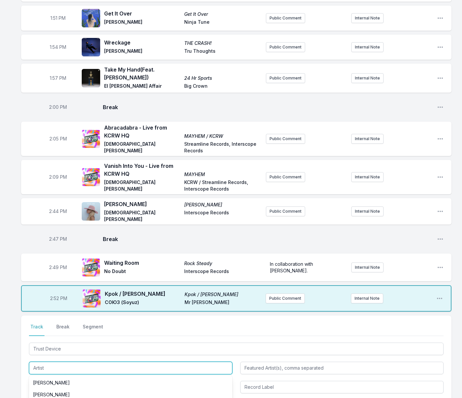
click at [66, 361] on input "Artist" at bounding box center [130, 367] width 203 height 13
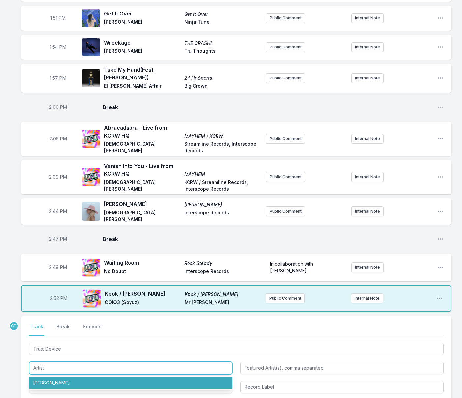
click at [48, 376] on li "[PERSON_NAME]" at bounding box center [130, 382] width 203 height 12
type input "[PERSON_NAME]"
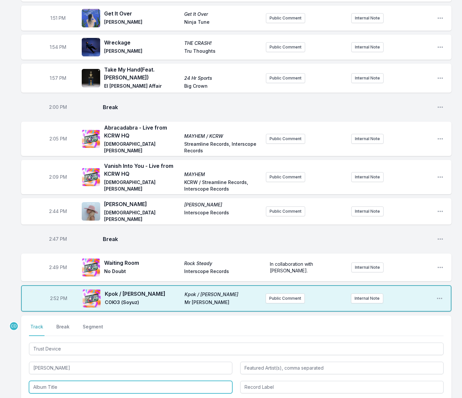
click at [48, 380] on input "Album Title" at bounding box center [130, 386] width 203 height 13
drag, startPoint x: 58, startPoint y: 382, endPoint x: 54, endPoint y: 376, distance: 7.0
click at [58, 396] on li "One Battle After Another (Original Motion Picture Soundtrack)" at bounding box center [130, 402] width 203 height 12
type input "One Battle After Another (Original Motion Picture Soundtrack)"
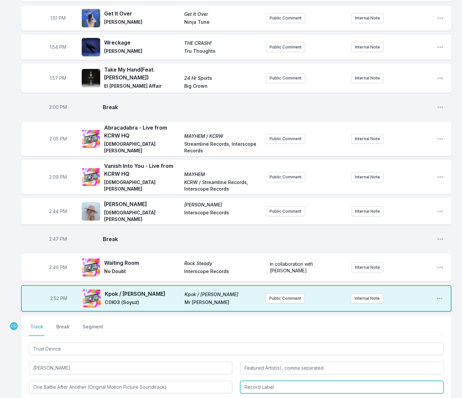
click at [247, 380] on input "Record Label" at bounding box center [341, 386] width 203 height 13
click at [248, 396] on li "Nonesuch" at bounding box center [341, 402] width 203 height 12
type input "Nonesuch"
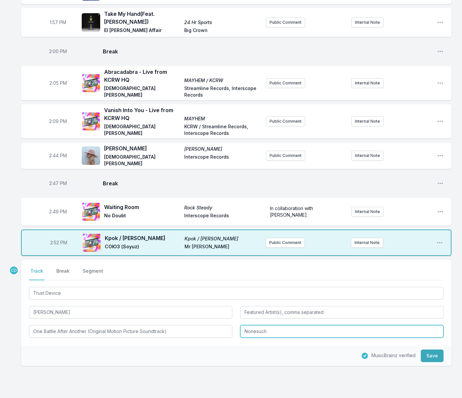
scroll to position [1081, 0]
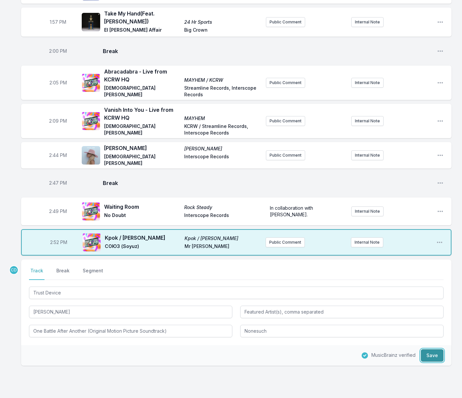
drag, startPoint x: 435, startPoint y: 334, endPoint x: 412, endPoint y: 337, distance: 22.8
click at [435, 349] on button "Save" at bounding box center [432, 355] width 23 height 13
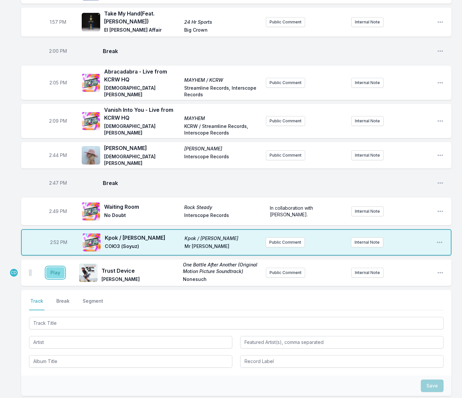
click at [56, 267] on button "Play" at bounding box center [55, 272] width 18 height 11
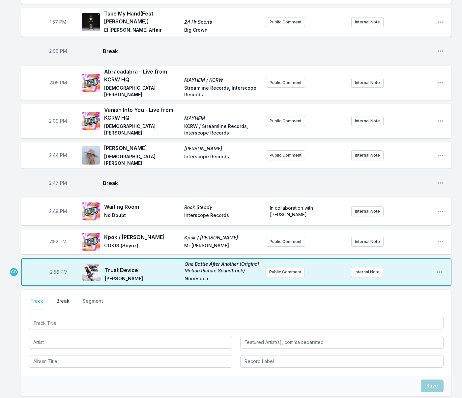
drag, startPoint x: 64, startPoint y: 281, endPoint x: 111, endPoint y: 284, distance: 47.2
click at [64, 297] on button "Break" at bounding box center [63, 303] width 16 height 13
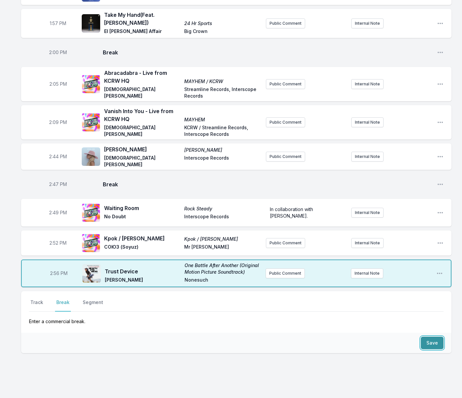
click at [427, 336] on button "Save" at bounding box center [432, 342] width 23 height 13
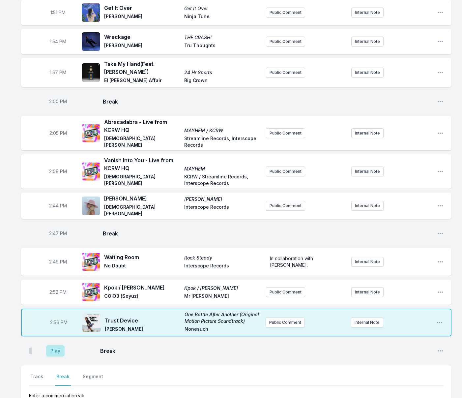
scroll to position [1026, 0]
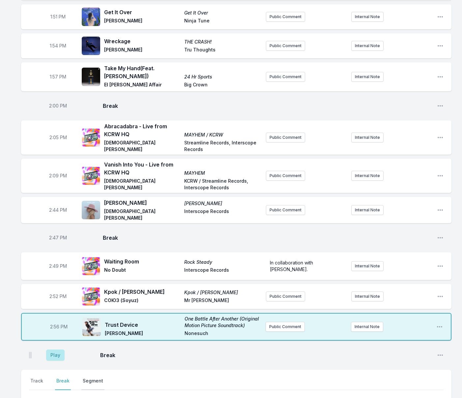
click at [89, 377] on button "Segment" at bounding box center [92, 383] width 23 height 13
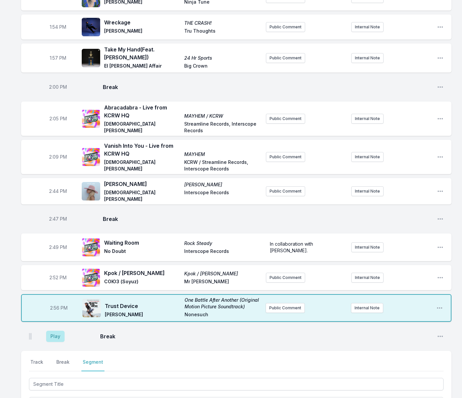
scroll to position [1052, 0]
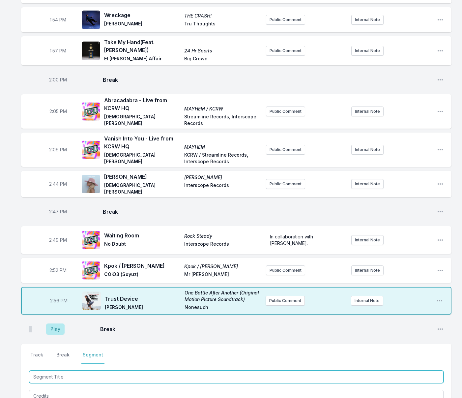
click at [70, 370] on input "Segment Title" at bounding box center [236, 376] width 414 height 13
type textarea "x"
type input "L"
type textarea "x"
type input "La"
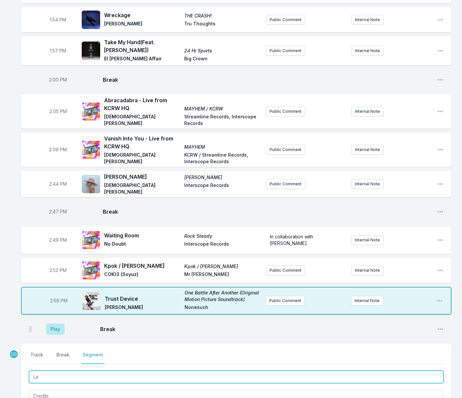
type textarea "x"
type input "Lad"
type textarea "x"
type input "[DEMOGRAPHIC_DATA]"
type textarea "x"
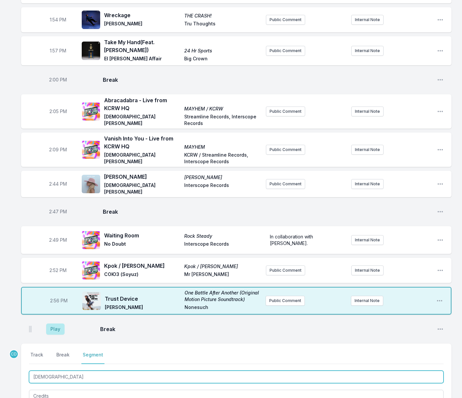
type input "[DEMOGRAPHIC_DATA]"
type textarea "x"
type input "[DEMOGRAPHIC_DATA]"
type textarea "x"
type input "Lad"
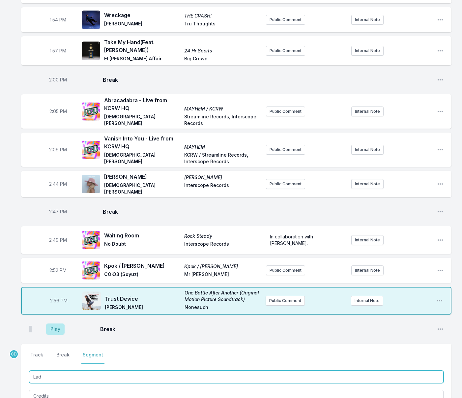
type textarea "x"
type input "La"
type textarea "x"
type input "L"
type textarea "x"
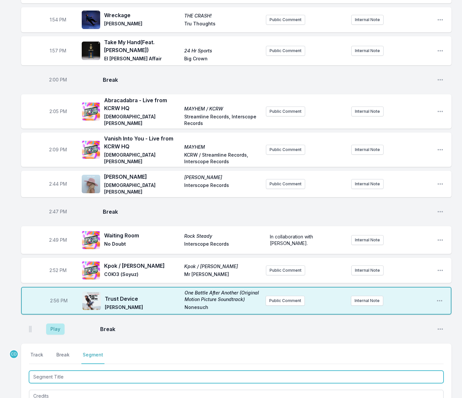
type textarea "x"
type input "I"
type textarea "x"
type input "In"
type textarea "x"
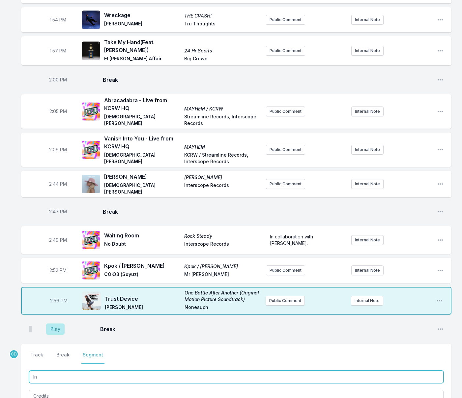
type input "In c"
type textarea "x"
type input "In co"
type textarea "x"
type input "In con"
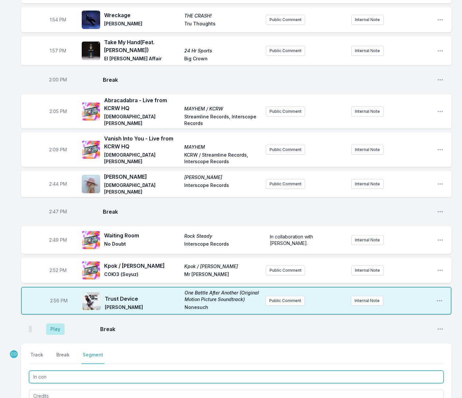
type textarea "x"
type input "In conv"
type textarea "x"
type input "In conve"
type textarea "x"
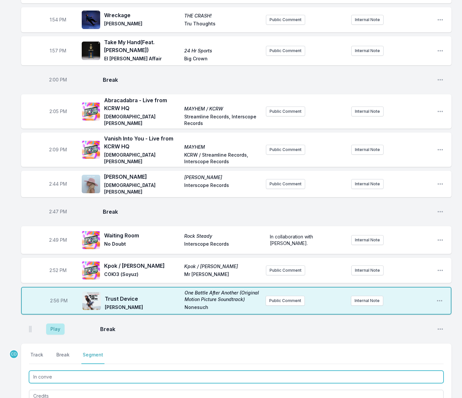
type input "In conver"
type textarea "x"
type input "In convers"
type textarea "x"
type input "In conversa"
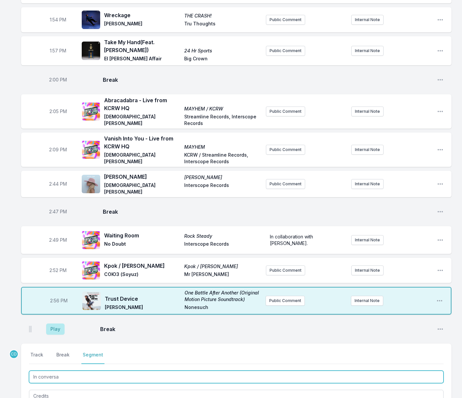
type textarea "x"
type input "In conversat"
type textarea "x"
type input "In conversati"
type textarea "x"
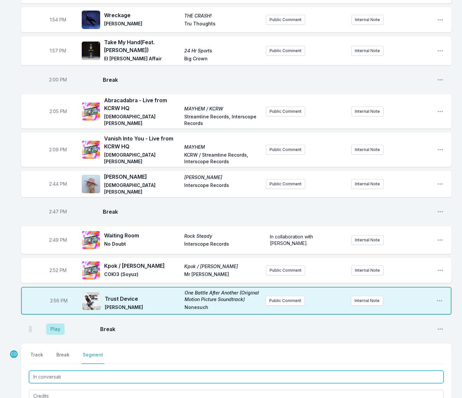
type input "In conversatio"
type textarea "x"
type input "In conversation"
type textarea "x"
type input "In conversation"
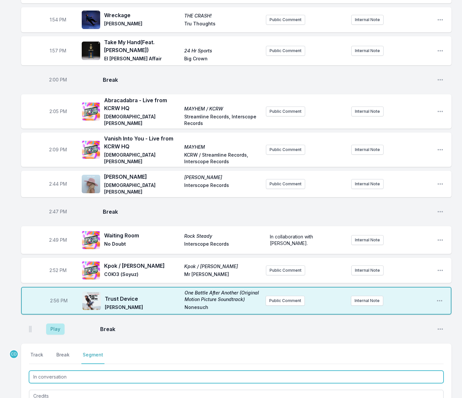
type textarea "x"
type input "In conversation w"
type textarea "x"
type input "In conversation wi"
type textarea "x"
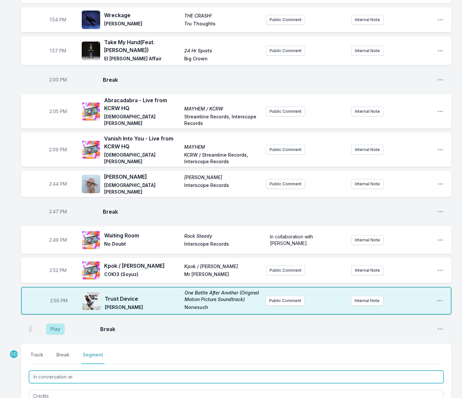
type input "In conversation wit"
type textarea "x"
type input "In conversation with"
type textarea "x"
type input "In conversation with"
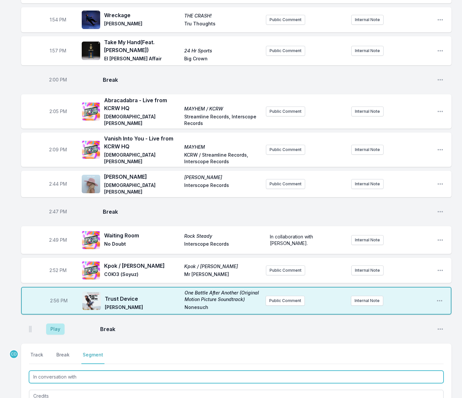
type textarea "x"
type input "In conversation with L"
type textarea "x"
type input "In conversation with [PERSON_NAME]"
type textarea "x"
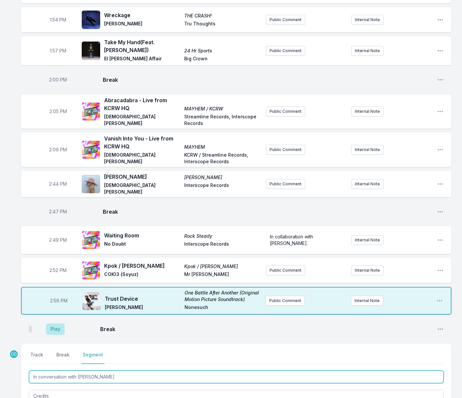
type input "In conversation with [PERSON_NAME]"
type textarea "x"
type input "In conversation with [DEMOGRAPHIC_DATA]"
type textarea "x"
type input "In conversation with [DEMOGRAPHIC_DATA]"
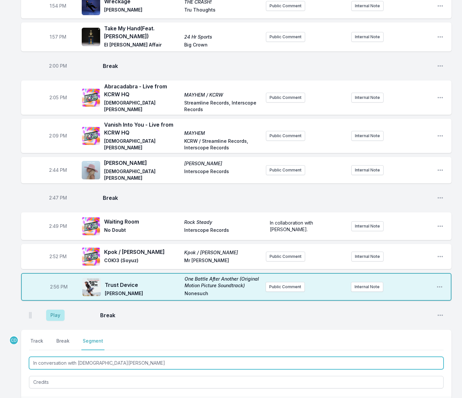
scroll to position [1067, 0]
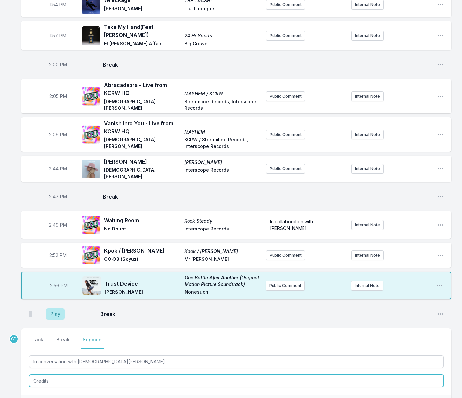
click at [112, 374] on textarea "Credits" at bounding box center [236, 380] width 414 height 13
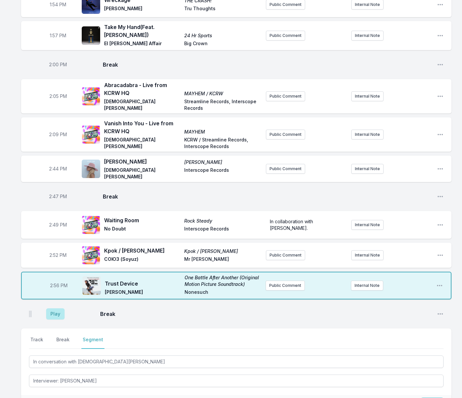
click at [427, 397] on button "Save" at bounding box center [432, 404] width 23 height 13
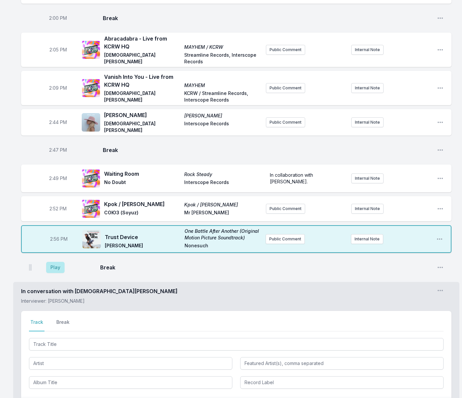
scroll to position [1114, 0]
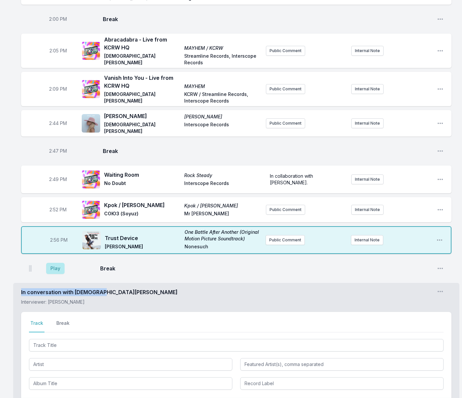
drag, startPoint x: 110, startPoint y: 270, endPoint x: 100, endPoint y: 257, distance: 16.7
click at [101, 258] on ul "Play Break Open playlist item options In conversation with [DEMOGRAPHIC_DATA][P…" at bounding box center [236, 351] width 430 height 186
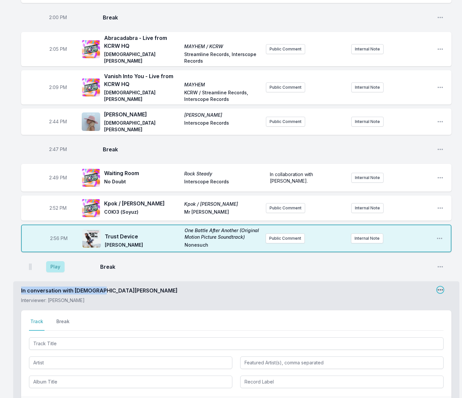
click at [438, 289] on icon "Open segment options" at bounding box center [439, 289] width 5 height 1
click at [391, 297] on button "Edit Segment Details" at bounding box center [407, 303] width 74 height 12
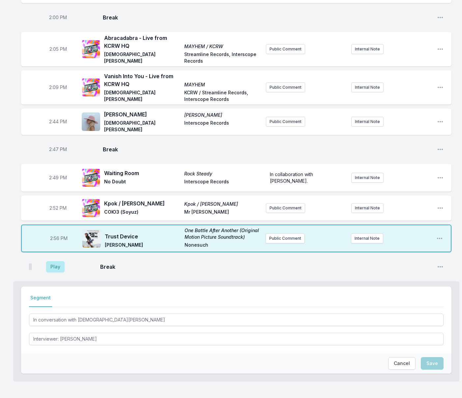
scroll to position [1100, 0]
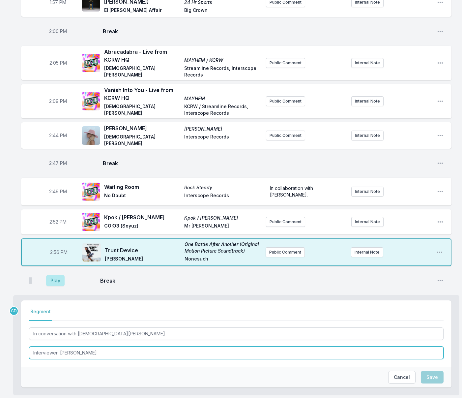
click at [271, 346] on textarea "Interviewer: [PERSON_NAME]" at bounding box center [236, 352] width 414 height 13
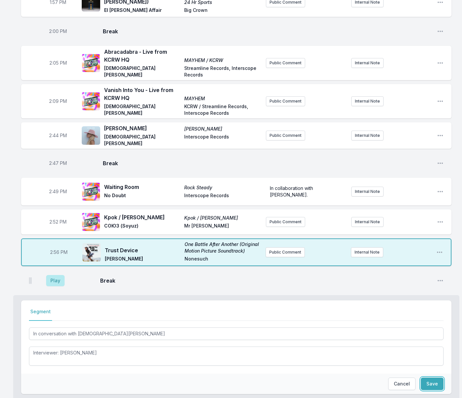
drag, startPoint x: 427, startPoint y: 364, endPoint x: 312, endPoint y: 340, distance: 117.8
click at [427, 377] on button "Save" at bounding box center [432, 383] width 23 height 13
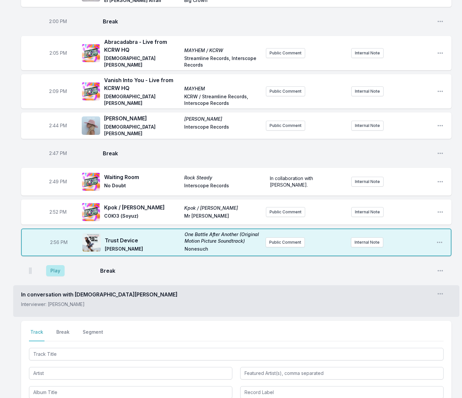
scroll to position [1112, 0]
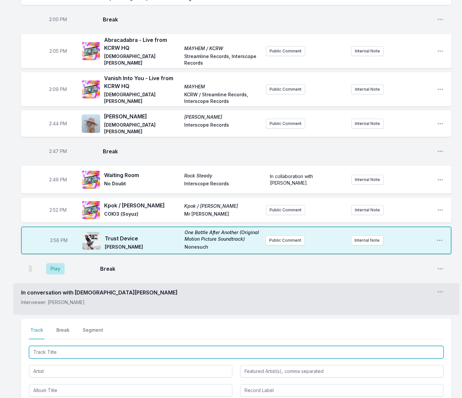
click at [65, 345] on input "Track Title" at bounding box center [236, 351] width 414 height 13
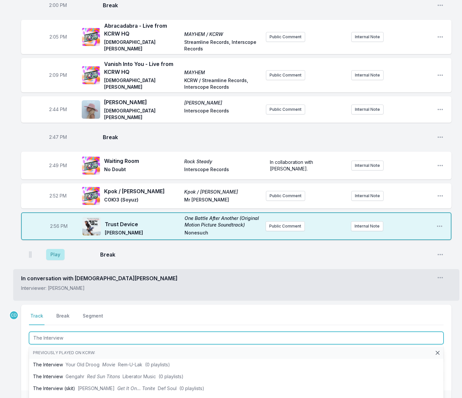
scroll to position [1129, 0]
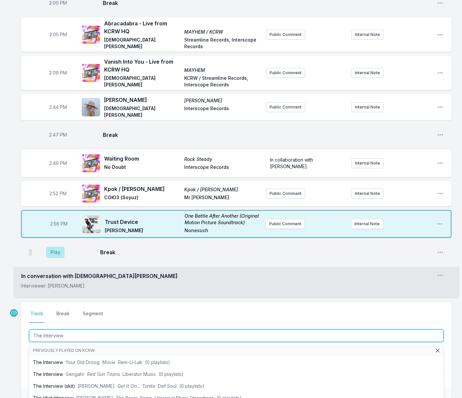
drag, startPoint x: 75, startPoint y: 316, endPoint x: -7, endPoint y: 301, distance: 83.0
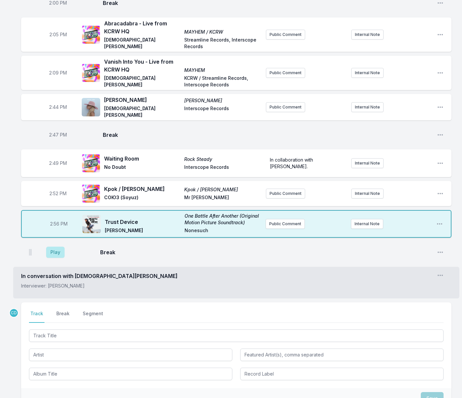
click at [297, 181] on div "2:52 PM Kpok / [PERSON_NAME] Kpok / [PERSON_NAME] СОЮЗ (Soyuz) Mr [PERSON_NAME]…" at bounding box center [236, 193] width 430 height 25
